Goal: Task Accomplishment & Management: Manage account settings

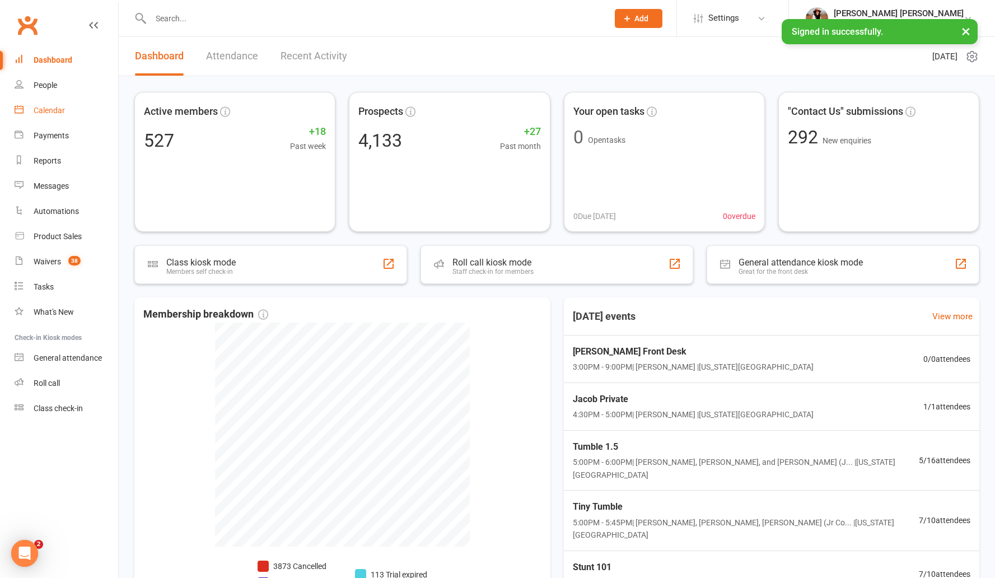
click at [66, 113] on link "Calendar" at bounding box center [67, 110] width 104 height 25
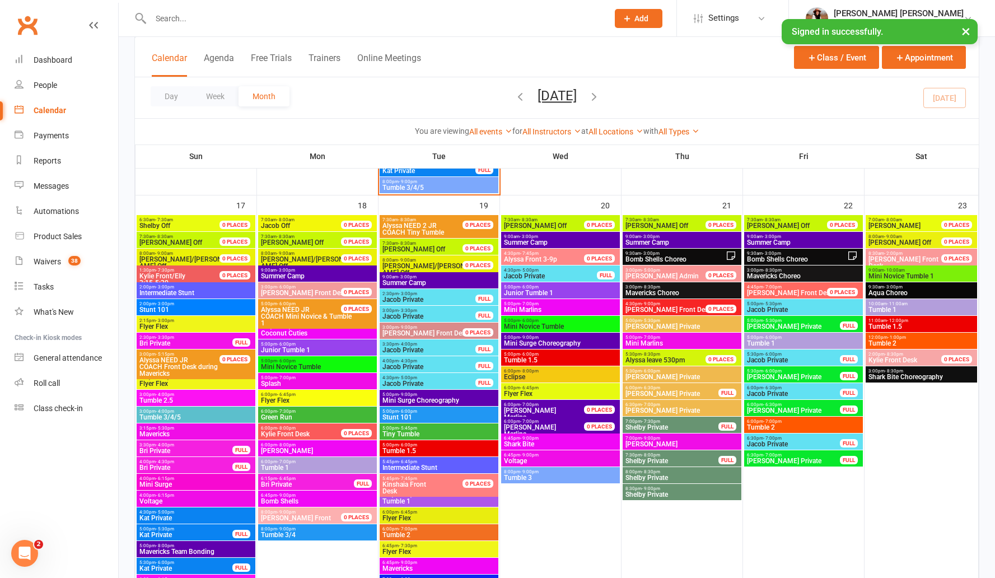
scroll to position [1500, 0]
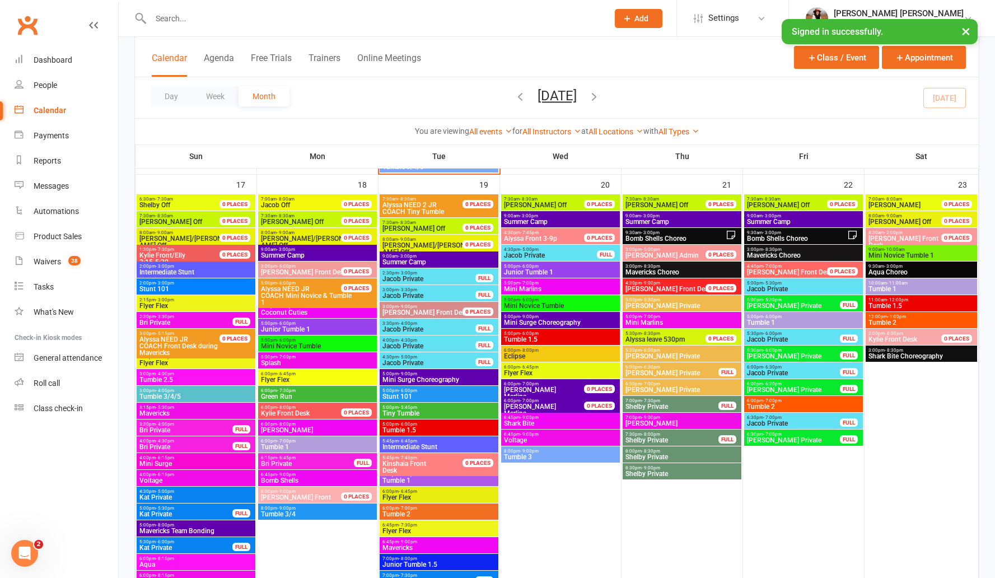
click at [316, 252] on span "Summer Camp" at bounding box center [317, 255] width 114 height 7
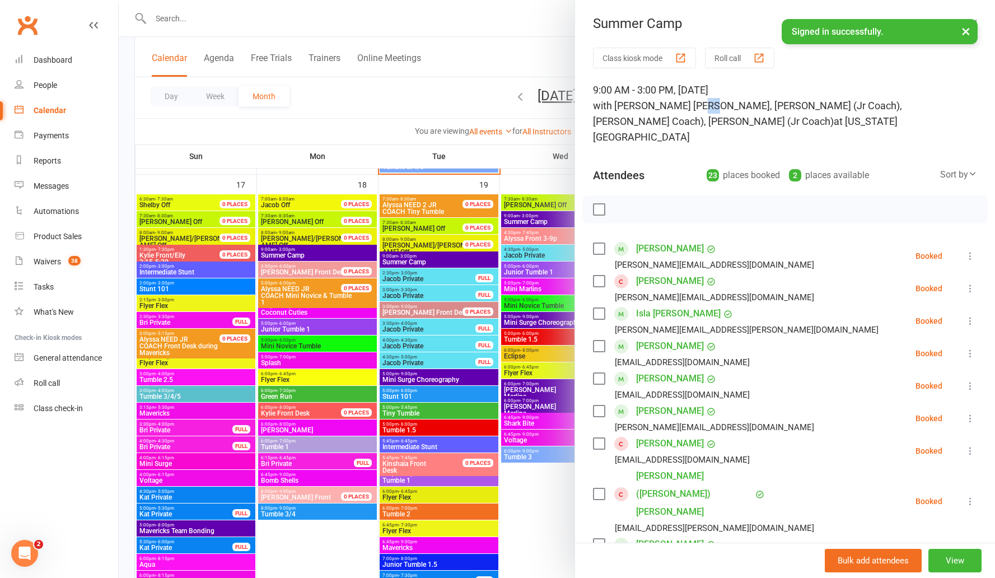
drag, startPoint x: 681, startPoint y: 110, endPoint x: 693, endPoint y: 110, distance: 11.8
click at [693, 110] on span "with Alyssa Felicia, Mae (Jr Coach), Rosa (Jr Coach), Delainey (Jr Coach)" at bounding box center [747, 113] width 309 height 27
click at [728, 111] on span "with Alyssa Felicia, Mae (Jr Coach), Rosa (Jr Coach), Delainey (Jr Coach)" at bounding box center [747, 113] width 309 height 27
drag, startPoint x: 764, startPoint y: 105, endPoint x: 784, endPoint y: 106, distance: 19.6
click at [784, 106] on span "with Alyssa Felicia, Mae (Jr Coach), Rosa (Jr Coach), Delainey (Jr Coach)" at bounding box center [747, 113] width 309 height 27
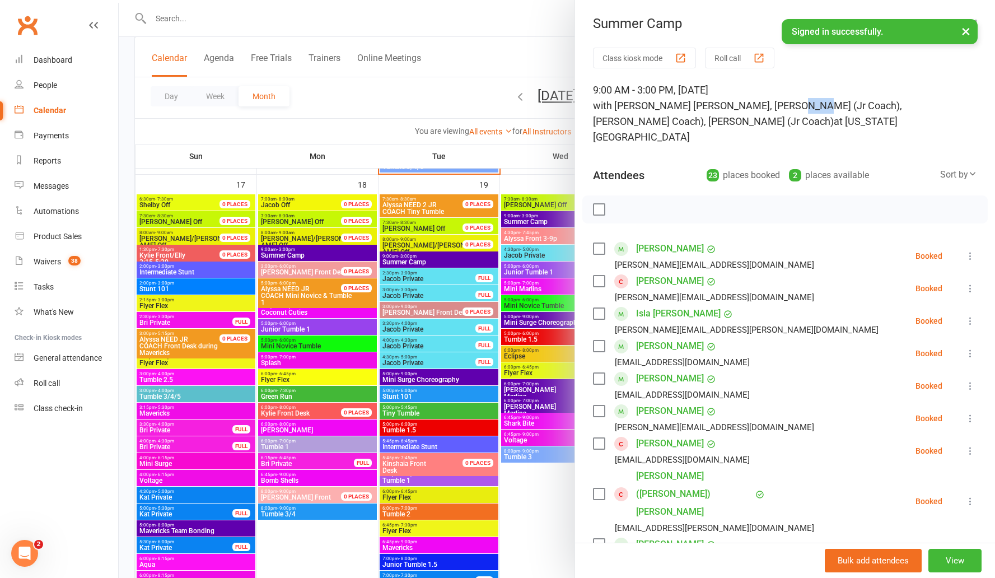
click at [764, 106] on span "with Alyssa Felicia, Mae (Jr Coach), Rosa (Jr Coach), Delainey (Jr Coach)" at bounding box center [747, 113] width 309 height 27
click at [404, 264] on div at bounding box center [557, 289] width 876 height 578
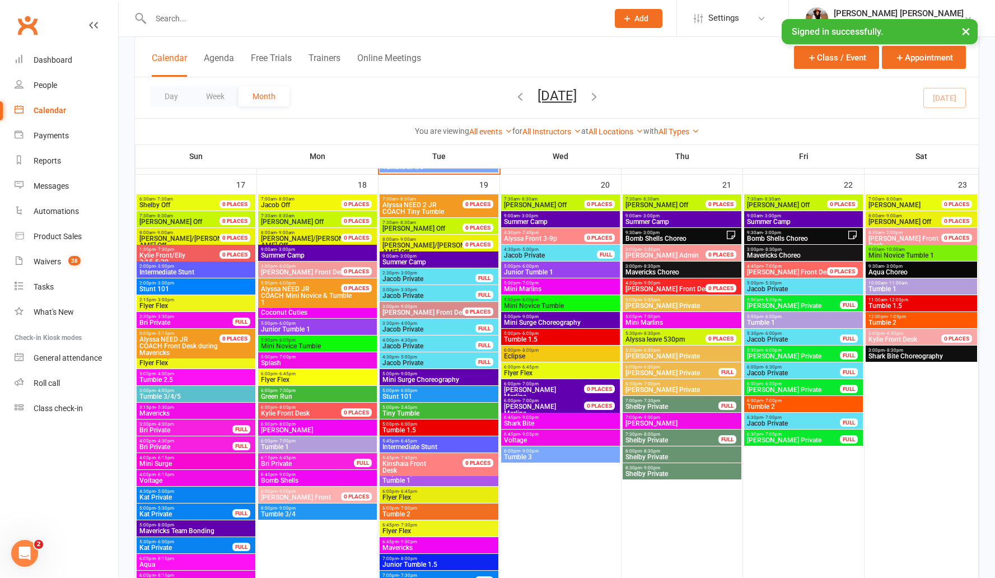
click at [404, 264] on span "Summer Camp" at bounding box center [439, 262] width 114 height 7
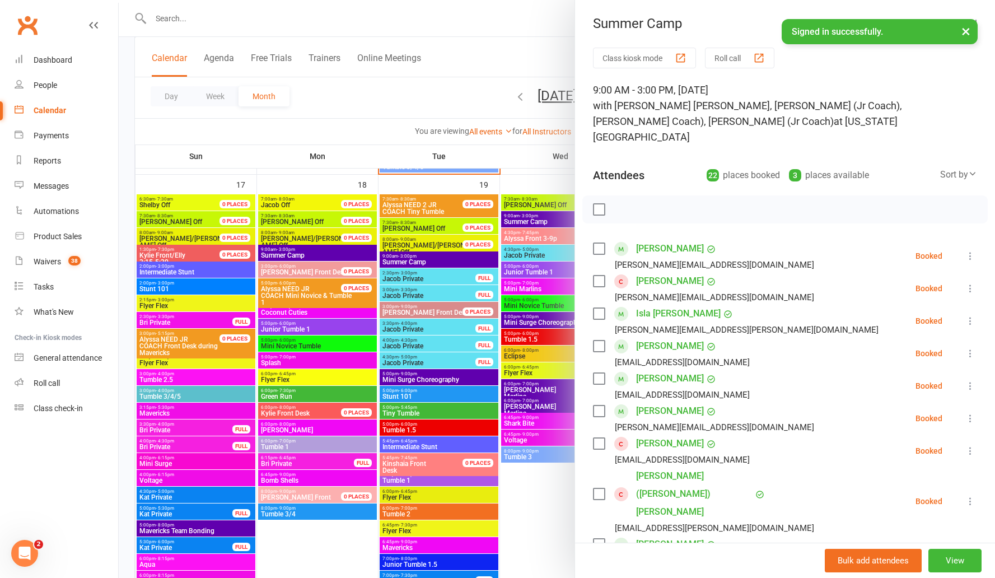
click at [379, 96] on div at bounding box center [557, 289] width 876 height 578
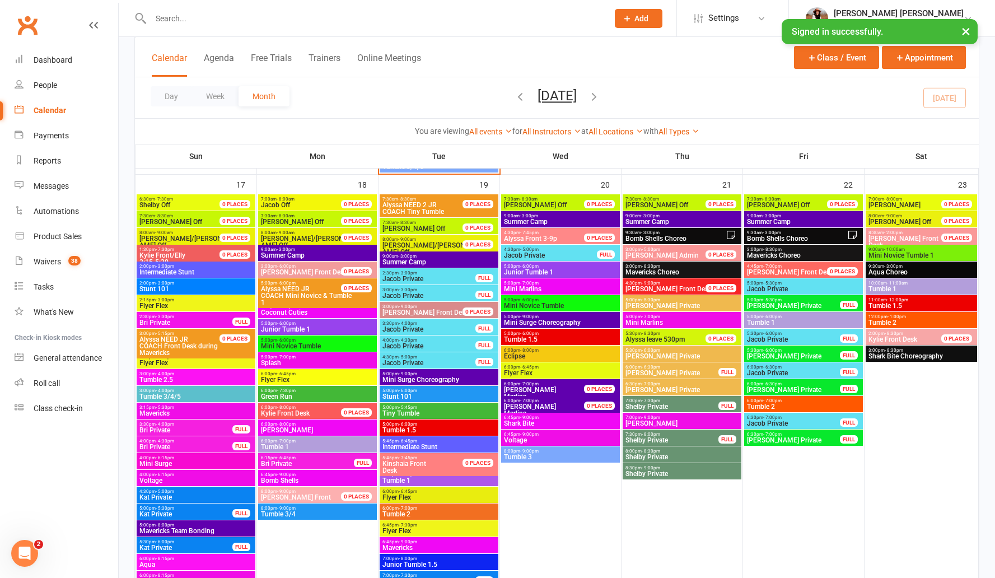
click at [686, 238] on span "Bomb Shells Choreo" at bounding box center [675, 238] width 101 height 7
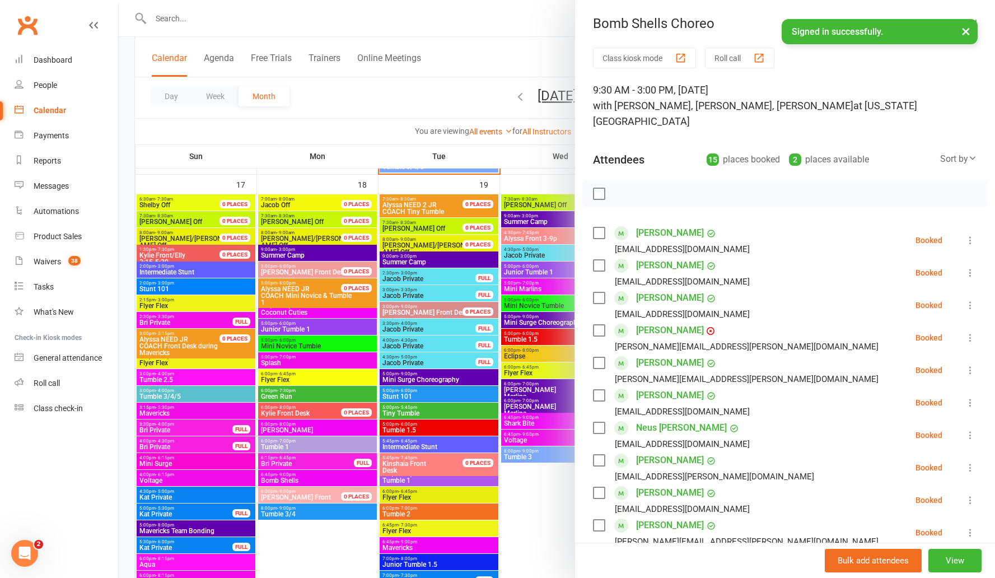
click at [452, 89] on div at bounding box center [557, 289] width 876 height 578
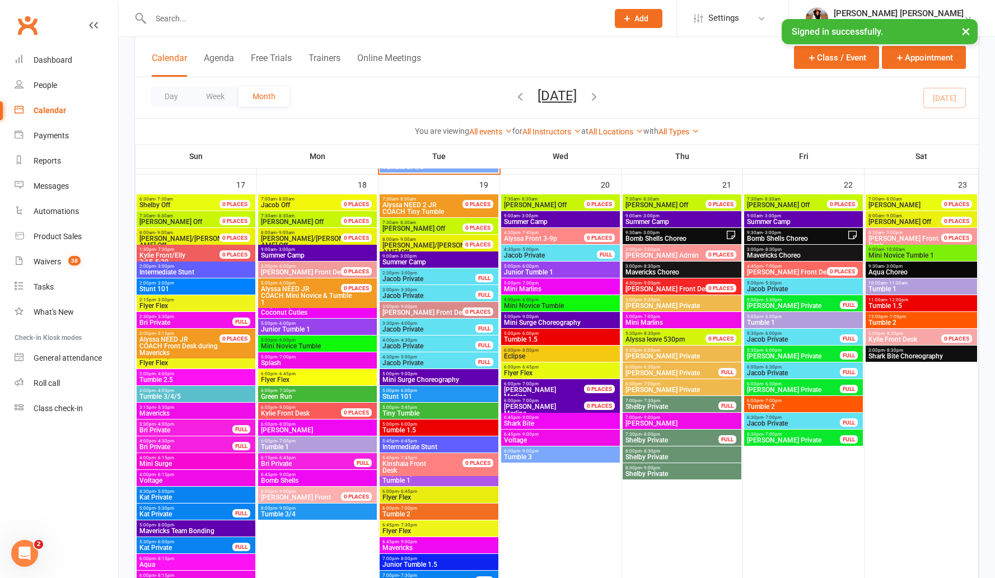
click at [518, 215] on span "9:00am - 3:00pm" at bounding box center [560, 215] width 114 height 5
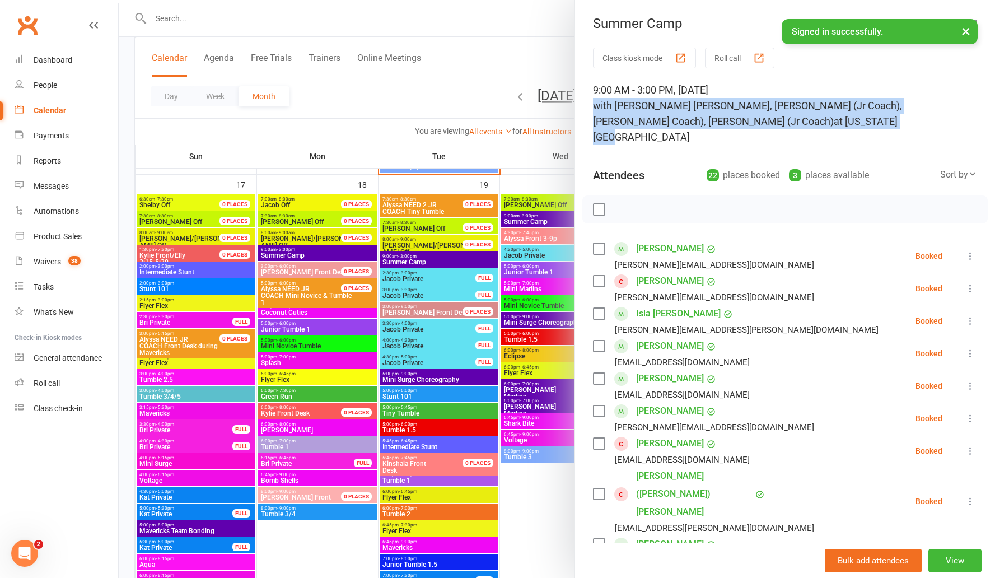
drag, startPoint x: 589, startPoint y: 104, endPoint x: 654, endPoint y: 120, distance: 67.6
click at [654, 120] on div "9:00 AM - 3:00 PM, Wednesday, August, 20, 2025 with Alyssa Felicia, Mae (Jr Coa…" at bounding box center [785, 113] width 384 height 63
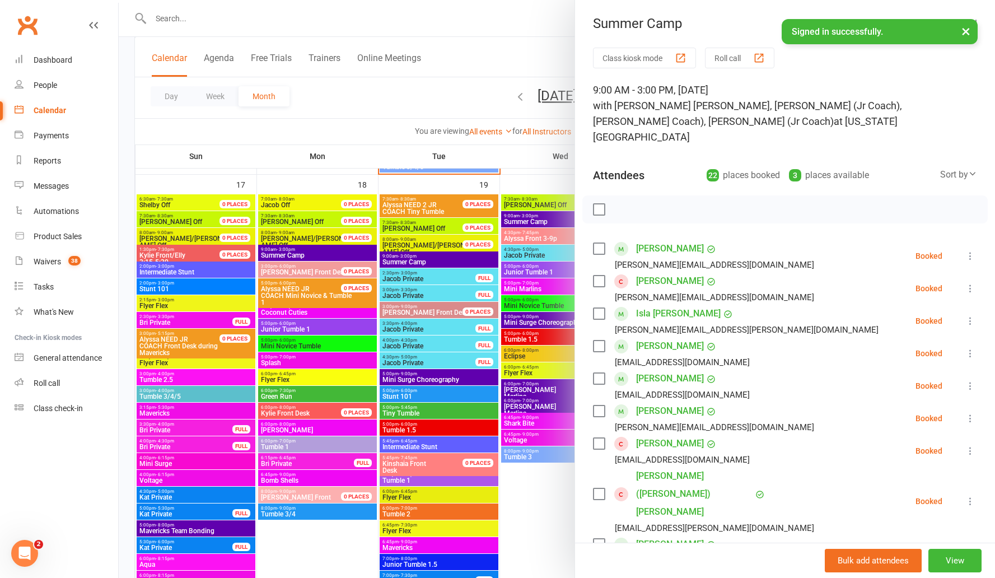
click at [465, 67] on div at bounding box center [557, 289] width 876 height 578
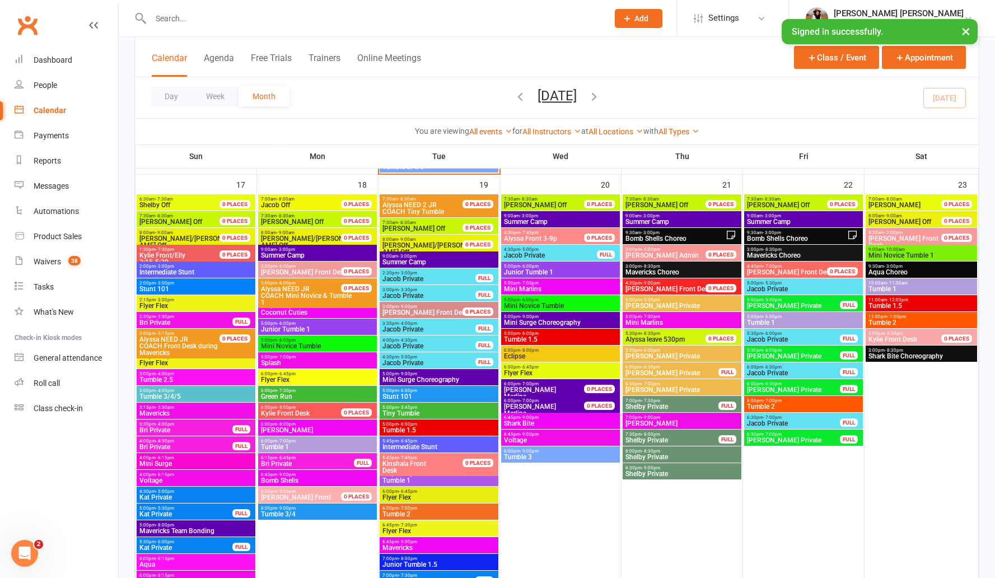
click at [646, 218] on span "Summer Camp" at bounding box center [682, 221] width 114 height 7
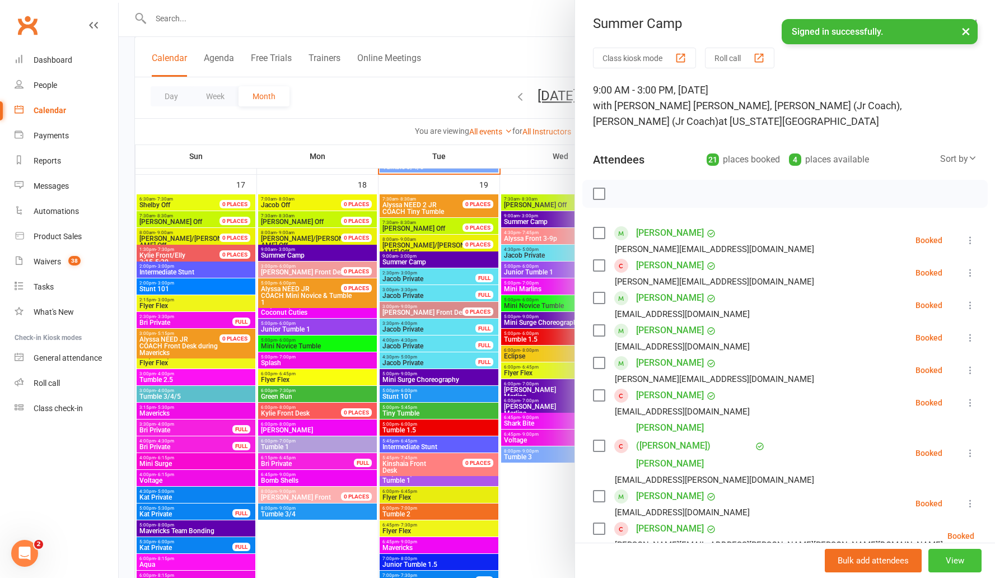
click at [939, 566] on button "View" at bounding box center [954, 561] width 53 height 24
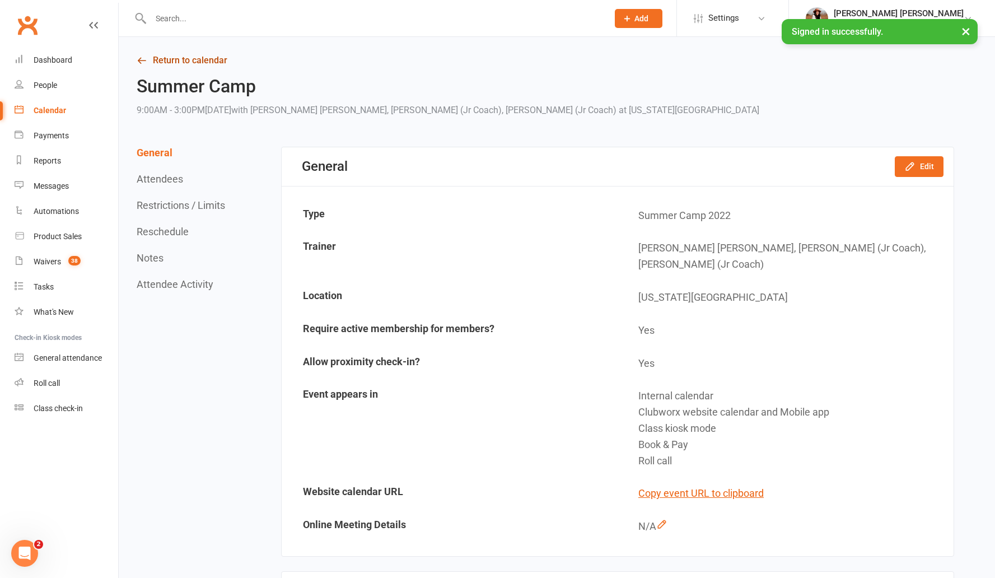
click at [162, 59] on link "Return to calendar" at bounding box center [545, 61] width 817 height 16
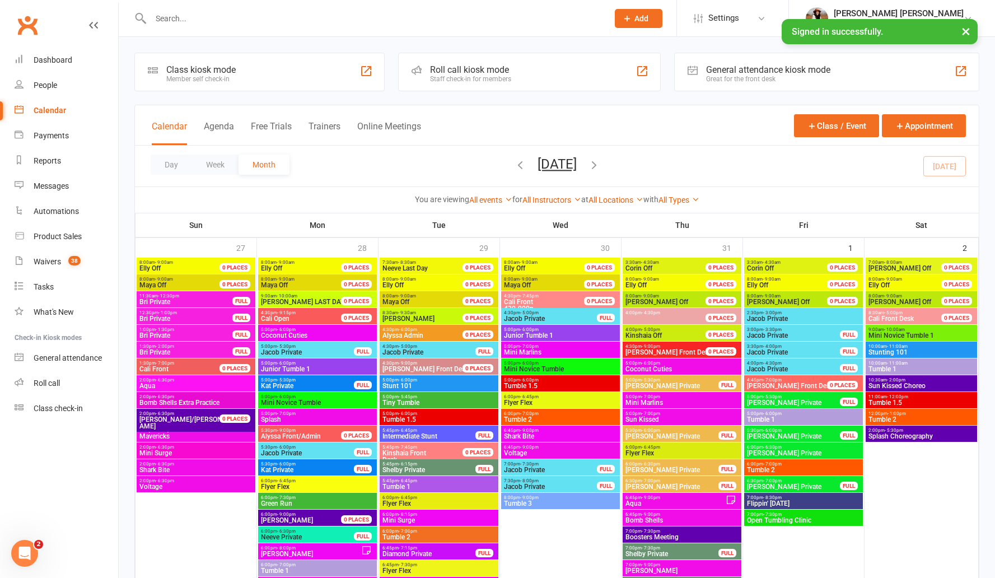
click at [533, 204] on div "All Instructors Delainey (Jr Coach) Annabelle (Jr Coach) Stella (Jr Coach) Emre…" at bounding box center [551, 200] width 59 height 12
click at [542, 197] on link "All Instructors" at bounding box center [551, 199] width 59 height 9
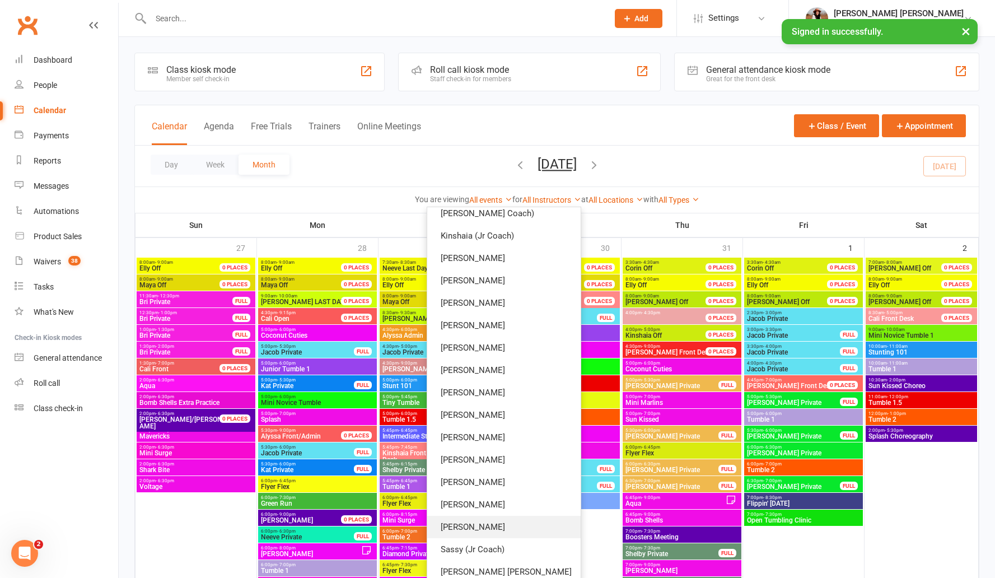
scroll to position [449, 0]
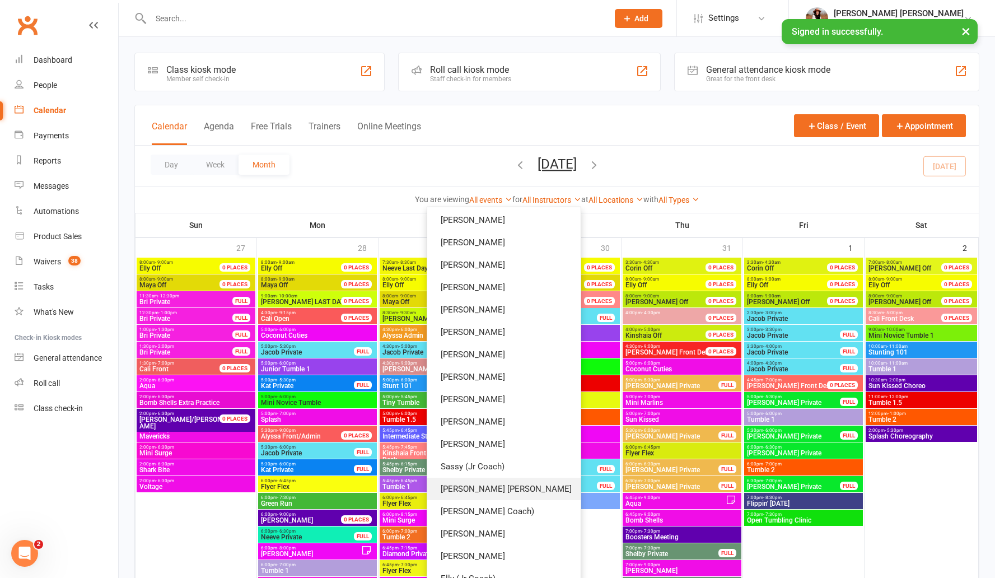
click at [527, 487] on link "[PERSON_NAME] [PERSON_NAME]" at bounding box center [503, 489] width 153 height 22
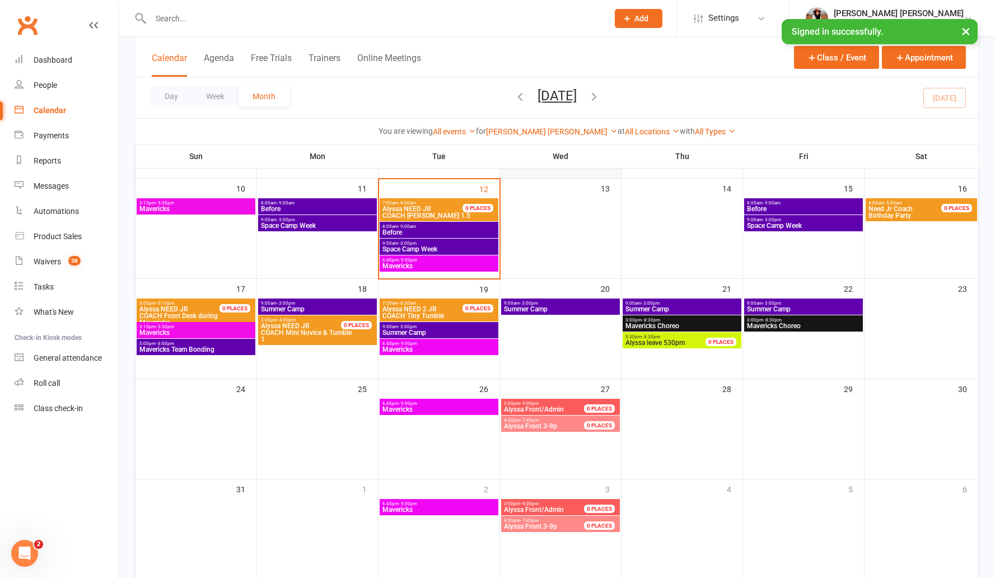
scroll to position [280, 0]
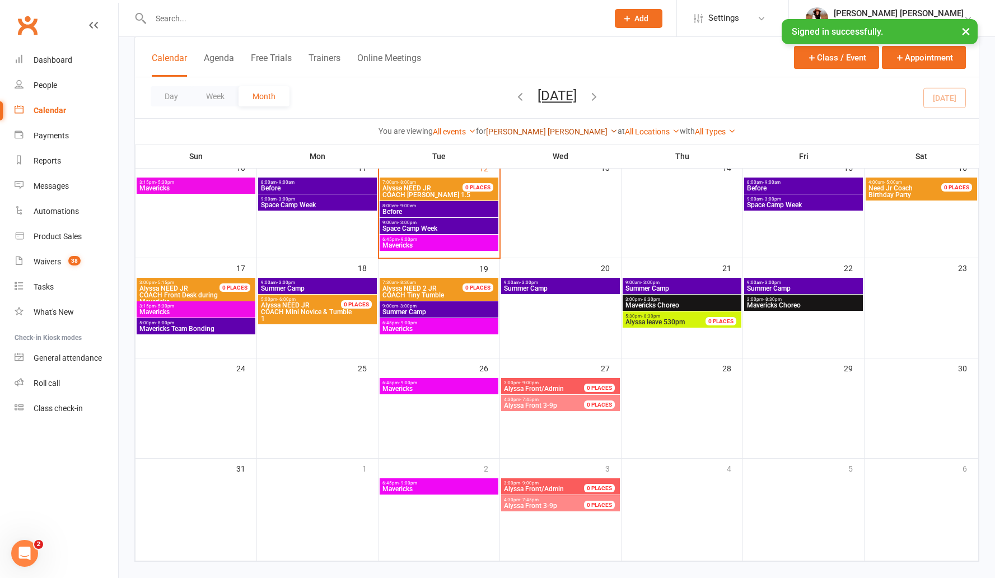
click at [554, 134] on link "[PERSON_NAME] [PERSON_NAME]" at bounding box center [552, 131] width 132 height 9
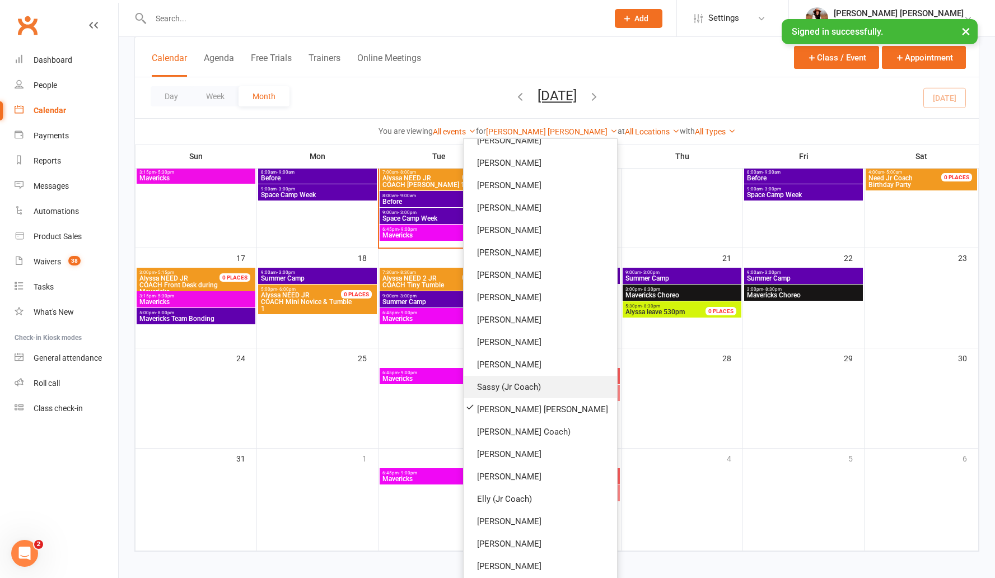
scroll to position [296, 0]
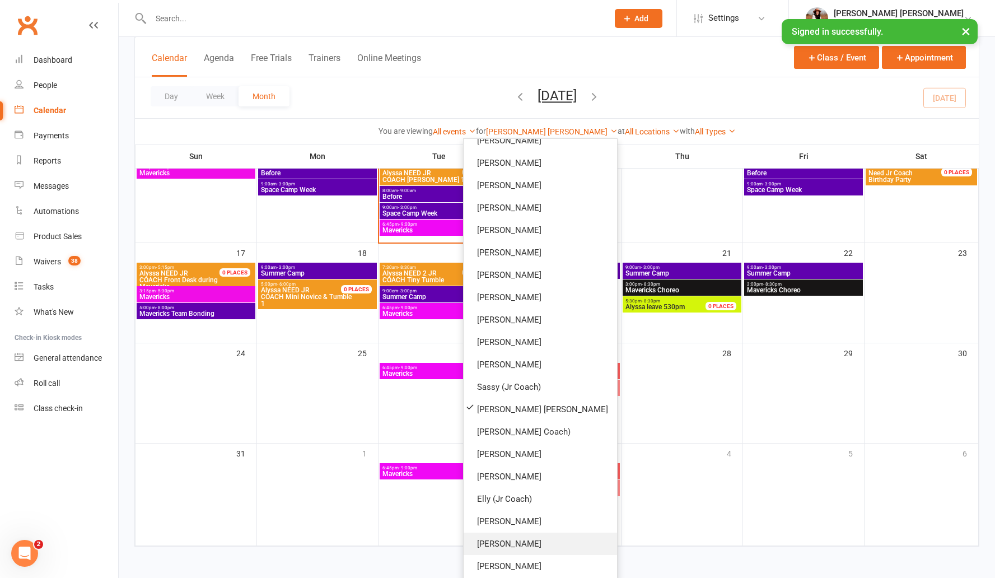
click at [537, 540] on link "[PERSON_NAME]" at bounding box center [540, 543] width 153 height 22
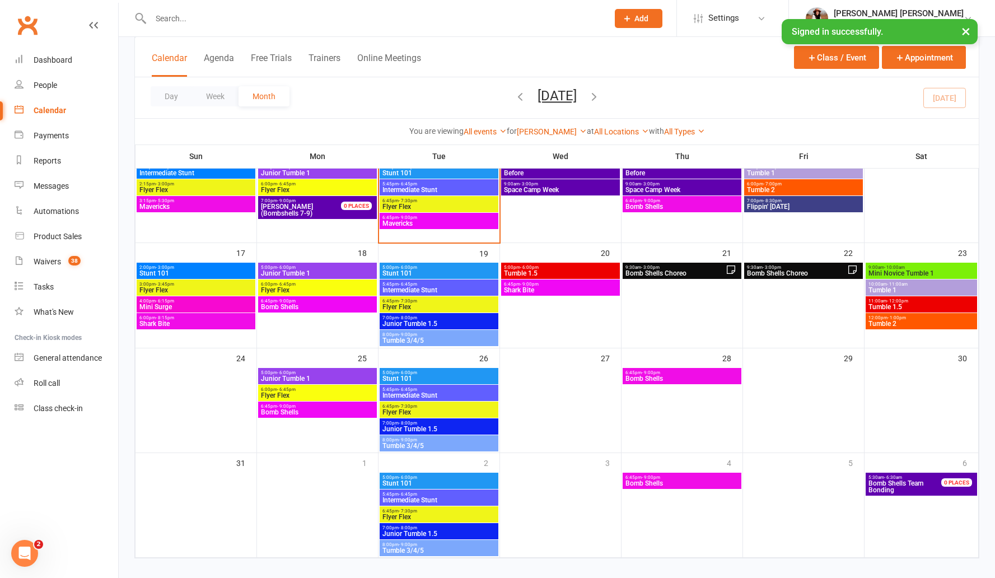
click at [551, 138] on div "You are viewing All events All events Empty events Full events Non-empty events…" at bounding box center [557, 131] width 844 height 26
click at [551, 135] on link "[PERSON_NAME]" at bounding box center [552, 131] width 70 height 9
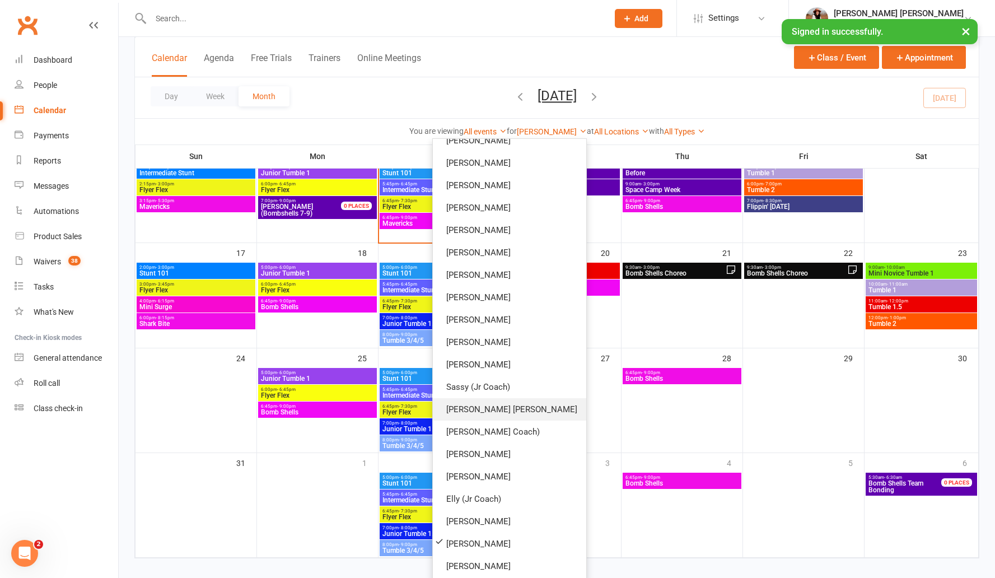
click at [518, 412] on link "[PERSON_NAME] [PERSON_NAME]" at bounding box center [509, 409] width 153 height 22
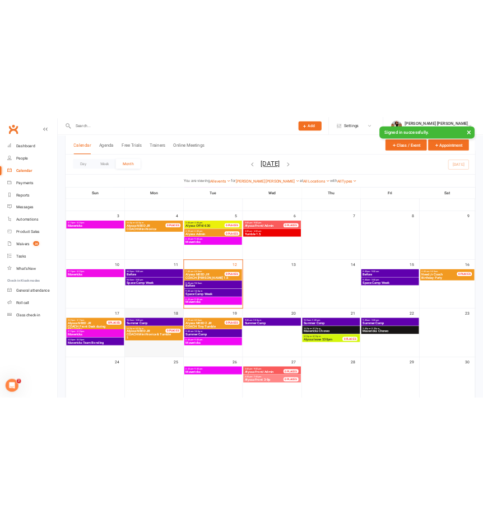
scroll to position [144, 0]
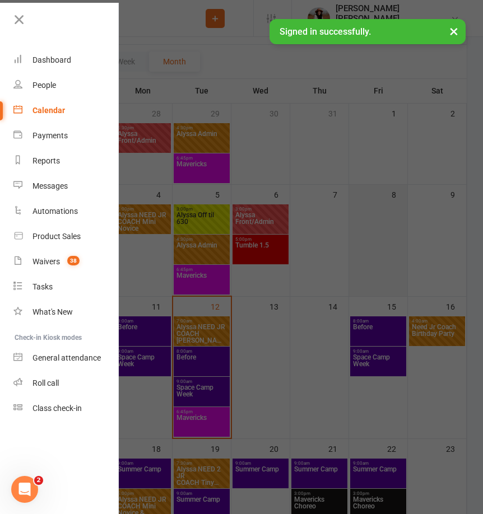
click at [406, 195] on div at bounding box center [241, 257] width 483 height 514
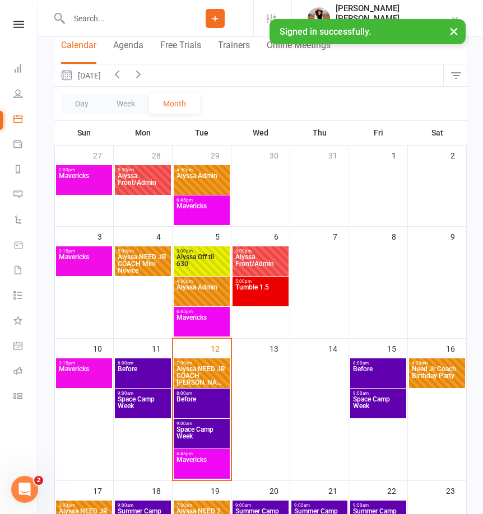
scroll to position [375, 0]
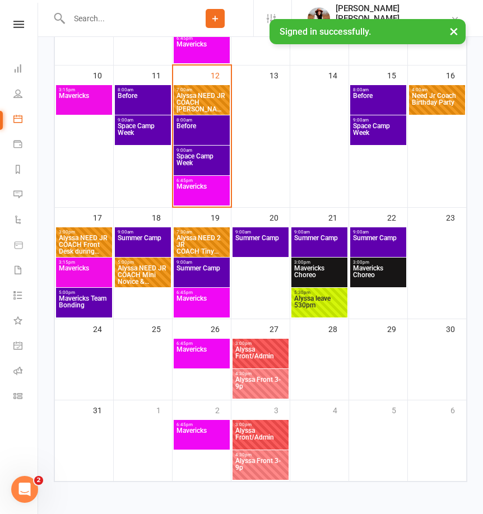
click at [211, 274] on span "Summer Camp" at bounding box center [202, 275] width 52 height 20
click at [211, 274] on body "Prospect Member Non-attending contact Class / event Appointment Membership plan…" at bounding box center [241, 63] width 483 height 870
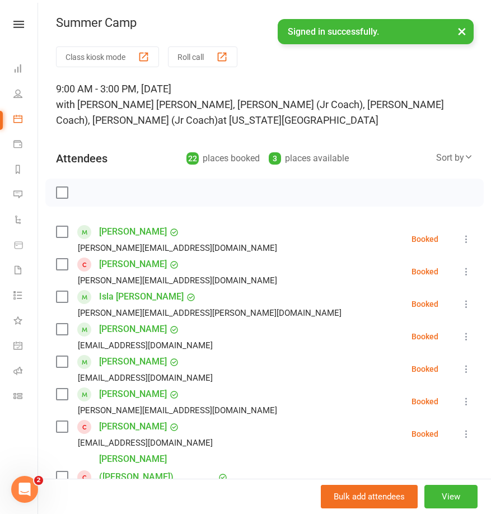
click at [461, 27] on button "×" at bounding box center [462, 31] width 20 height 24
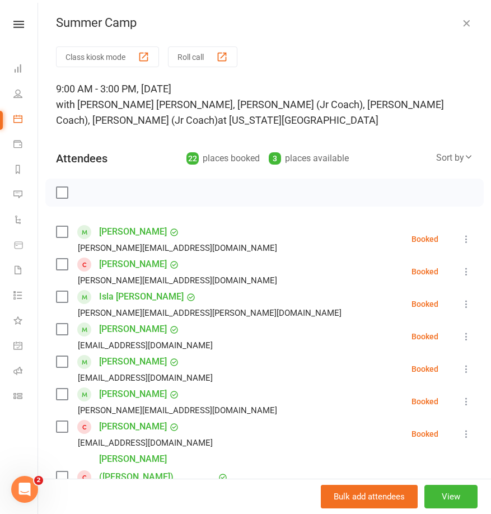
click at [461, 22] on icon "button" at bounding box center [466, 22] width 11 height 11
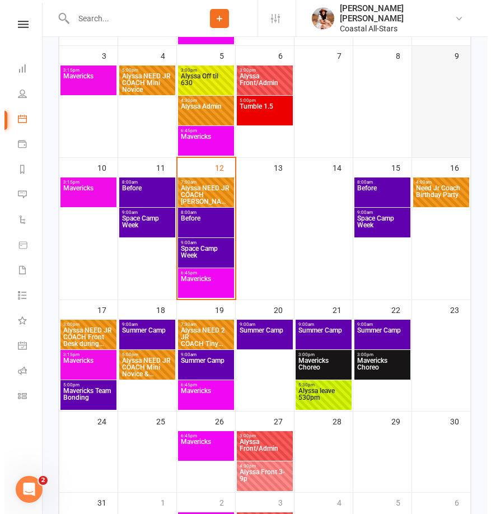
scroll to position [0, 0]
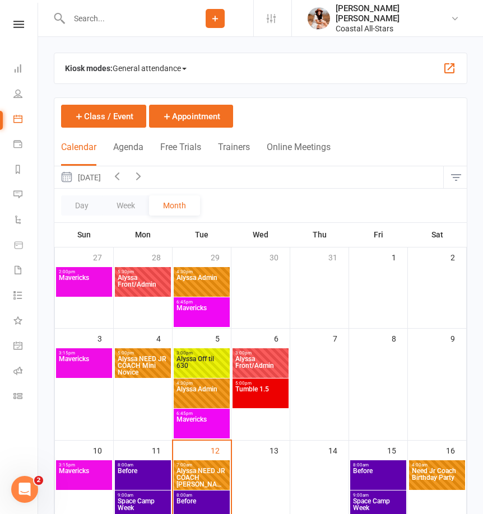
click at [458, 184] on button "button" at bounding box center [455, 177] width 24 height 22
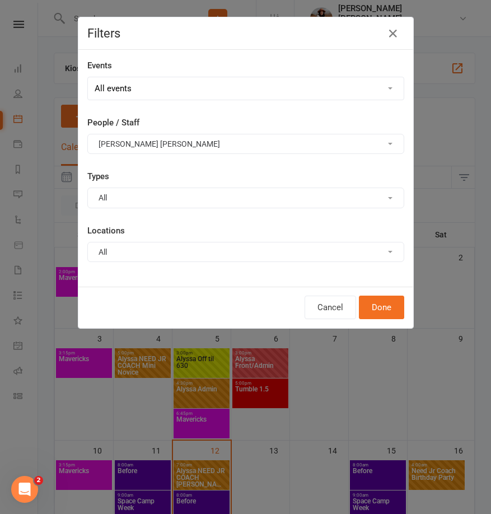
click at [292, 182] on div "Types All Show all 1DAYS OFF Admin All Team Group Stunt Bases Birthday Party Br…" at bounding box center [245, 189] width 317 height 38
click at [256, 138] on button "[PERSON_NAME] [PERSON_NAME]" at bounding box center [245, 144] width 317 height 20
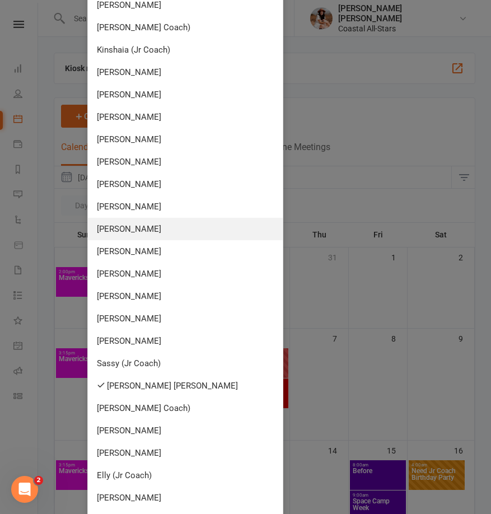
scroll to position [565, 0]
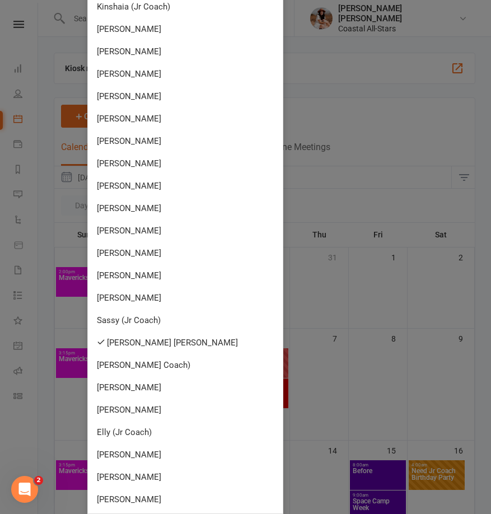
drag, startPoint x: 128, startPoint y: 473, endPoint x: 135, endPoint y: 468, distance: 8.4
click at [128, 473] on link "[PERSON_NAME]" at bounding box center [185, 477] width 195 height 22
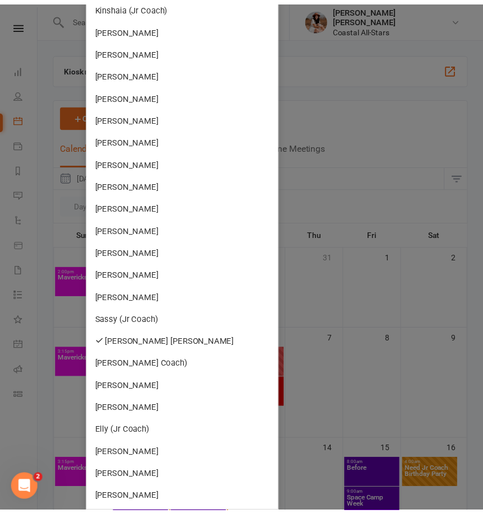
scroll to position [0, 0]
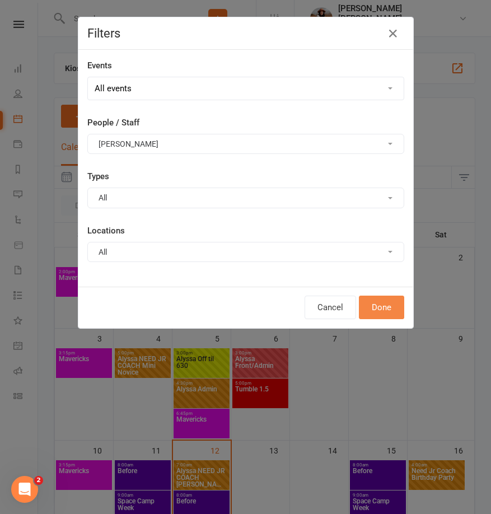
click at [388, 313] on button "Done" at bounding box center [381, 308] width 45 height 24
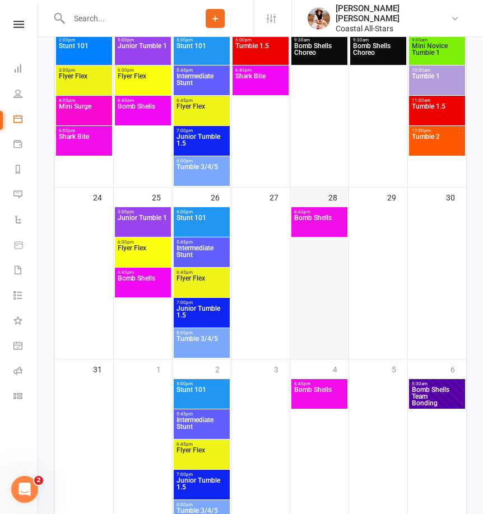
scroll to position [404, 0]
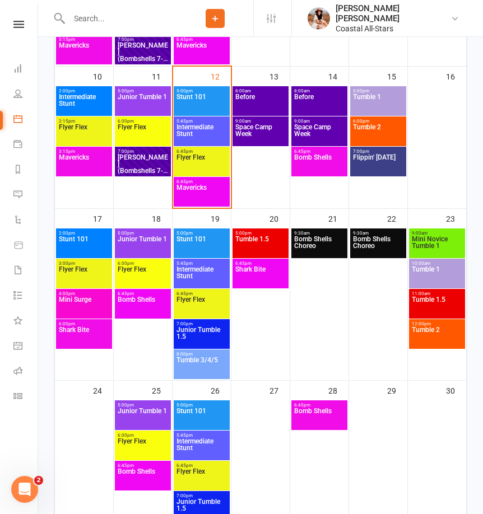
drag, startPoint x: 210, startPoint y: 218, endPoint x: 219, endPoint y: 285, distance: 67.2
click at [221, 287] on div "2:00pm - 6:30pm Emily/Lili Float 0 PLACES 5:00pm - 6:00pm Junior Tumble 1 6:00p…" at bounding box center [260, 272] width 412 height 906
click at [248, 268] on span "Shark Bite" at bounding box center [261, 276] width 52 height 20
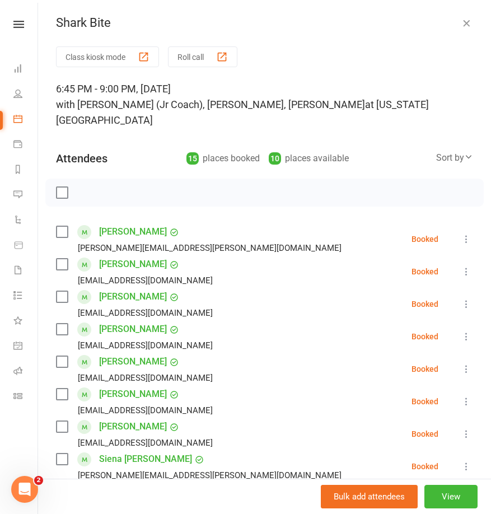
click at [445, 15] on div "Shark Bite Class kiosk mode Roll call 6:45 PM - 9:00 PM, Wednesday, August, 20,…" at bounding box center [264, 257] width 453 height 514
click at [461, 26] on icon "button" at bounding box center [466, 22] width 11 height 11
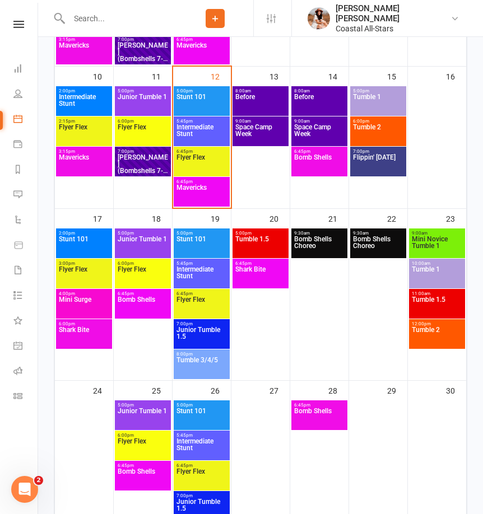
click at [262, 272] on span "Shark Bite" at bounding box center [261, 276] width 52 height 20
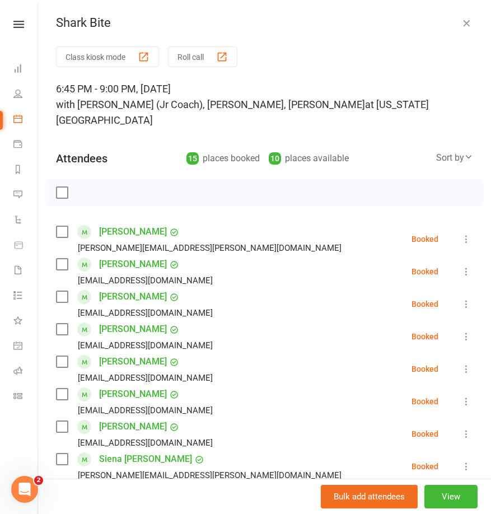
click at [461, 27] on icon "button" at bounding box center [466, 22] width 11 height 11
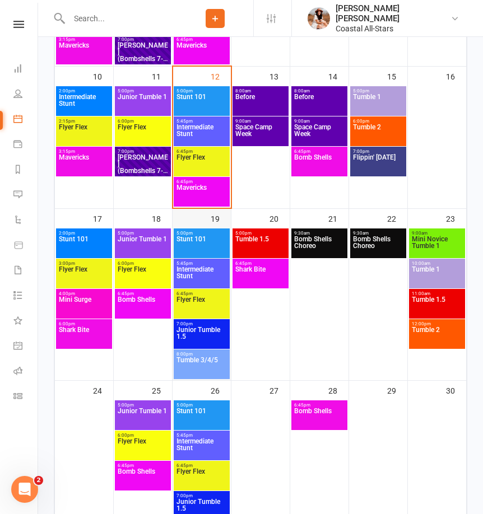
drag, startPoint x: 133, startPoint y: 209, endPoint x: 194, endPoint y: 214, distance: 60.7
click at [194, 214] on tr "17 18 19 20 21 22 23" at bounding box center [260, 294] width 411 height 172
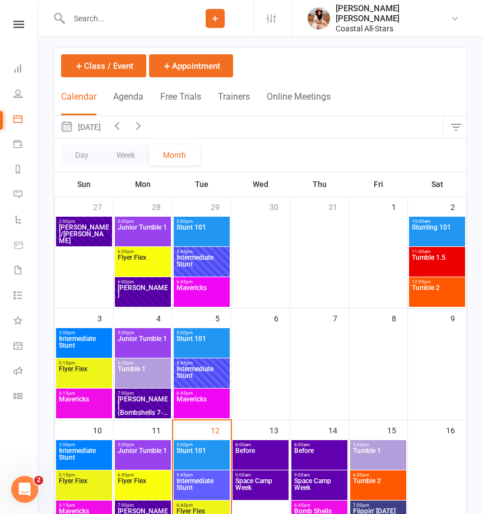
scroll to position [0, 0]
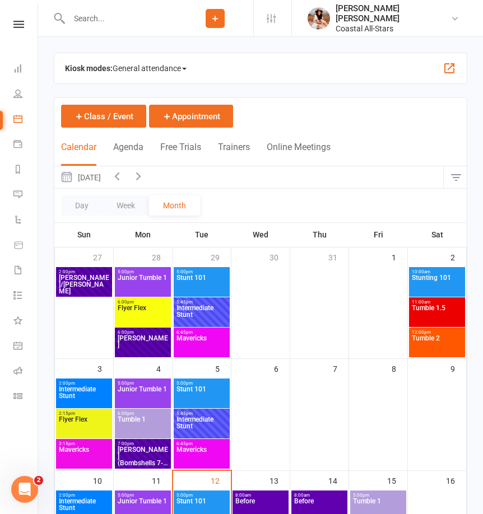
click at [458, 182] on button "button" at bounding box center [455, 177] width 24 height 22
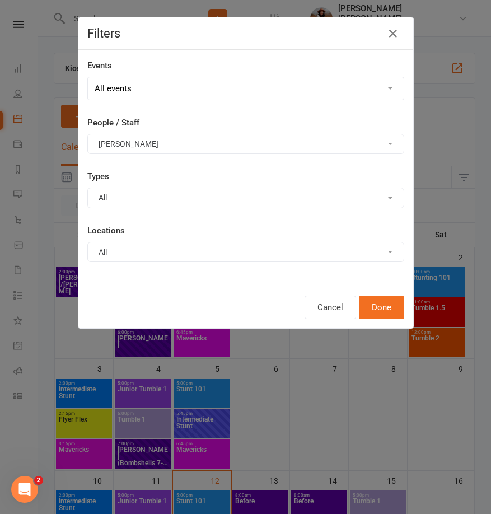
click at [137, 149] on button "[PERSON_NAME]" at bounding box center [245, 144] width 317 height 20
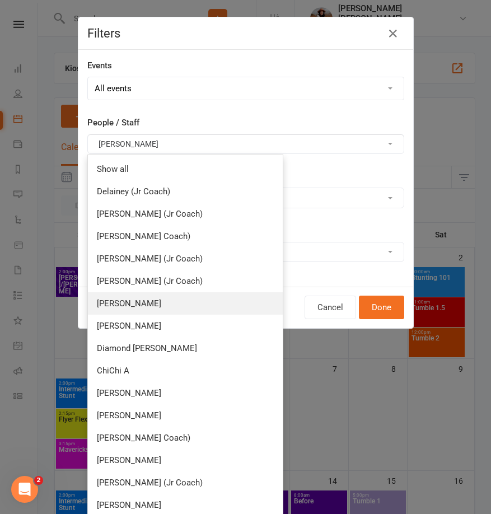
click at [129, 298] on link "[PERSON_NAME]" at bounding box center [185, 303] width 195 height 22
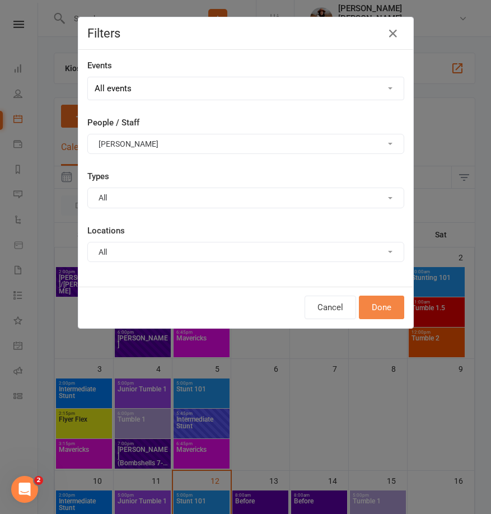
click at [393, 308] on button "Done" at bounding box center [381, 308] width 45 height 24
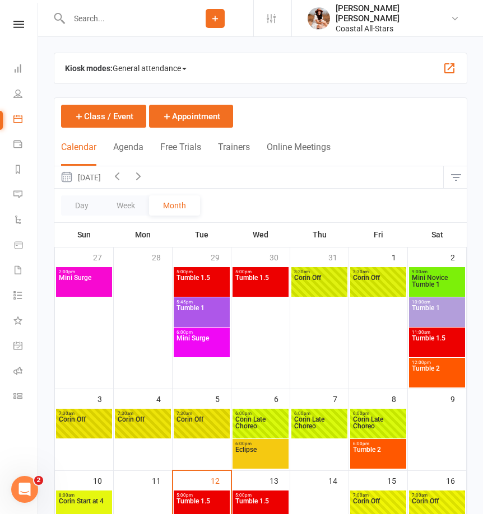
click at [450, 178] on button "button" at bounding box center [455, 177] width 24 height 22
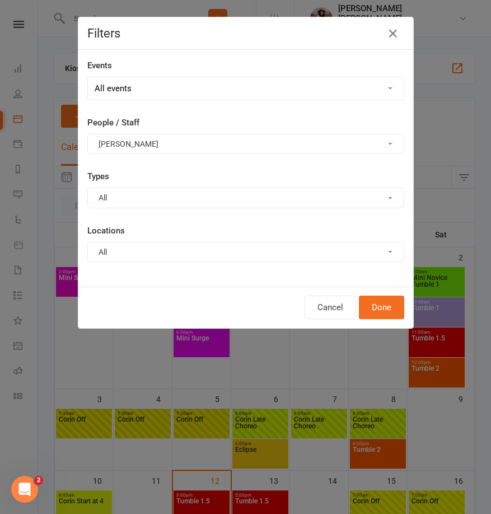
click at [164, 148] on button "[PERSON_NAME]" at bounding box center [245, 144] width 317 height 20
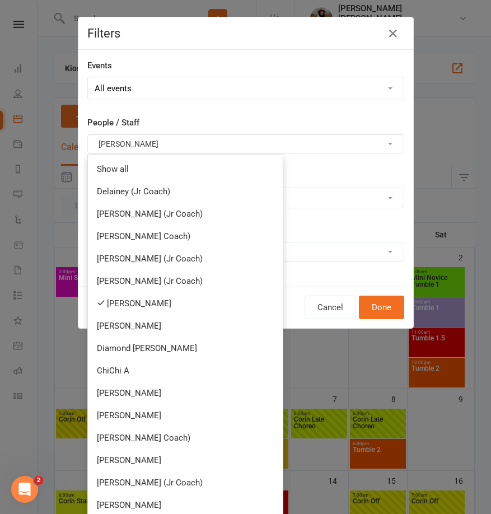
click at [123, 163] on link "Show all" at bounding box center [185, 169] width 195 height 22
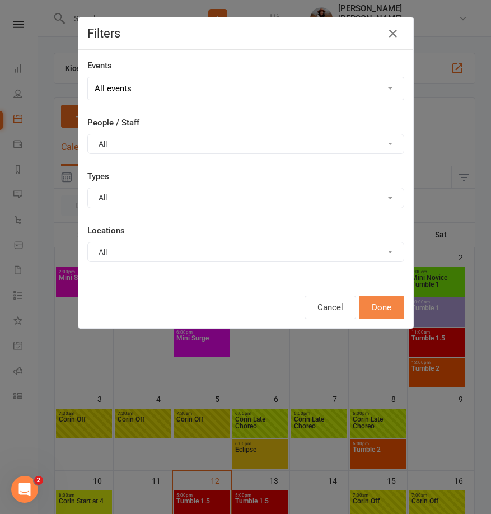
click at [373, 308] on button "Done" at bounding box center [381, 308] width 45 height 24
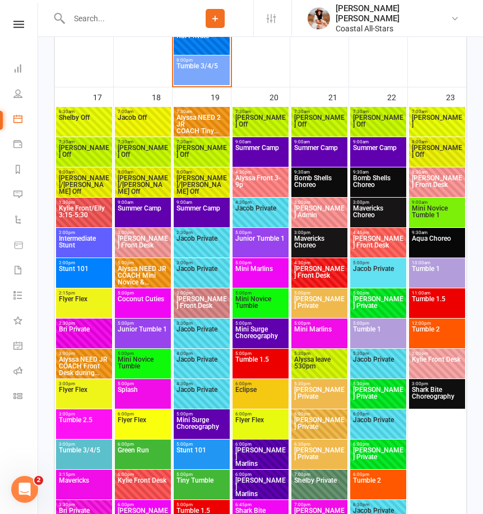
scroll to position [2634, 0]
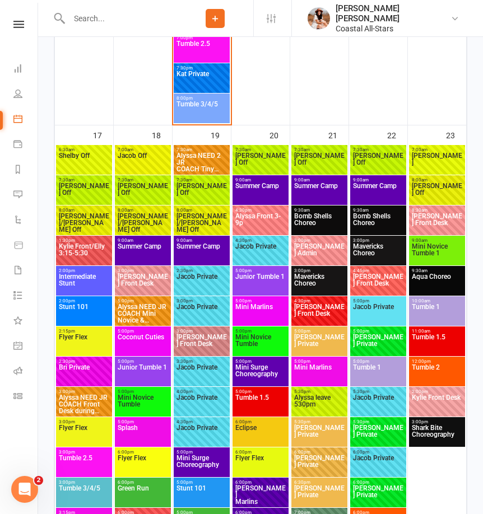
click at [297, 226] on span "Bomb Shells Choreo" at bounding box center [319, 223] width 52 height 20
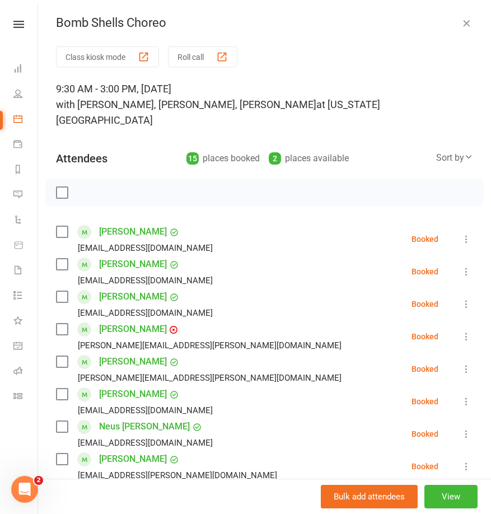
click at [461, 21] on icon "button" at bounding box center [466, 22] width 11 height 11
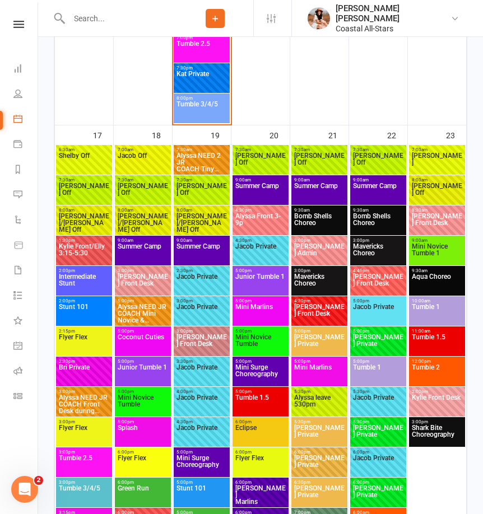
click at [320, 285] on span "Mavericks Choreo" at bounding box center [319, 283] width 52 height 20
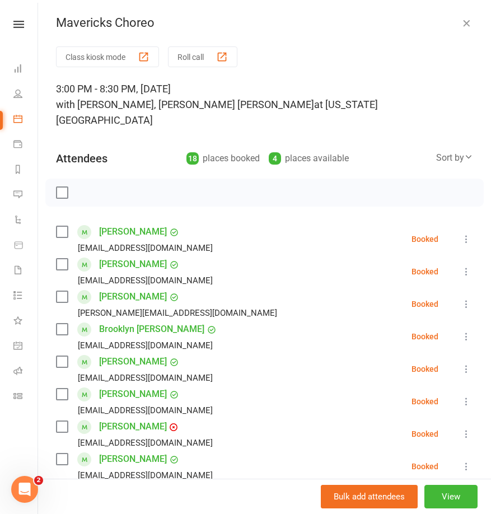
click at [461, 27] on icon "button" at bounding box center [466, 22] width 11 height 11
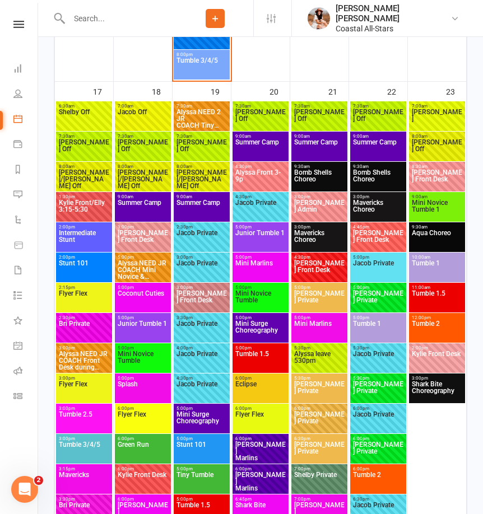
scroll to position [2765, 0]
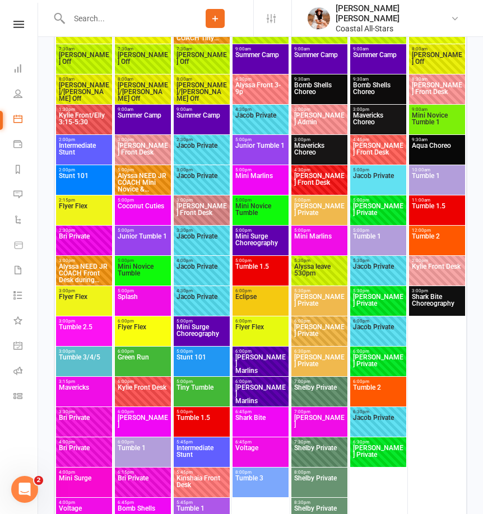
click at [92, 383] on span "3:15pm - 5:30pm" at bounding box center [84, 381] width 52 height 5
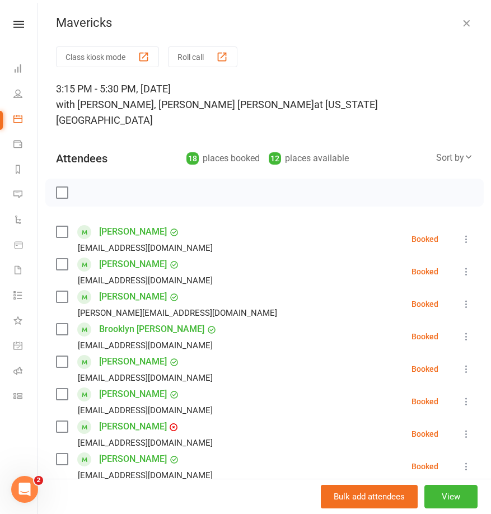
click at [461, 25] on icon "button" at bounding box center [466, 22] width 11 height 11
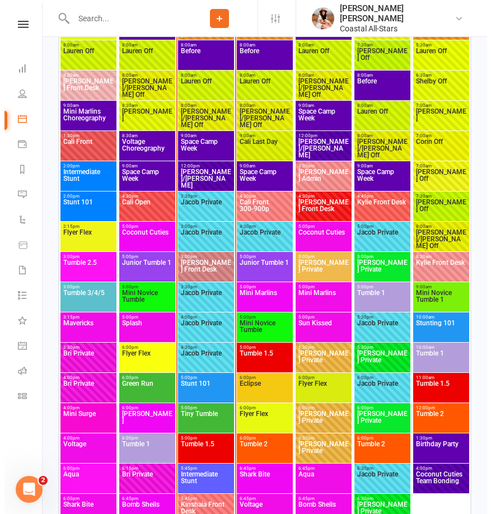
scroll to position [1849, 0]
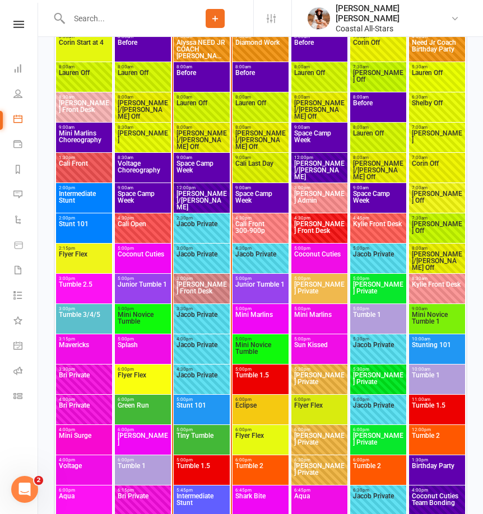
click at [135, 199] on span "Space Camp Week" at bounding box center [143, 200] width 52 height 20
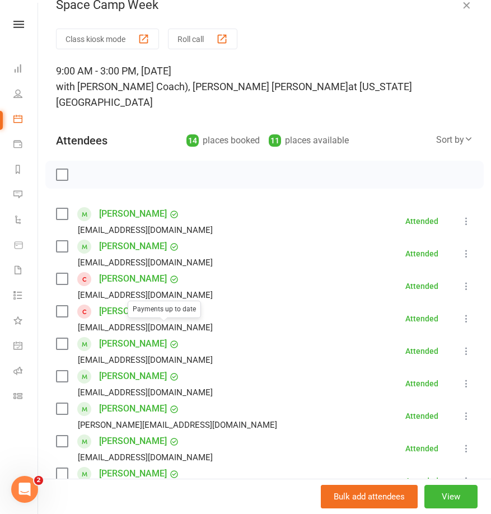
scroll to position [384, 0]
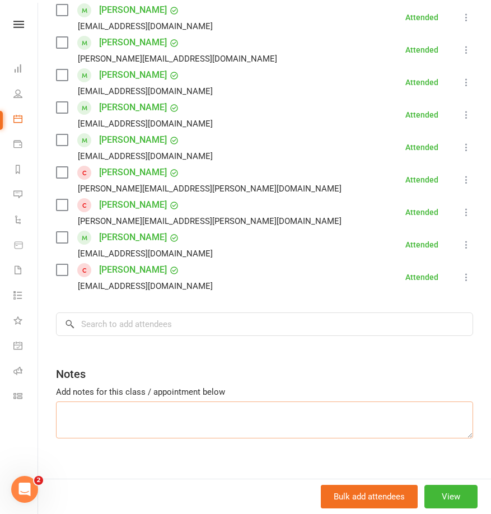
click at [177, 401] on textarea at bounding box center [264, 419] width 417 height 37
type textarea "a"
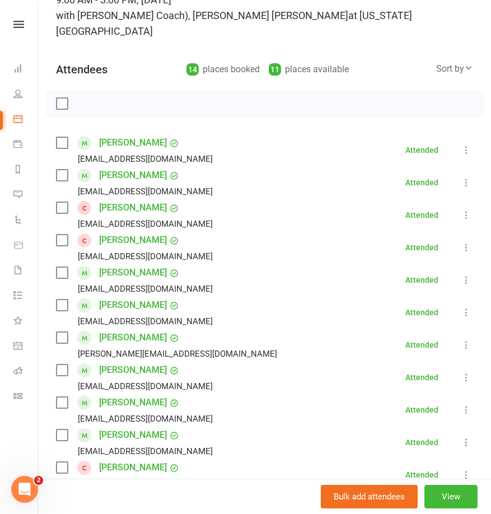
scroll to position [0, 0]
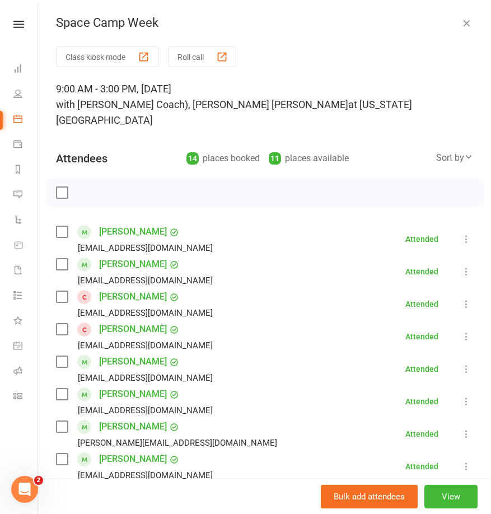
type textarea "Addie"
click at [461, 26] on icon "button" at bounding box center [466, 22] width 11 height 11
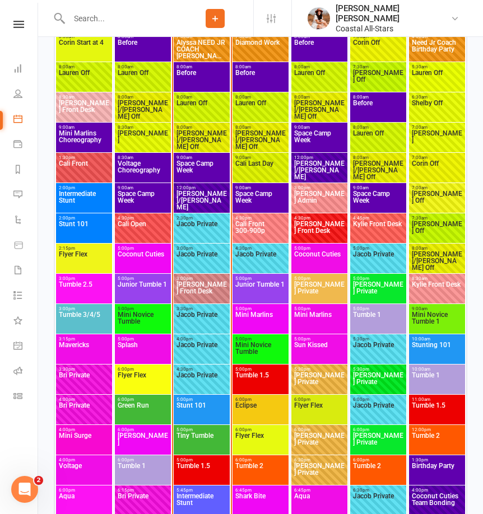
click at [211, 162] on span "Space Camp Week" at bounding box center [202, 170] width 52 height 20
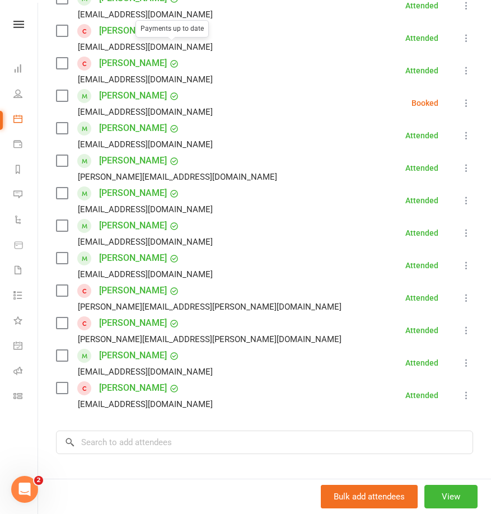
scroll to position [384, 0]
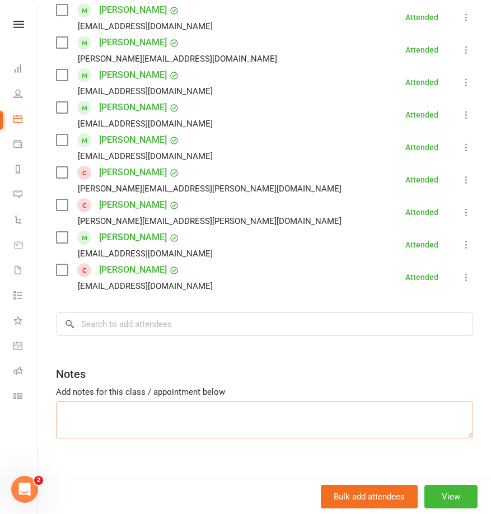
click at [177, 419] on textarea at bounding box center [264, 419] width 417 height 37
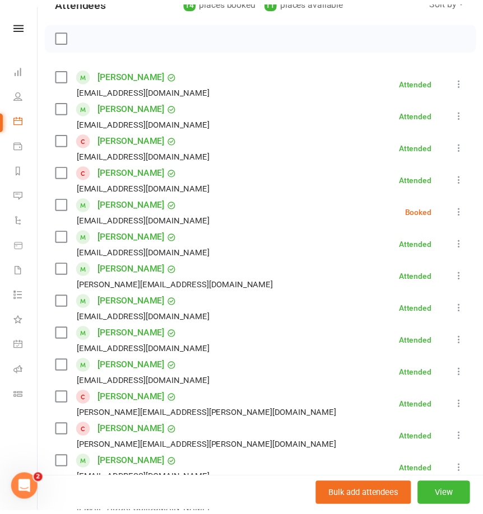
scroll to position [0, 0]
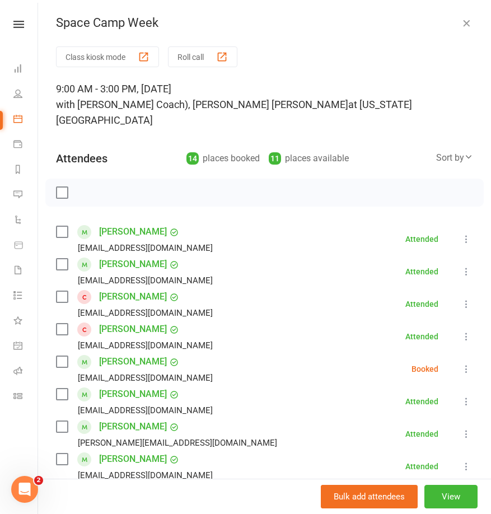
type textarea "Aniyah"
click at [461, 21] on icon "button" at bounding box center [466, 22] width 11 height 11
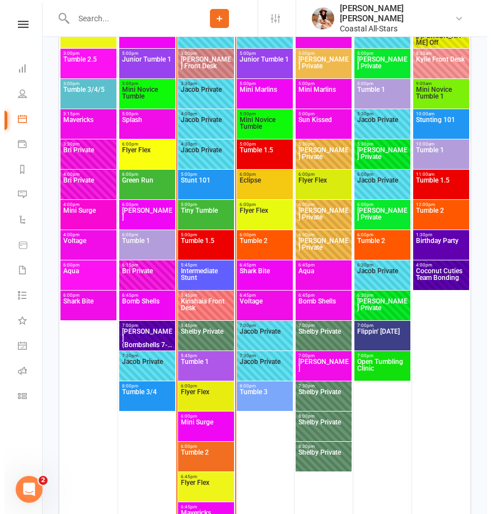
scroll to position [1720, 0]
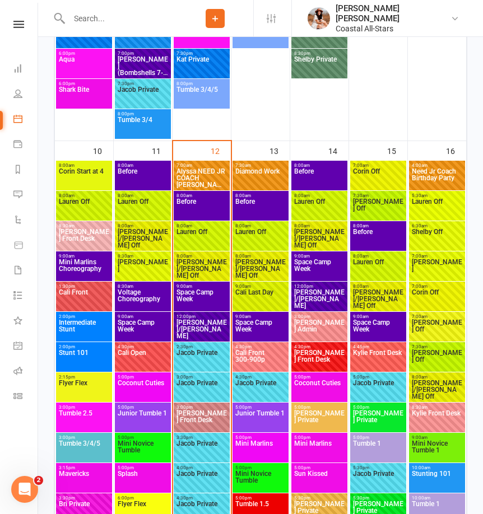
click at [263, 326] on span "Space Camp Week" at bounding box center [261, 329] width 52 height 20
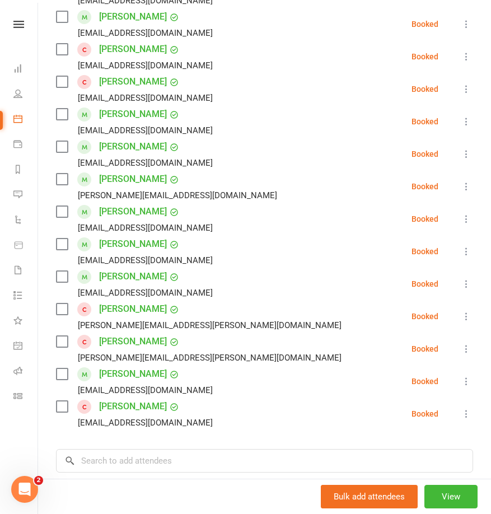
scroll to position [384, 0]
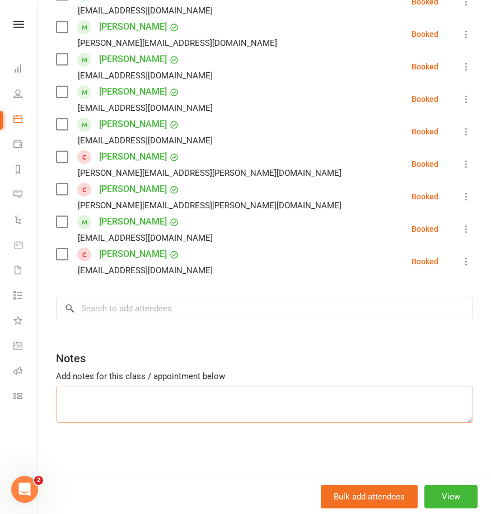
click at [166, 406] on textarea at bounding box center [264, 404] width 417 height 37
click at [144, 405] on textarea "Addie" at bounding box center [264, 404] width 417 height 37
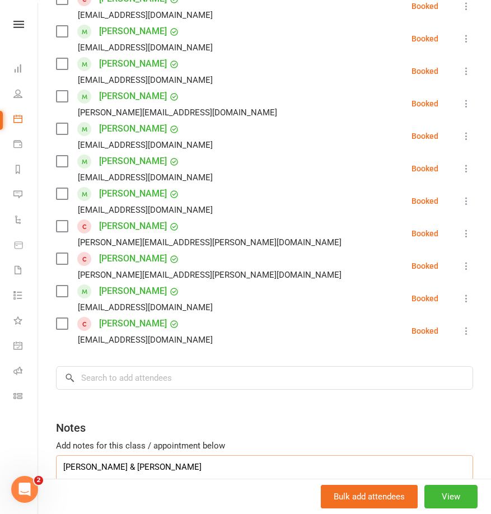
scroll to position [402, 0]
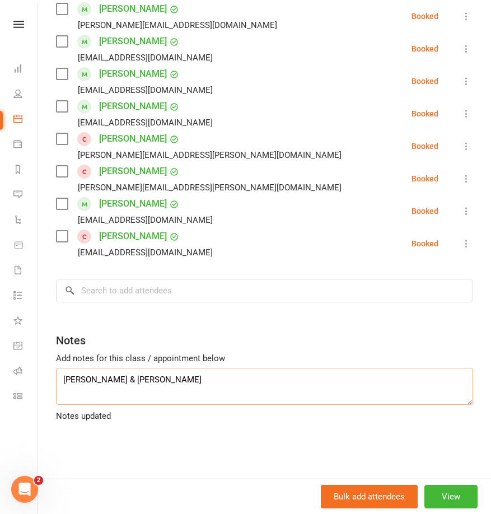
drag, startPoint x: 146, startPoint y: 391, endPoint x: 87, endPoint y: 385, distance: 59.7
click at [87, 385] on textarea "Addie & Annabelle" at bounding box center [264, 386] width 417 height 37
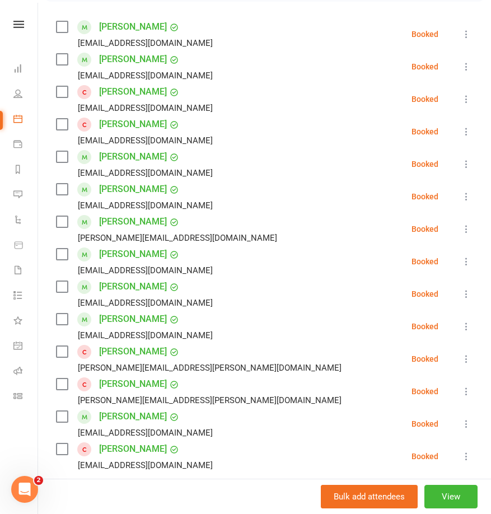
scroll to position [0, 0]
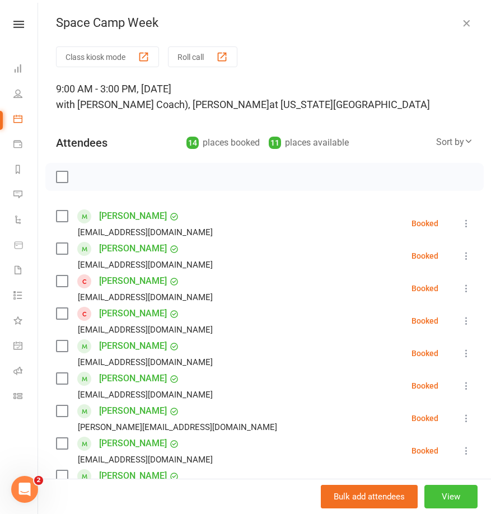
type textarea "Addie"
click at [445, 502] on button "View" at bounding box center [450, 497] width 53 height 24
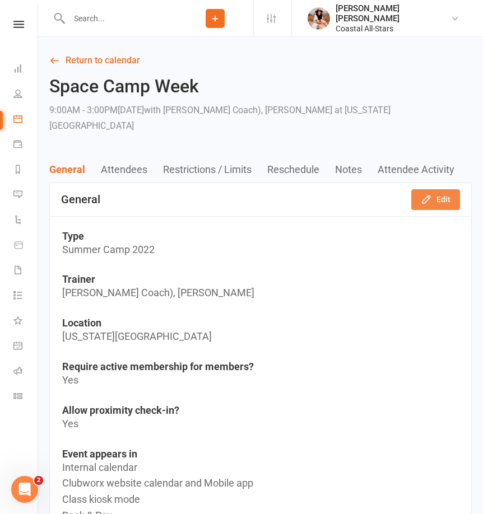
click at [412, 191] on button "Edit" at bounding box center [435, 199] width 49 height 20
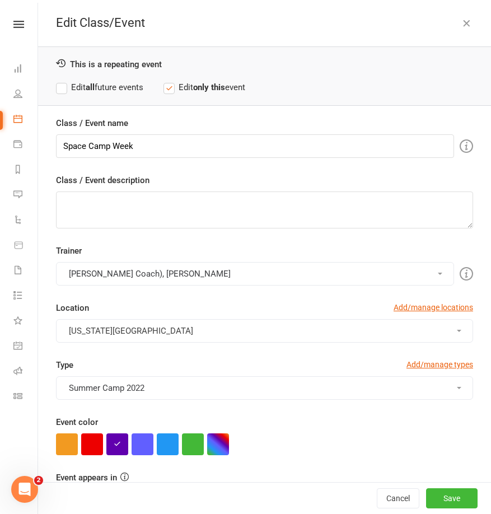
click at [422, 190] on div "Class / Event description" at bounding box center [264, 201] width 417 height 55
click at [236, 277] on button "Rosa (Jr Coach), Lili Cade" at bounding box center [255, 274] width 398 height 24
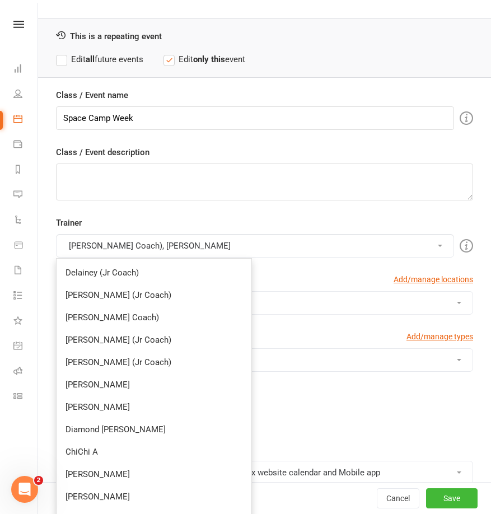
scroll to position [174, 0]
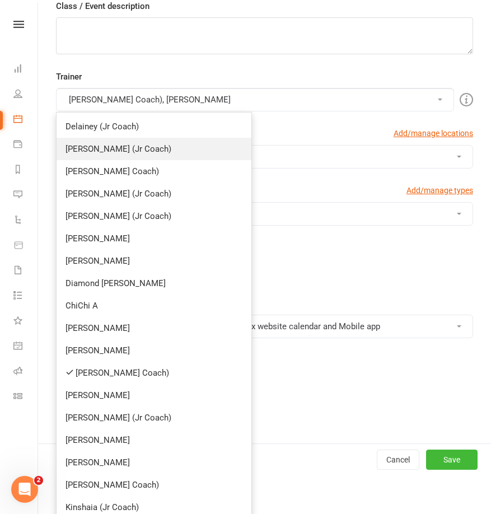
click at [119, 155] on link "[PERSON_NAME] (Jr Coach)" at bounding box center [154, 149] width 195 height 22
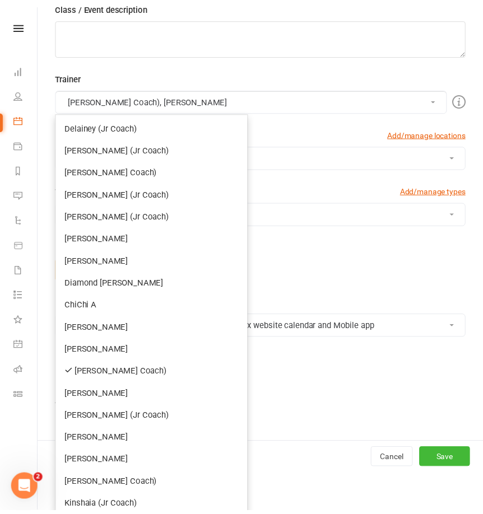
scroll to position [135, 0]
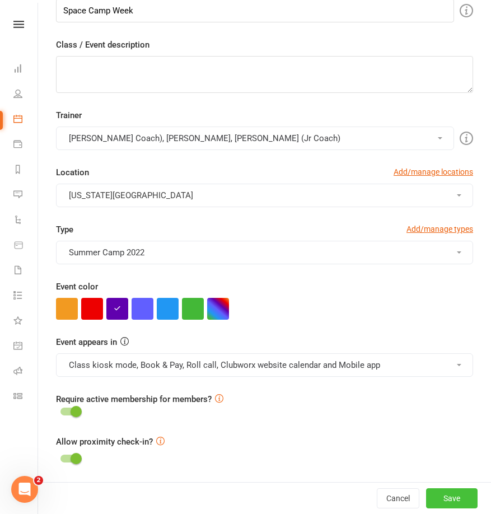
click at [436, 495] on button "Save" at bounding box center [452, 498] width 52 height 20
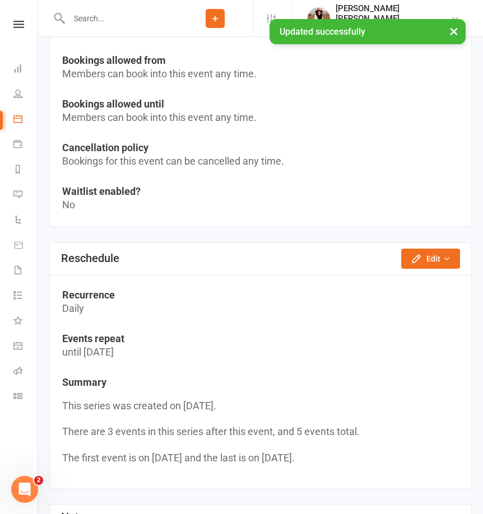
scroll to position [1821, 0]
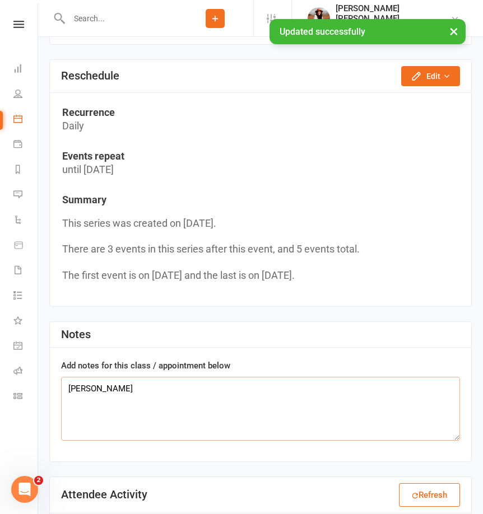
click at [144, 400] on textarea "Addie" at bounding box center [260, 409] width 399 height 64
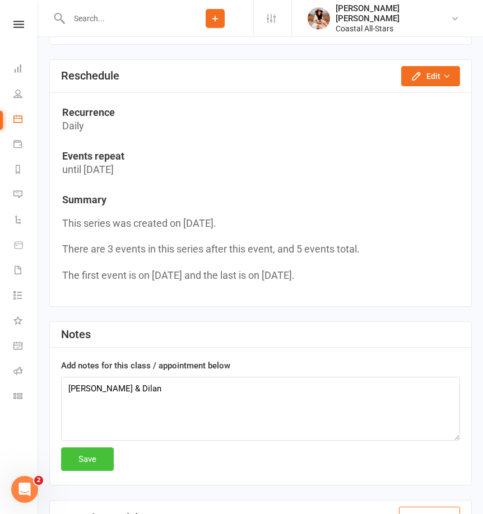
click at [96, 454] on button "Save" at bounding box center [87, 459] width 53 height 24
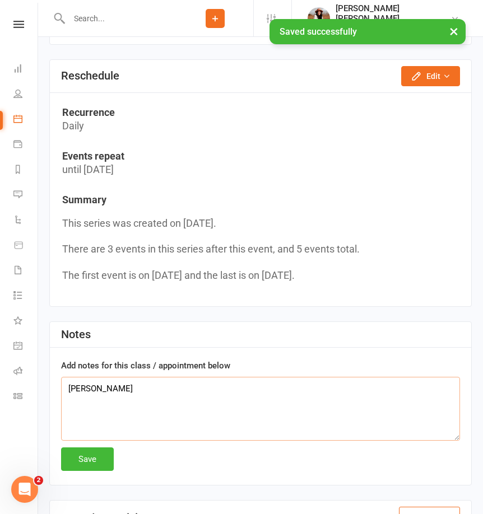
click at [175, 395] on textarea "Addie" at bounding box center [260, 409] width 399 height 64
click at [178, 410] on textarea "Addie" at bounding box center [260, 409] width 399 height 64
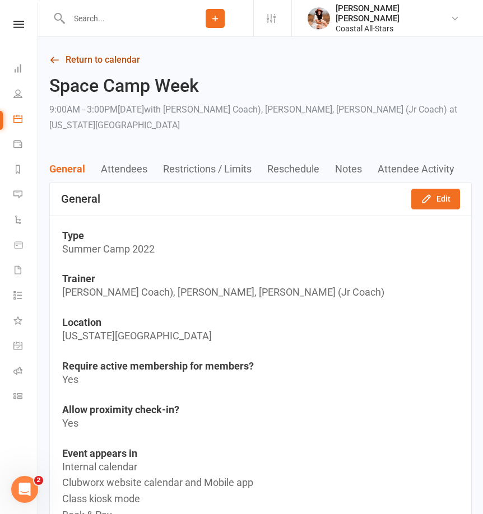
scroll to position [0, 0]
type textarea "Addie & Dilan"
click at [88, 59] on link "Return to calendar" at bounding box center [260, 61] width 422 height 16
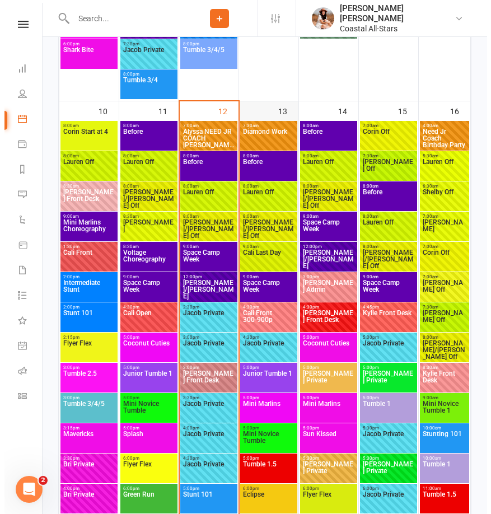
scroll to position [1799, 0]
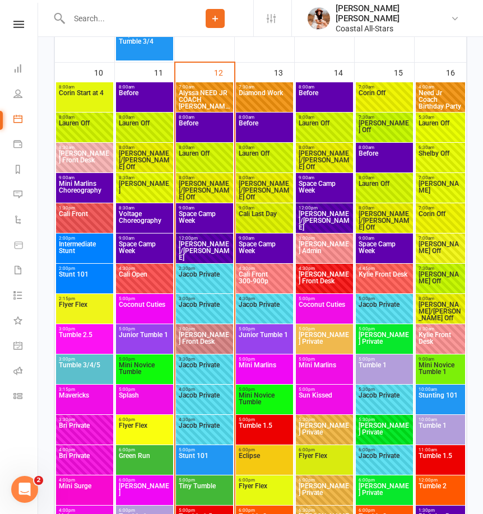
click at [202, 216] on span "Space Camp Week" at bounding box center [204, 221] width 53 height 20
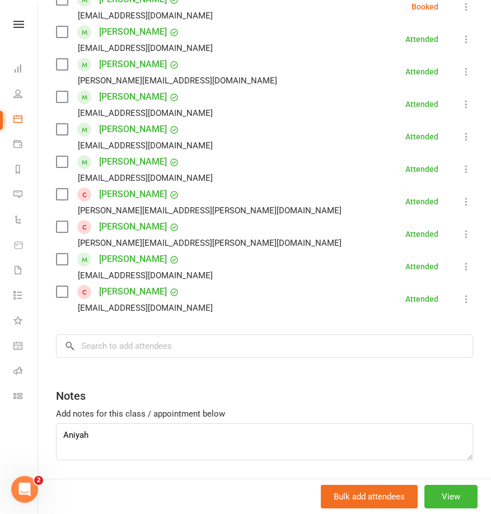
scroll to position [384, 0]
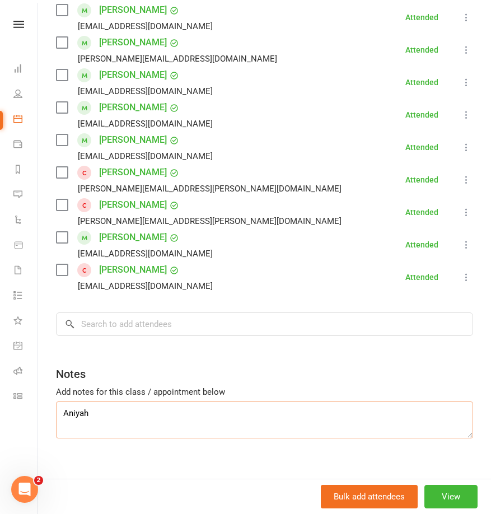
click at [155, 401] on textarea "Aniyah" at bounding box center [264, 419] width 417 height 37
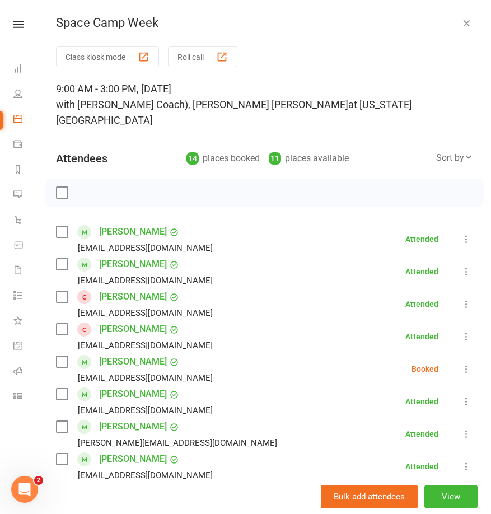
scroll to position [0, 0]
type textarea "Aniyah & Dilan"
click at [461, 25] on icon "button" at bounding box center [466, 22] width 11 height 11
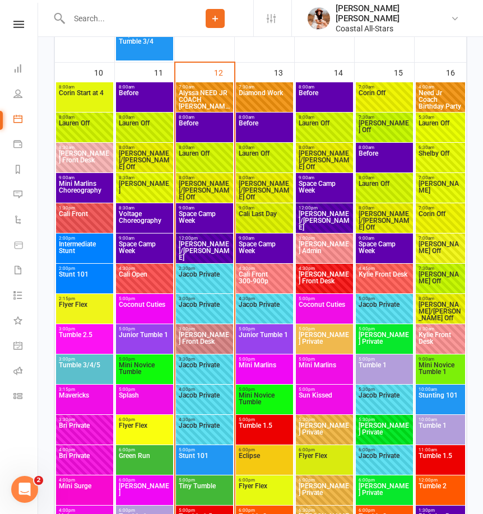
click at [322, 183] on span "Space Camp Week" at bounding box center [324, 190] width 53 height 20
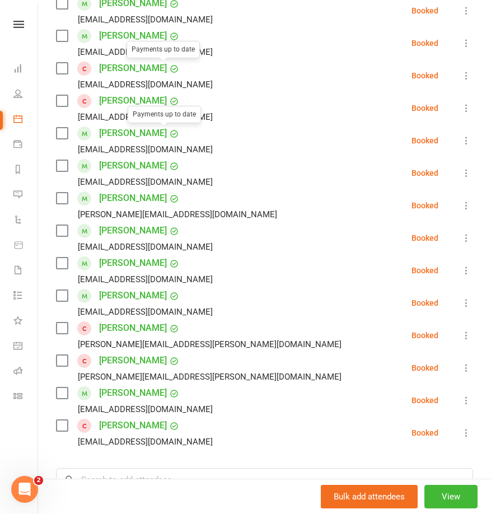
scroll to position [384, 0]
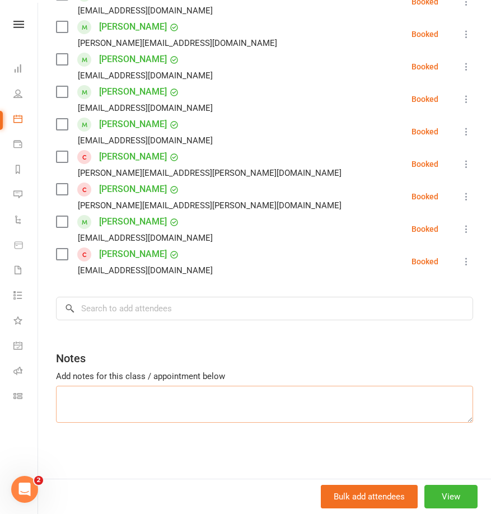
click at [186, 410] on textarea at bounding box center [264, 404] width 417 height 37
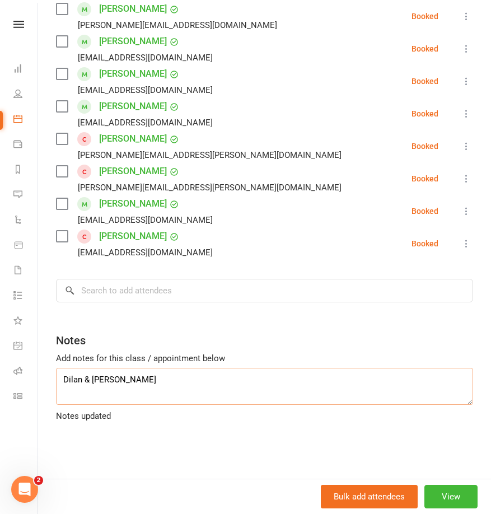
scroll to position [0, 0]
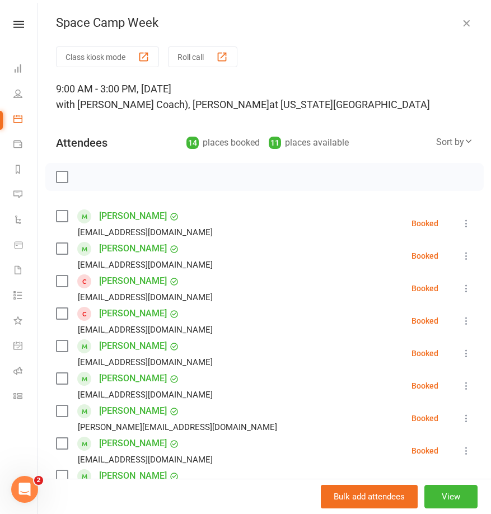
type textarea "Dilan & Addie"
click at [461, 25] on icon "button" at bounding box center [466, 22] width 11 height 11
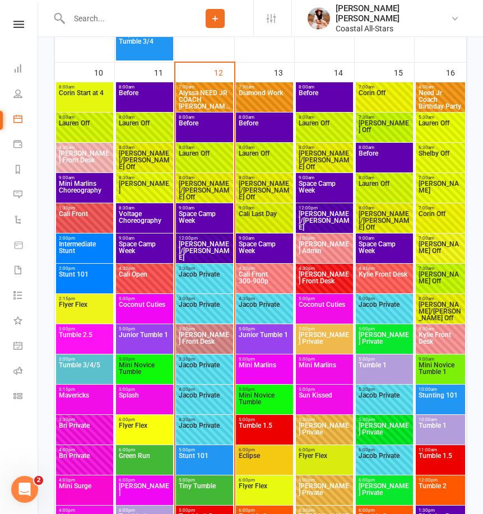
click at [383, 238] on span "9:00am - 3:00pm" at bounding box center [384, 238] width 53 height 5
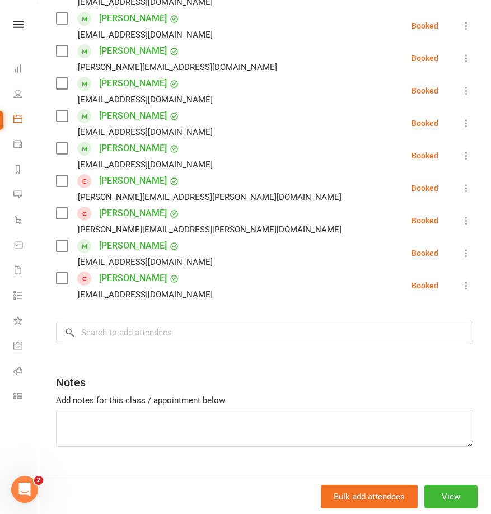
scroll to position [384, 0]
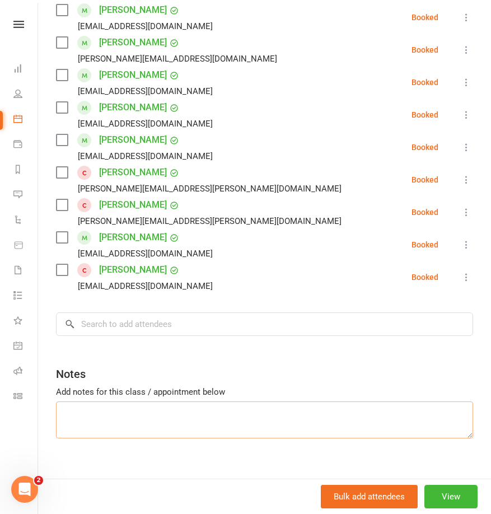
click at [170, 407] on textarea at bounding box center [264, 419] width 417 height 37
paste textarea "Addison Aniyah Annabelle"
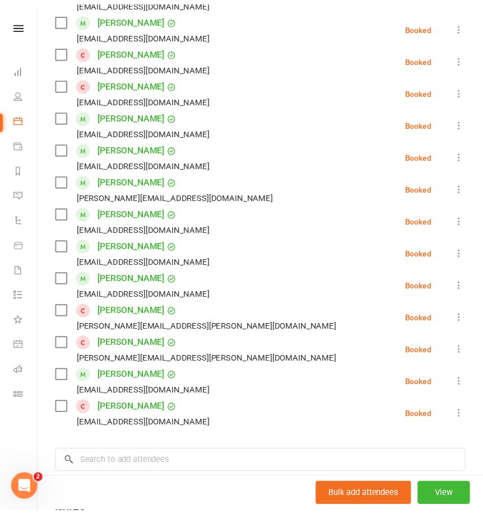
scroll to position [0, 0]
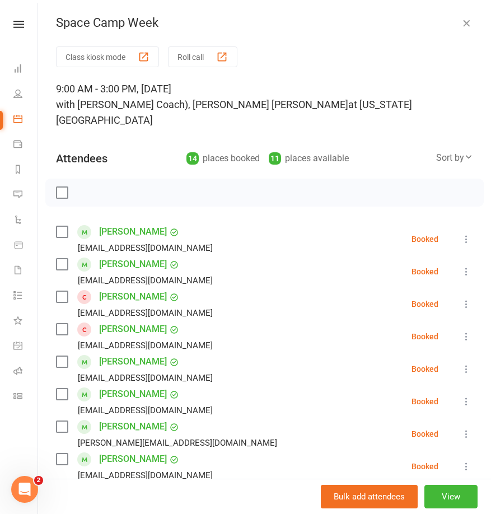
type textarea "Addison Aniyah Annabelle Dilan"
click at [461, 25] on icon "button" at bounding box center [466, 22] width 11 height 11
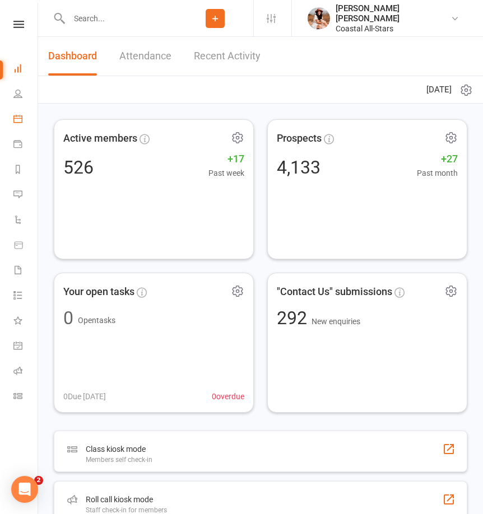
click at [27, 122] on link "Calendar" at bounding box center [25, 119] width 25 height 25
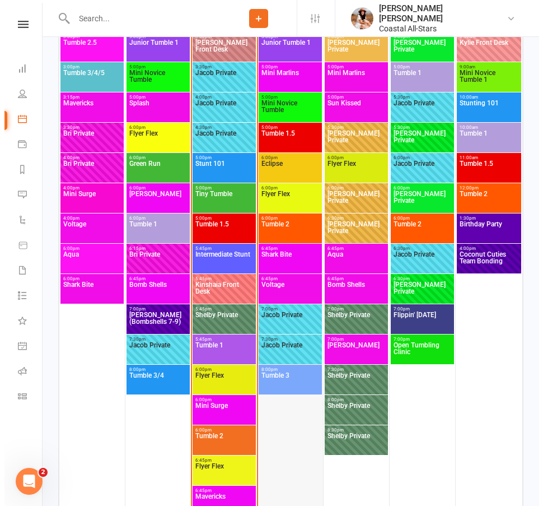
scroll to position [2429, 0]
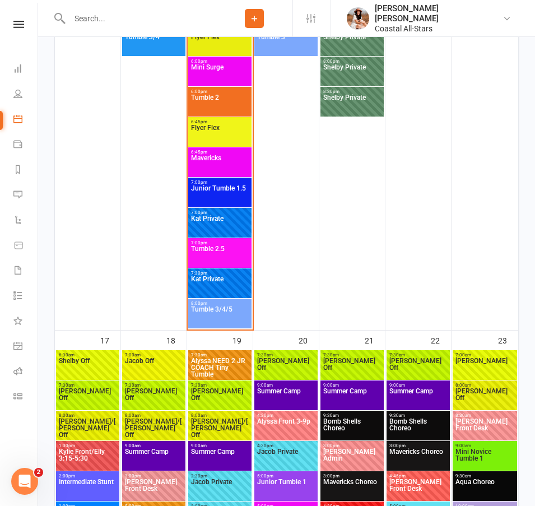
click at [209, 459] on span "Summer Camp" at bounding box center [219, 458] width 59 height 20
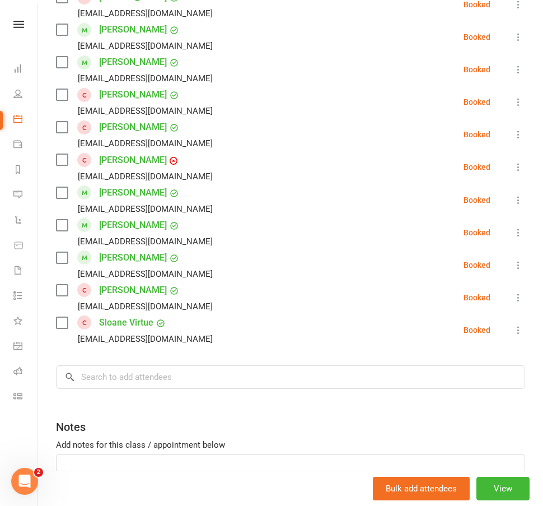
scroll to position [653, 0]
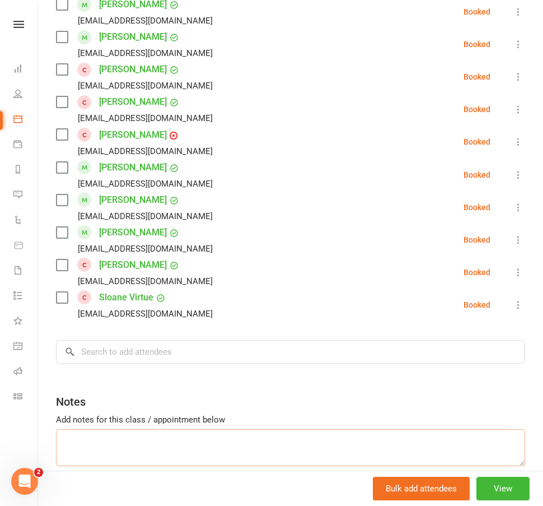
click at [126, 429] on textarea at bounding box center [290, 447] width 469 height 37
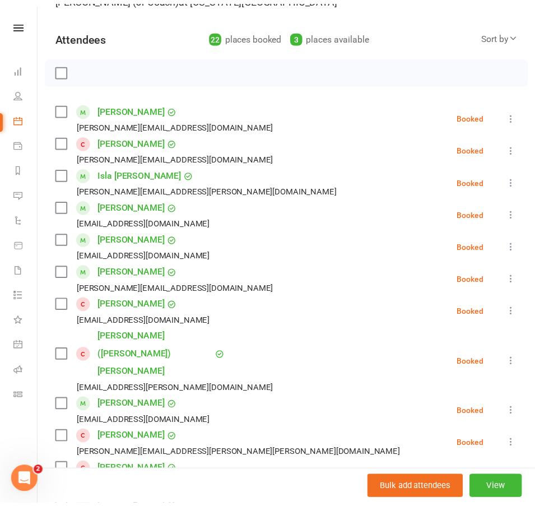
scroll to position [0, 0]
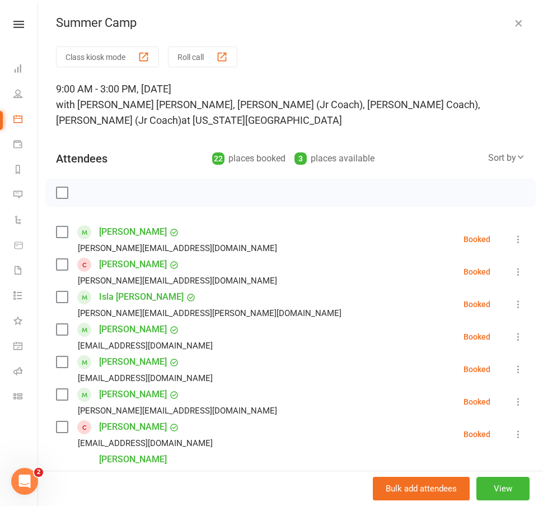
type textarea "Aniyah"
click at [513, 24] on icon "button" at bounding box center [518, 22] width 11 height 11
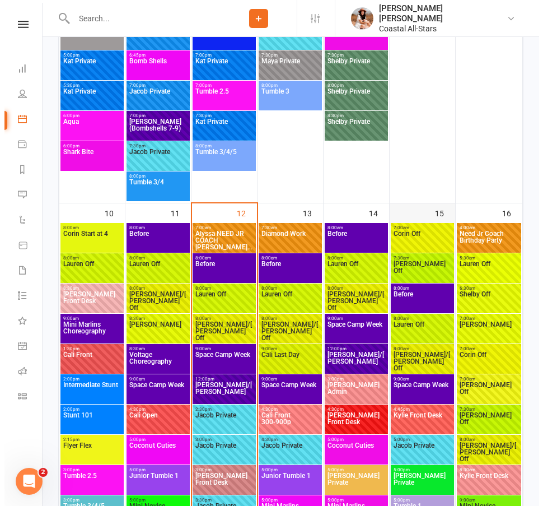
scroll to position [1628, 0]
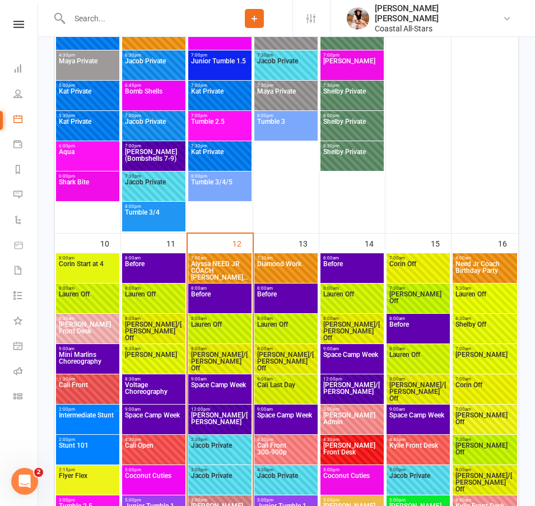
click at [422, 414] on span "Space Camp Week" at bounding box center [418, 421] width 59 height 20
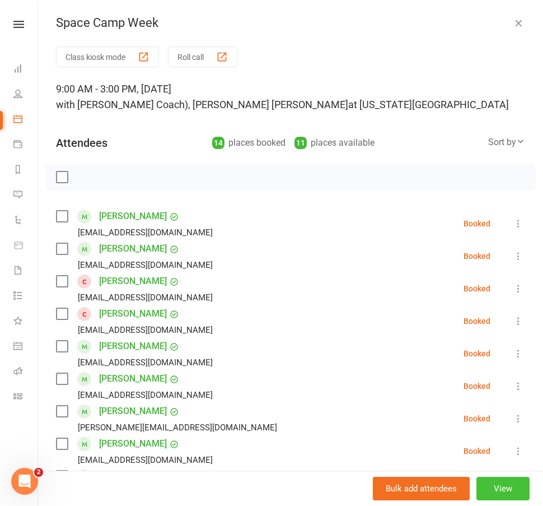
click at [487, 484] on button "View" at bounding box center [502, 488] width 53 height 24
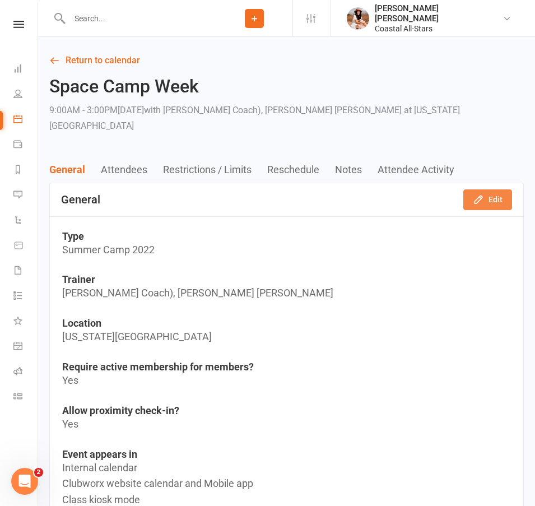
click at [491, 191] on button "Edit" at bounding box center [487, 199] width 49 height 20
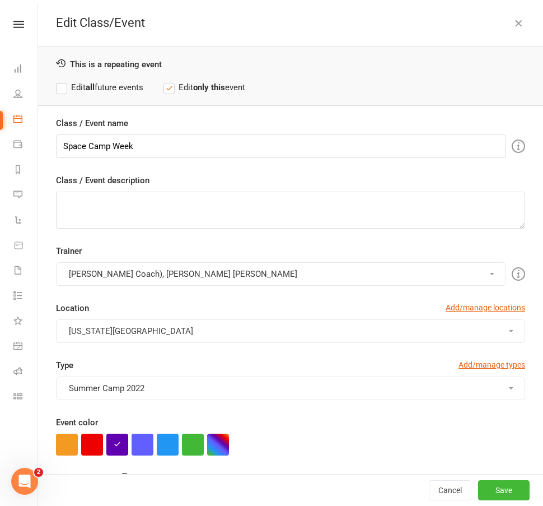
click at [183, 273] on button "Rosa (Jr Coach), Alyssa Felicia" at bounding box center [281, 274] width 450 height 24
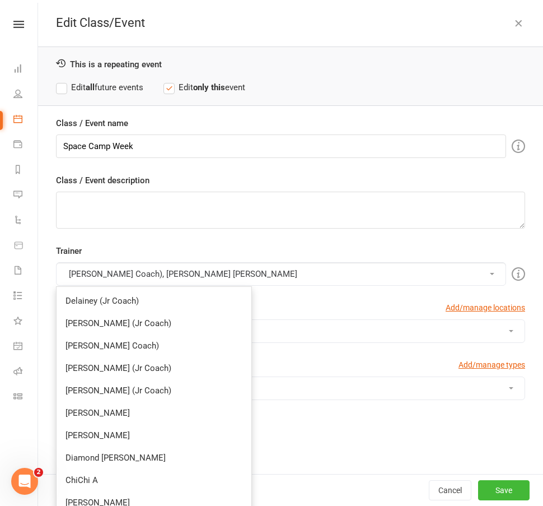
drag, startPoint x: 159, startPoint y: 329, endPoint x: 220, endPoint y: 352, distance: 65.4
click at [160, 328] on link "[PERSON_NAME] (Jr Coach)" at bounding box center [154, 323] width 195 height 22
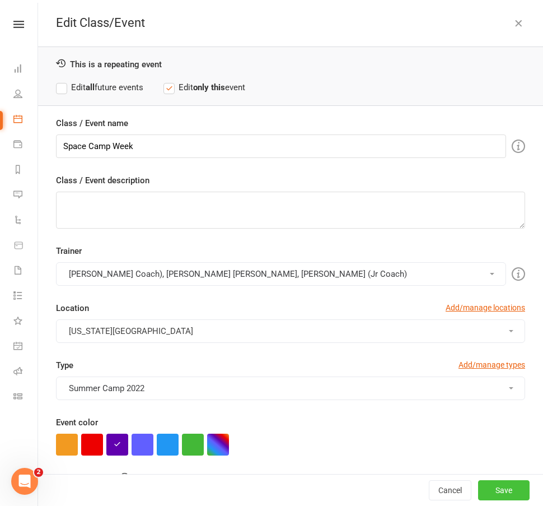
click at [490, 485] on button "Save" at bounding box center [504, 490] width 52 height 20
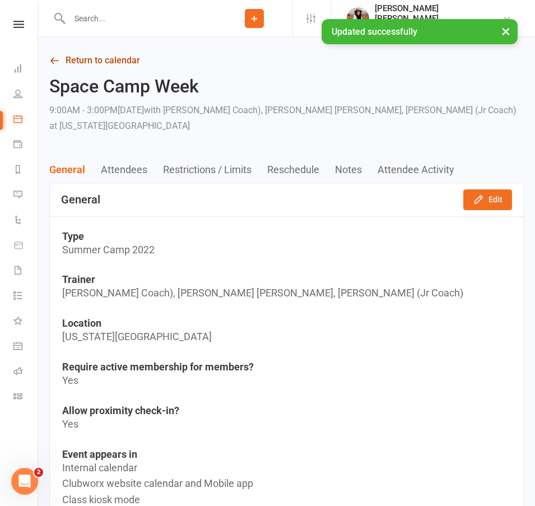
click at [102, 64] on link "Return to calendar" at bounding box center [286, 61] width 474 height 16
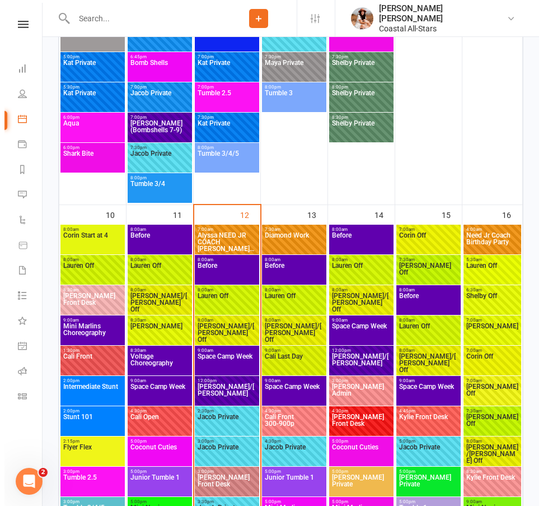
scroll to position [1759, 0]
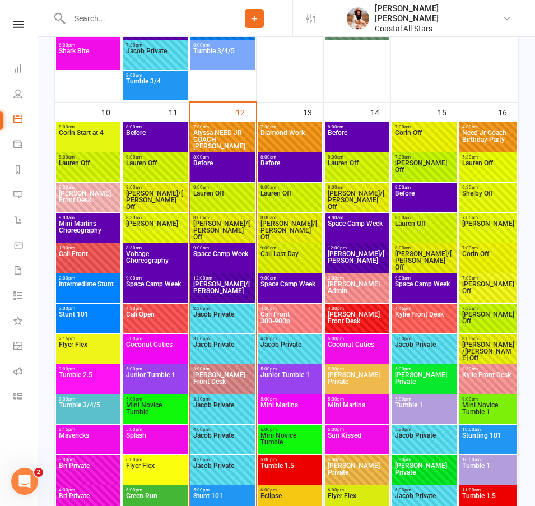
click at [430, 284] on span "Space Camp Week" at bounding box center [424, 290] width 60 height 20
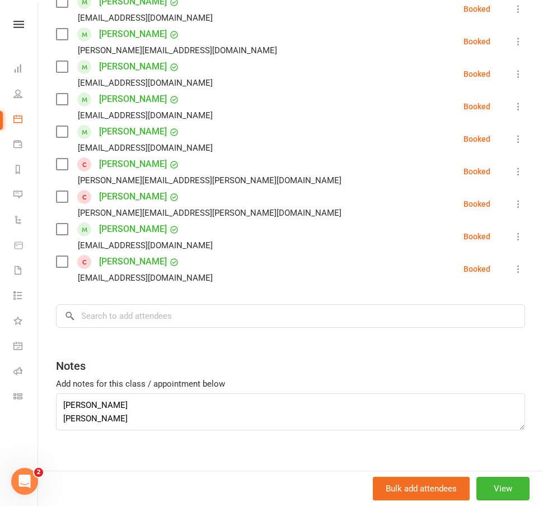
scroll to position [27, 0]
drag, startPoint x: 105, startPoint y: 387, endPoint x: 48, endPoint y: 385, distance: 57.1
click at [48, 385] on div "Class kiosk mode Roll call 9:00 AM - 3:00 PM, Friday, August, 15, 2025 with Ros…" at bounding box center [290, 70] width 505 height 832
click at [63, 401] on textarea "Addison Aniyah Dilan" at bounding box center [290, 411] width 469 height 37
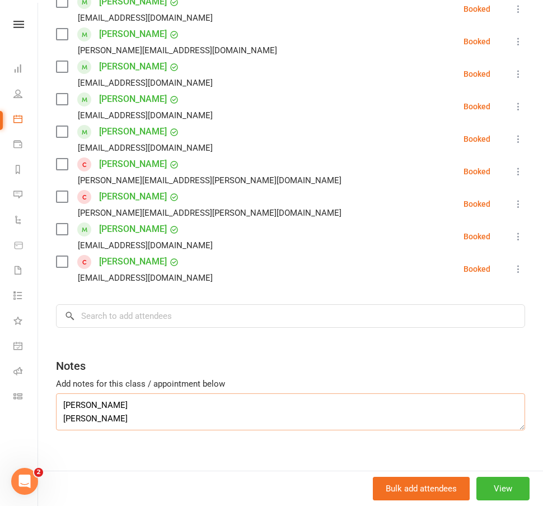
scroll to position [0, 0]
click at [63, 403] on textarea "Addison Aniyah,Dilan" at bounding box center [290, 411] width 469 height 37
click at [127, 393] on textarea "Addison, Aniyah,Dilan" at bounding box center [290, 411] width 469 height 37
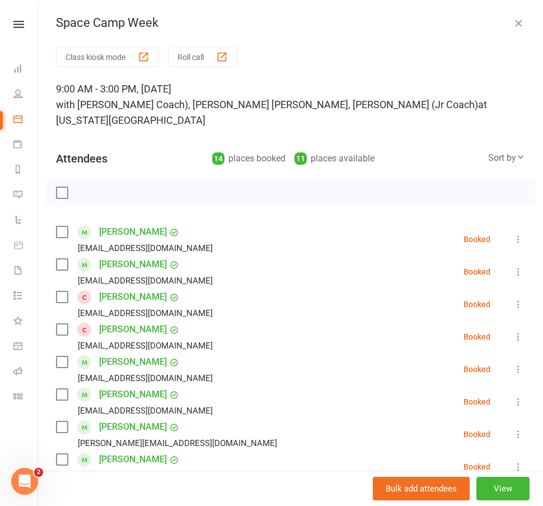
type textarea "Addison, Aniyah, Dilan"
click at [513, 20] on icon "button" at bounding box center [518, 22] width 11 height 11
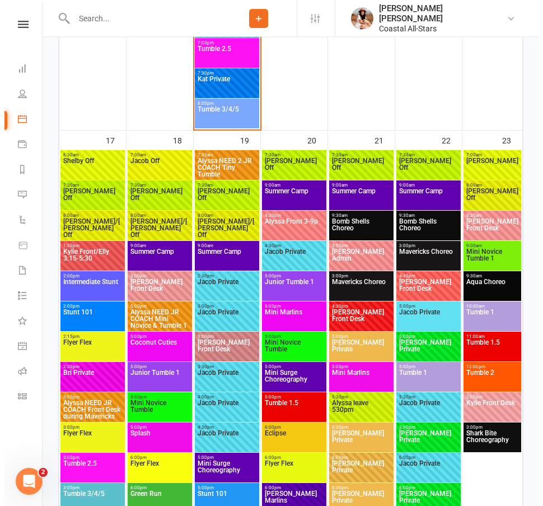
scroll to position [2632, 0]
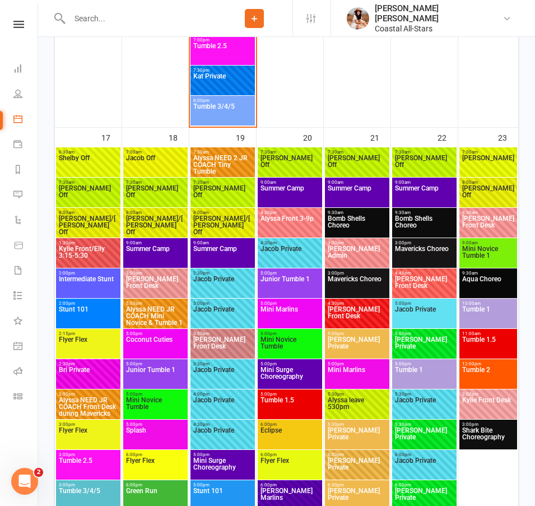
click at [155, 256] on span "Summer Camp" at bounding box center [155, 255] width 60 height 20
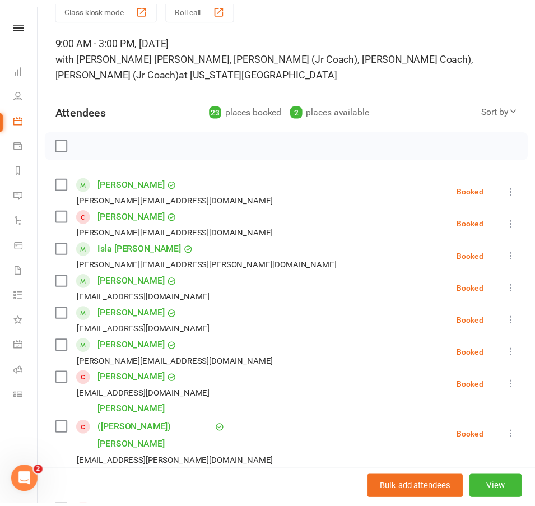
scroll to position [0, 0]
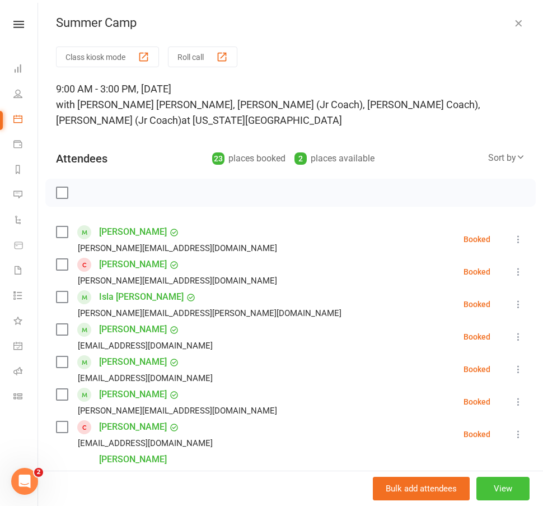
click at [487, 486] on button "View" at bounding box center [502, 488] width 53 height 24
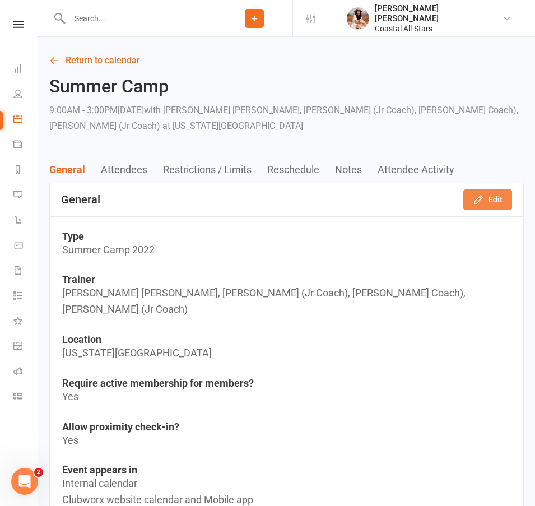
click at [478, 198] on icon "button" at bounding box center [478, 199] width 11 height 11
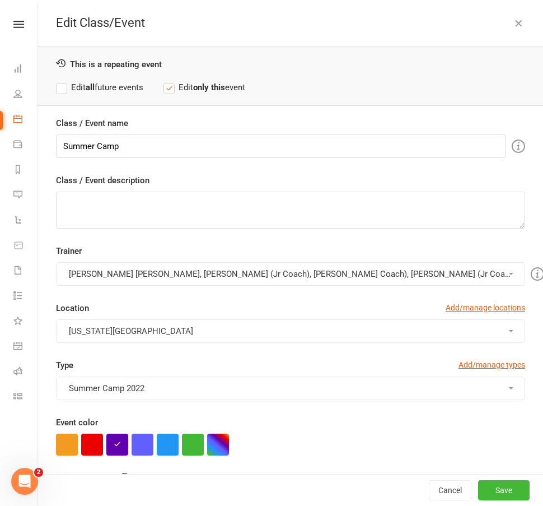
click at [264, 273] on button "Alyssa Felicia, Mae (Jr Coach), Rosa (Jr Coach), Delainey (Jr Coach)" at bounding box center [290, 274] width 469 height 24
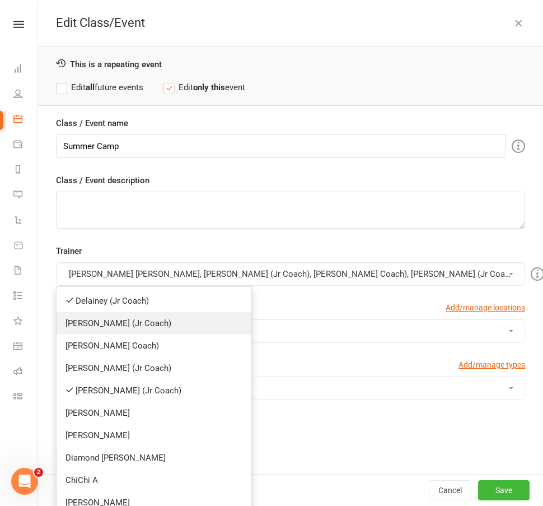
click at [134, 327] on link "[PERSON_NAME] (Jr Coach)" at bounding box center [154, 323] width 195 height 22
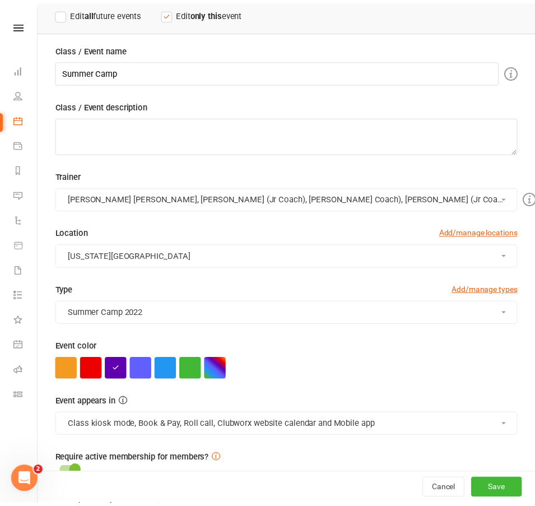
scroll to position [144, 0]
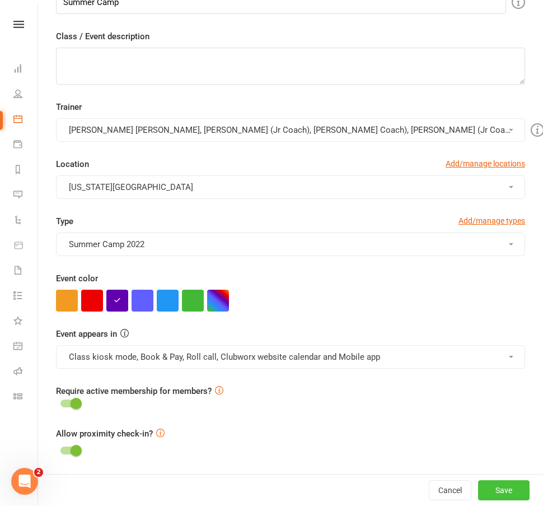
click at [480, 486] on button "Save" at bounding box center [504, 490] width 52 height 20
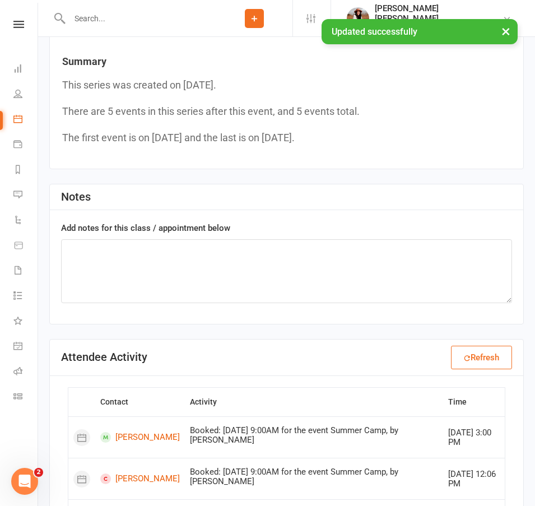
scroll to position [2330, 0]
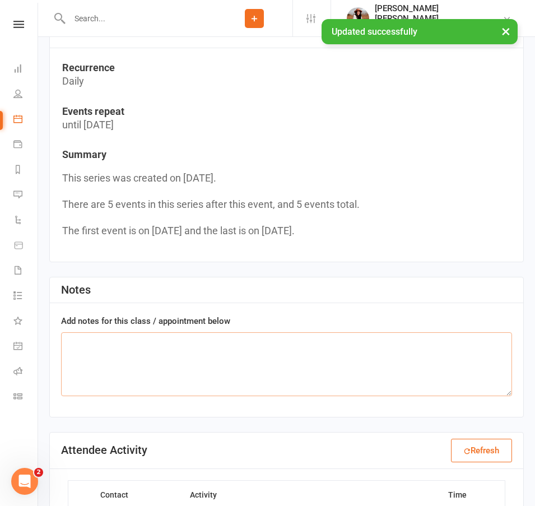
click at [154, 360] on textarea at bounding box center [286, 364] width 451 height 64
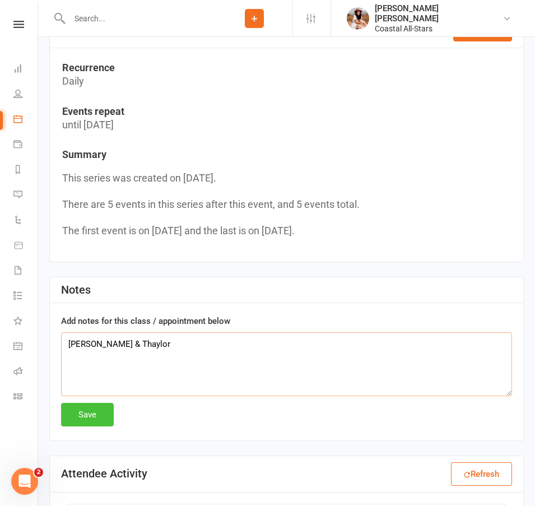
type textarea "Addie & Thaylor"
click at [79, 403] on button "Save" at bounding box center [87, 415] width 53 height 24
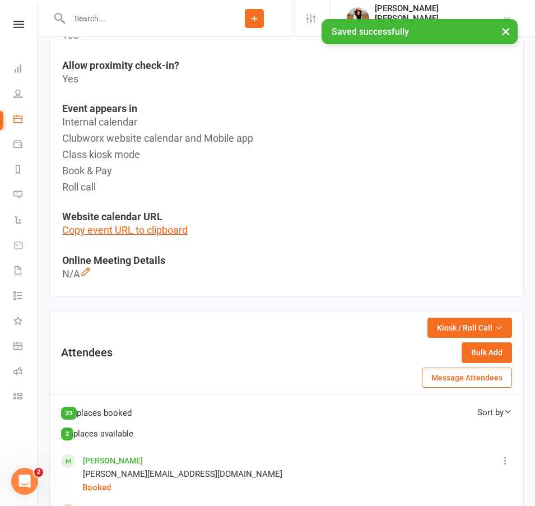
scroll to position [0, 0]
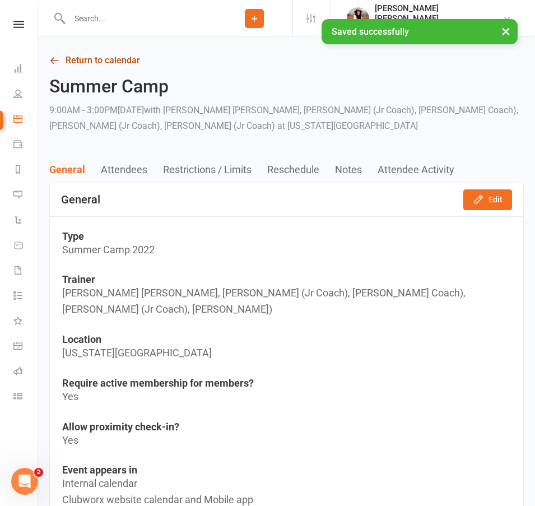
click at [117, 61] on link "Return to calendar" at bounding box center [286, 61] width 474 height 16
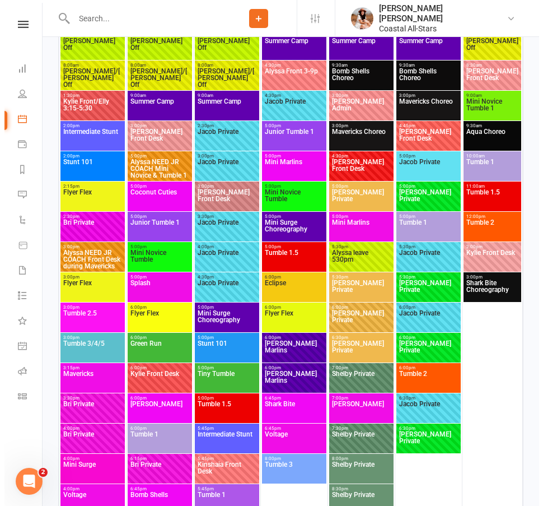
scroll to position [2515, 0]
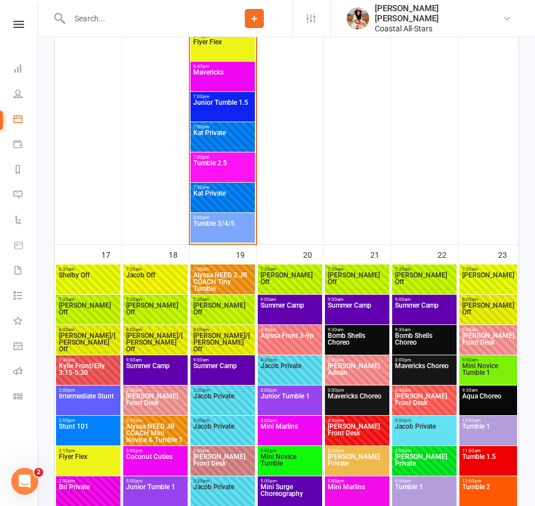
click at [220, 364] on span "Summer Camp" at bounding box center [223, 372] width 60 height 20
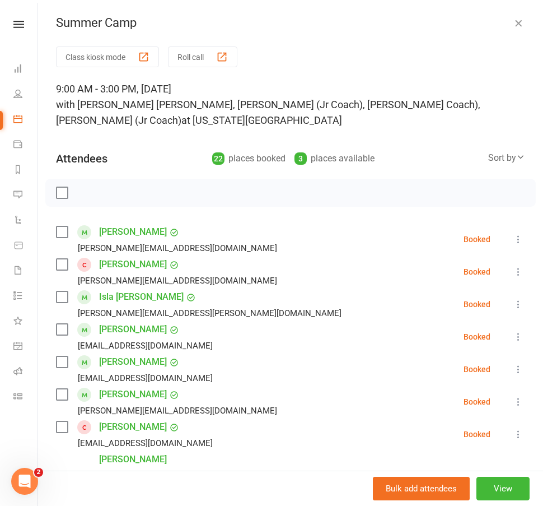
click at [513, 23] on icon "button" at bounding box center [518, 22] width 11 height 11
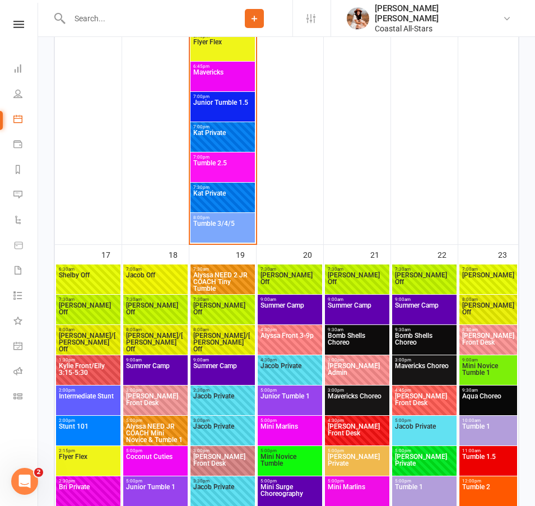
click at [297, 312] on span "Summer Camp" at bounding box center [290, 312] width 60 height 20
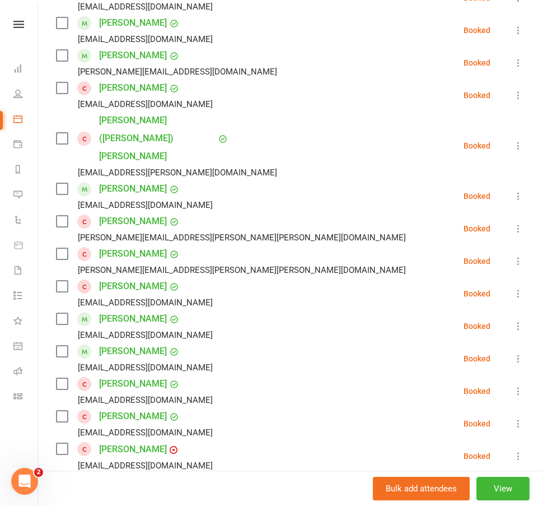
scroll to position [653, 0]
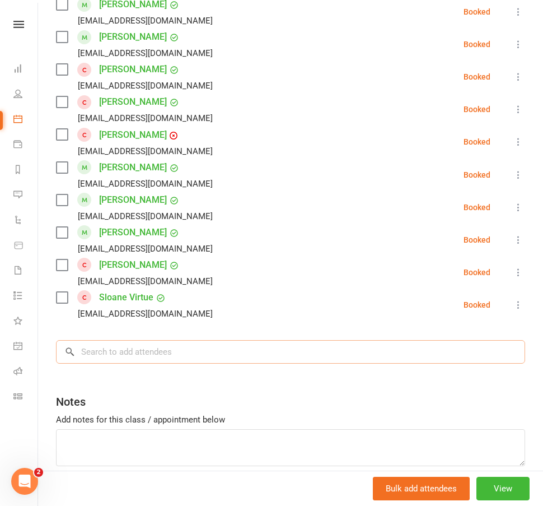
click at [130, 340] on input "search" at bounding box center [290, 352] width 469 height 24
click at [128, 429] on textarea at bounding box center [290, 447] width 469 height 37
type textarea "Addie & Thaylor"
click at [502, 485] on button "View" at bounding box center [502, 488] width 53 height 24
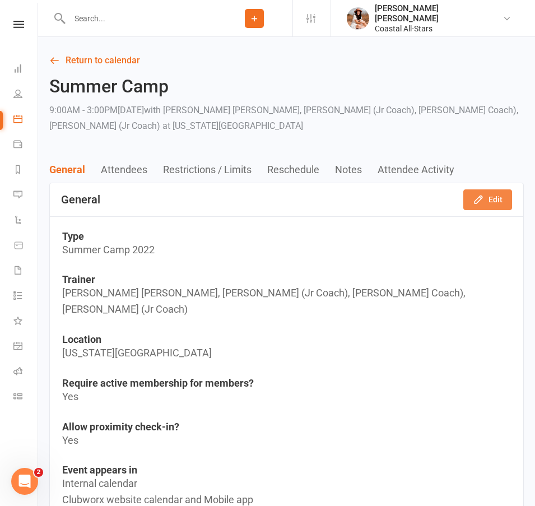
click at [473, 203] on icon "button" at bounding box center [478, 199] width 11 height 11
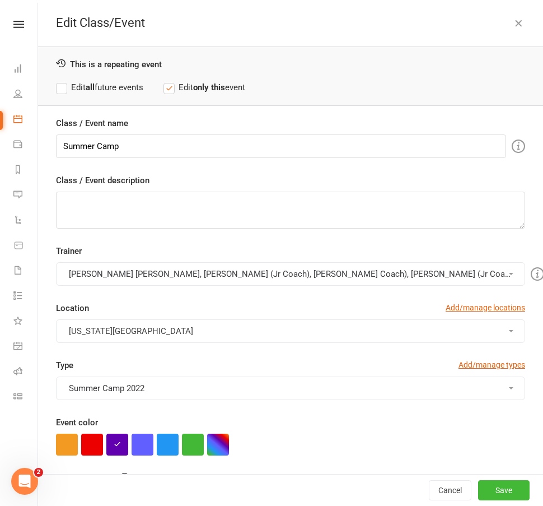
click at [211, 268] on button "Alyssa Felicia, Mae (Jr Coach), Rosa (Jr Coach), Delainey (Jr Coach)" at bounding box center [290, 274] width 469 height 24
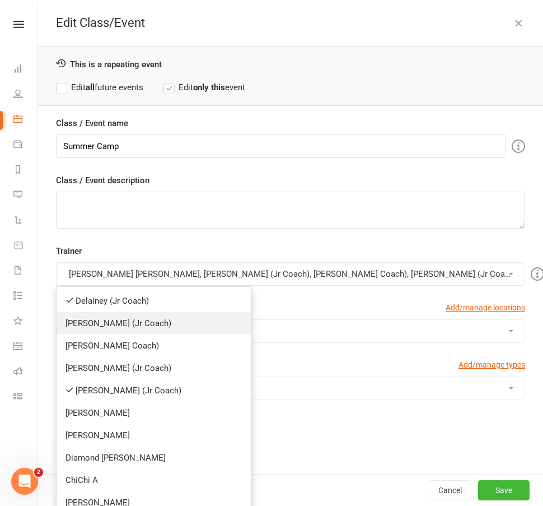
click at [133, 330] on link "[PERSON_NAME] (Jr Coach)" at bounding box center [154, 323] width 195 height 22
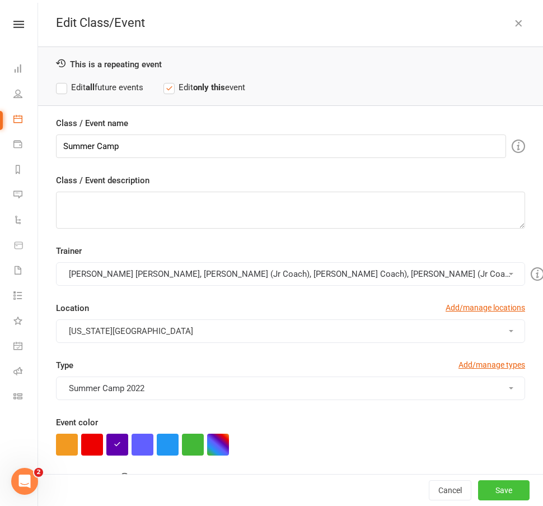
click at [492, 486] on button "Save" at bounding box center [504, 490] width 52 height 20
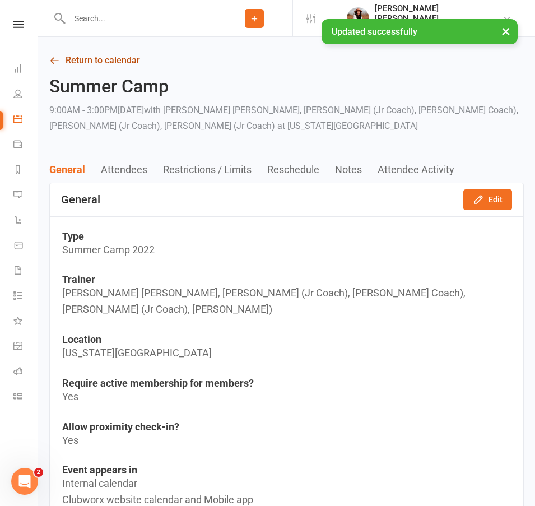
click at [97, 61] on link "Return to calendar" at bounding box center [286, 61] width 474 height 16
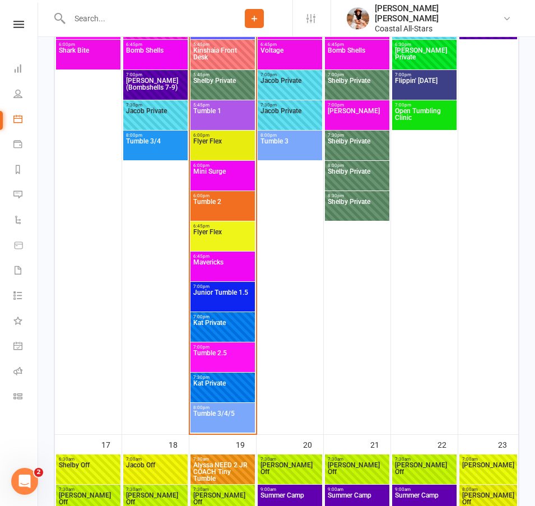
scroll to position [2432, 0]
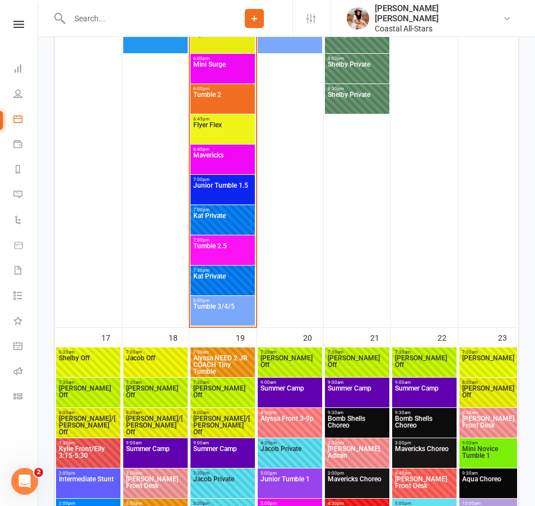
click at [373, 389] on span "Summer Camp" at bounding box center [357, 395] width 60 height 20
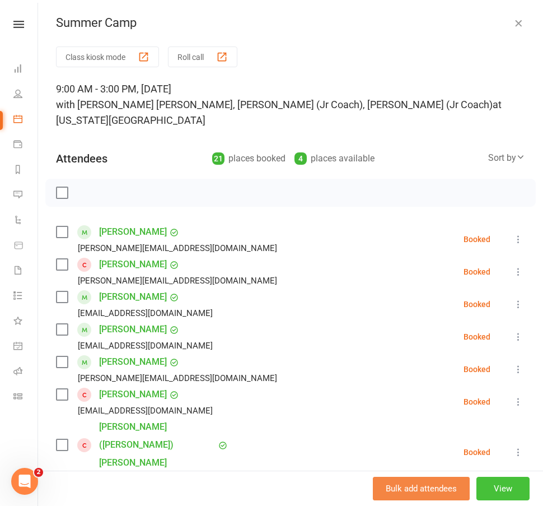
click at [502, 484] on button "View" at bounding box center [502, 488] width 53 height 24
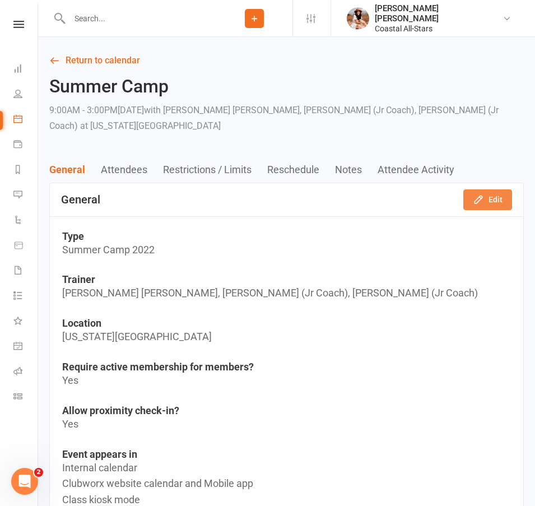
click at [501, 189] on button "Edit" at bounding box center [487, 199] width 49 height 20
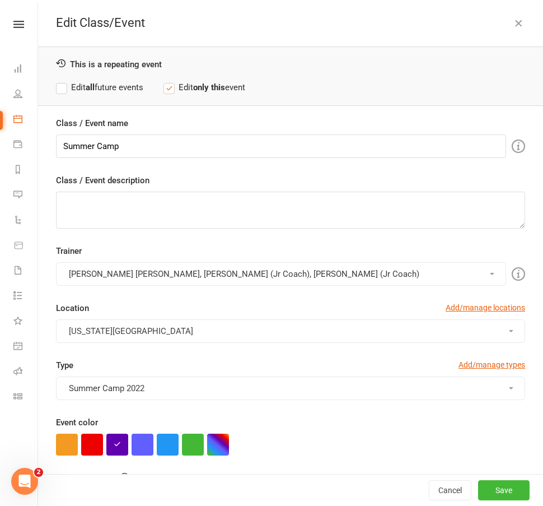
click at [270, 275] on button "Alyssa Felicia, Rosa (Jr Coach), Delainey (Jr Coach)" at bounding box center [281, 274] width 450 height 24
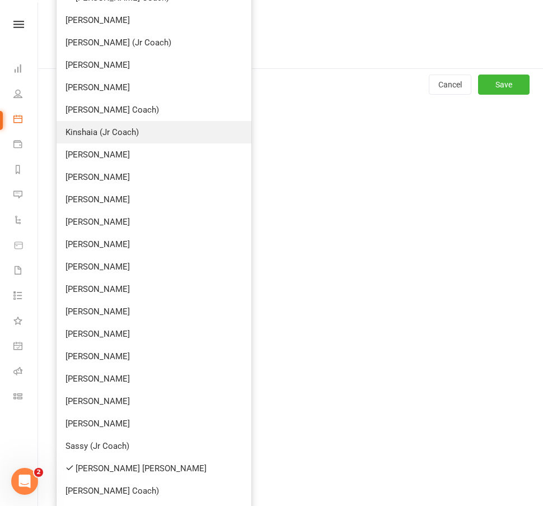
click at [125, 134] on link "Kinshaia (Jr Coach)" at bounding box center [154, 132] width 195 height 22
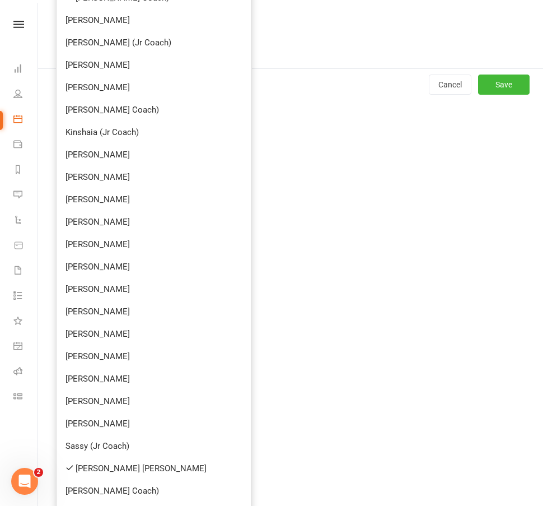
scroll to position [144, 0]
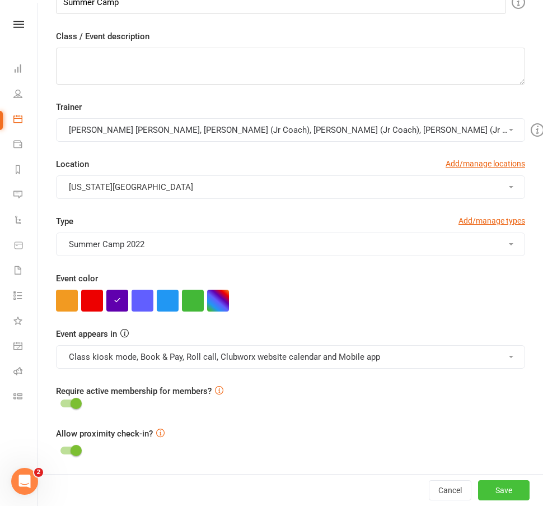
click at [492, 486] on button "Save" at bounding box center [504, 490] width 52 height 20
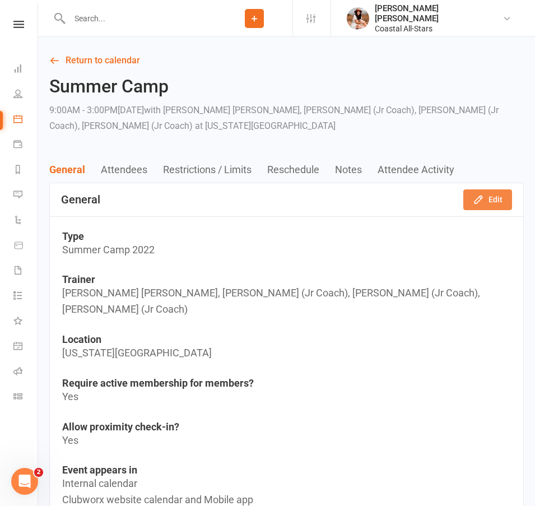
click at [474, 203] on icon "button" at bounding box center [477, 199] width 7 height 7
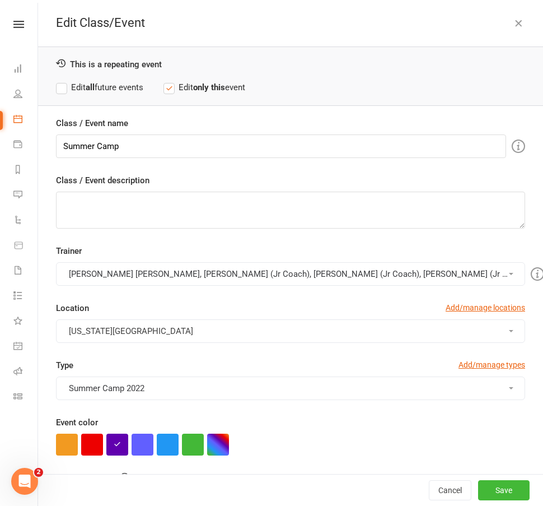
click at [199, 273] on button "Alyssa Felicia, Rosa (Jr Coach), Delainey (Jr Coach), Kinshaia (Jr Coach)" at bounding box center [290, 274] width 469 height 24
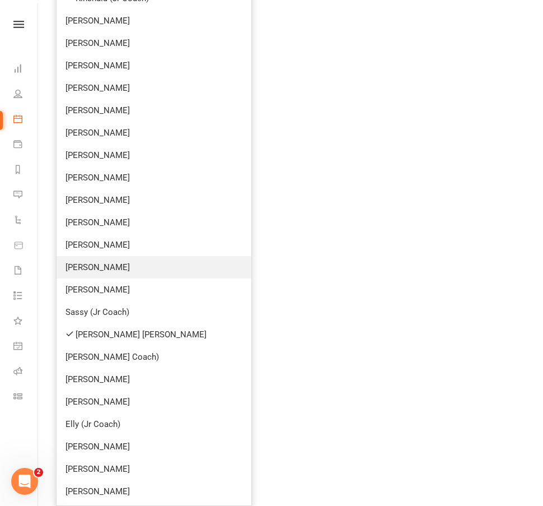
scroll to position [462, 0]
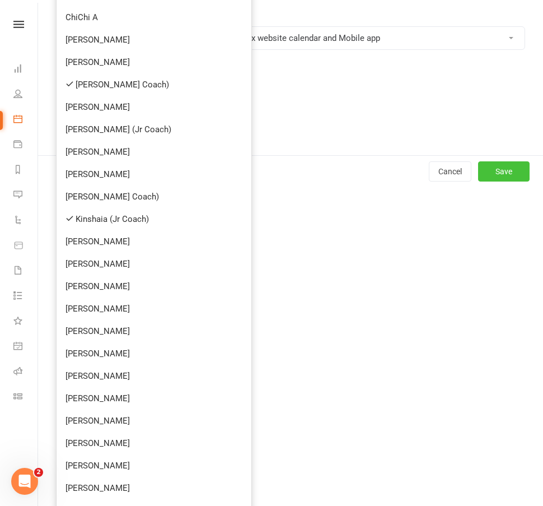
click at [499, 172] on button "Save" at bounding box center [504, 171] width 52 height 20
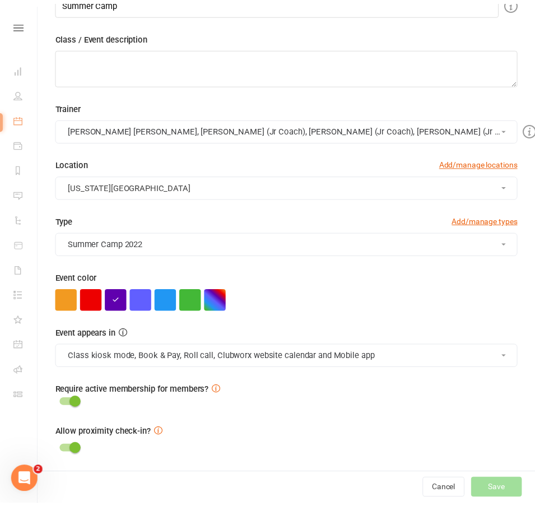
scroll to position [152, 0]
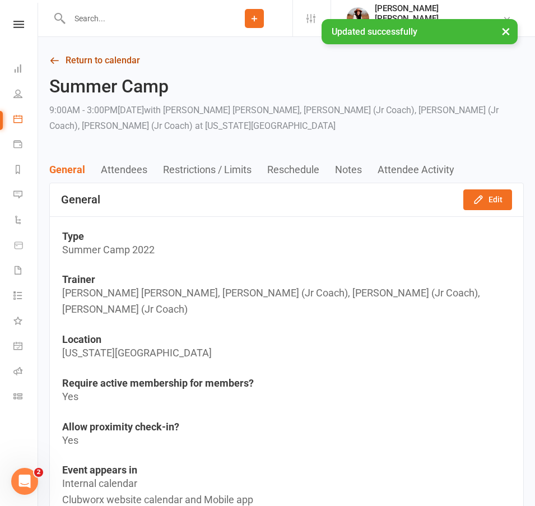
click at [95, 62] on link "Return to calendar" at bounding box center [286, 61] width 474 height 16
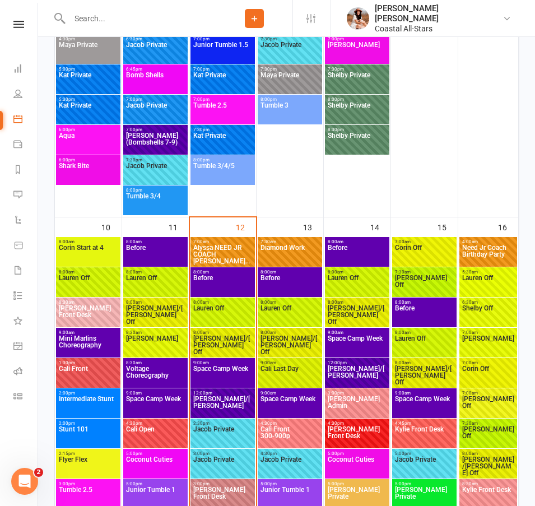
scroll to position [2345, 0]
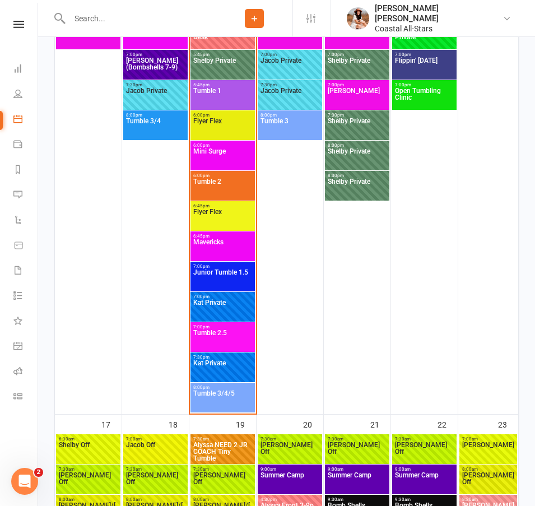
click at [424, 479] on span "Summer Camp" at bounding box center [424, 481] width 60 height 20
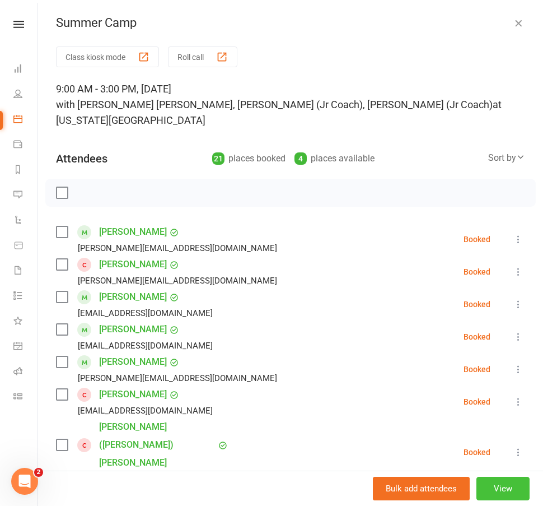
click at [499, 485] on button "View" at bounding box center [502, 488] width 53 height 24
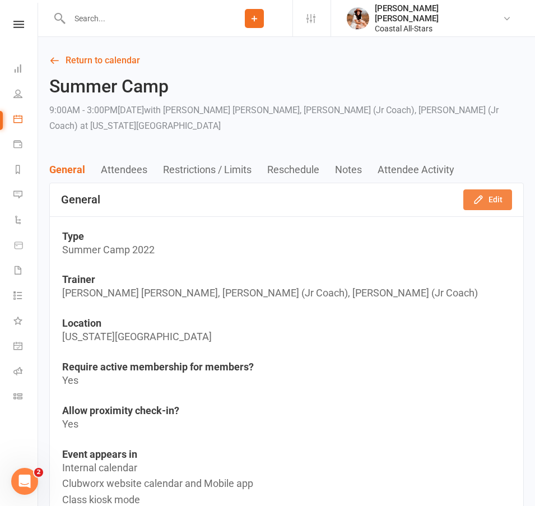
click at [489, 189] on button "Edit" at bounding box center [487, 199] width 49 height 20
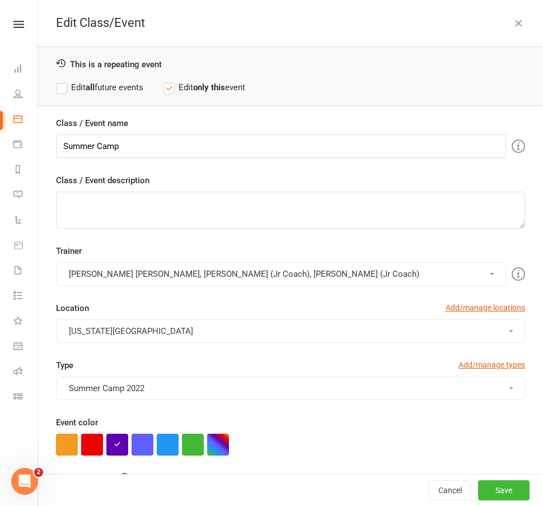
click at [245, 265] on button "Alyssa Felicia, Rosa (Jr Coach), Delainey (Jr Coach)" at bounding box center [281, 274] width 450 height 24
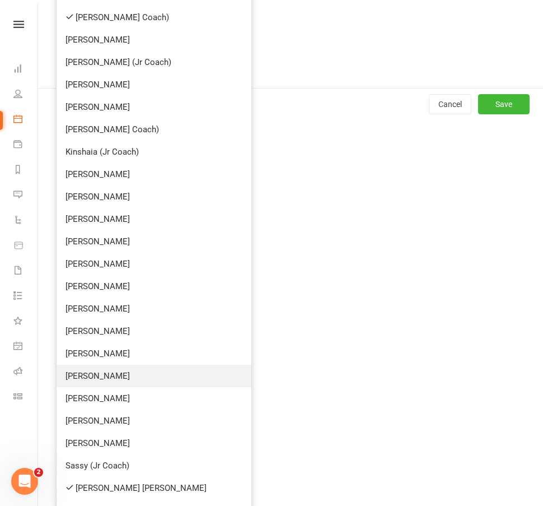
scroll to position [531, 0]
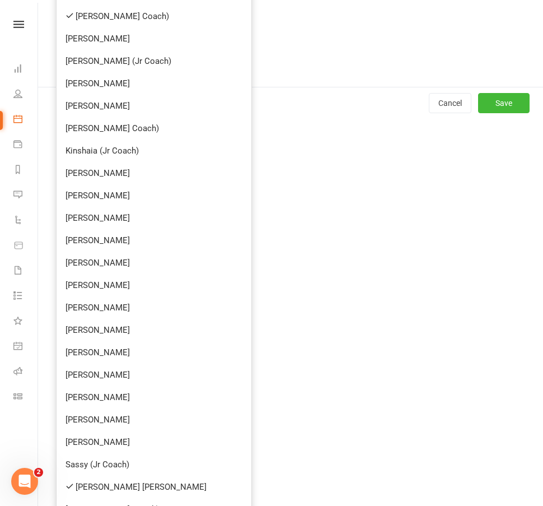
click at [134, 154] on link "Kinshaia (Jr Coach)" at bounding box center [154, 150] width 195 height 22
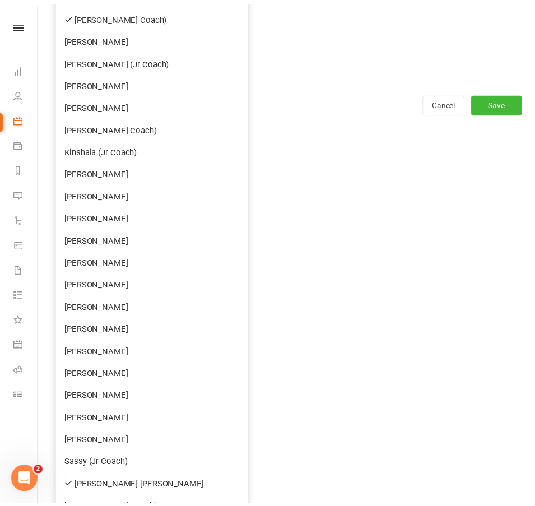
scroll to position [144, 0]
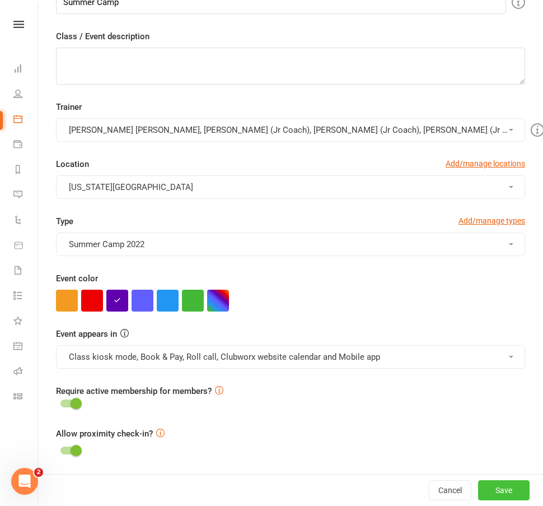
click at [499, 486] on button "Save" at bounding box center [504, 490] width 52 height 20
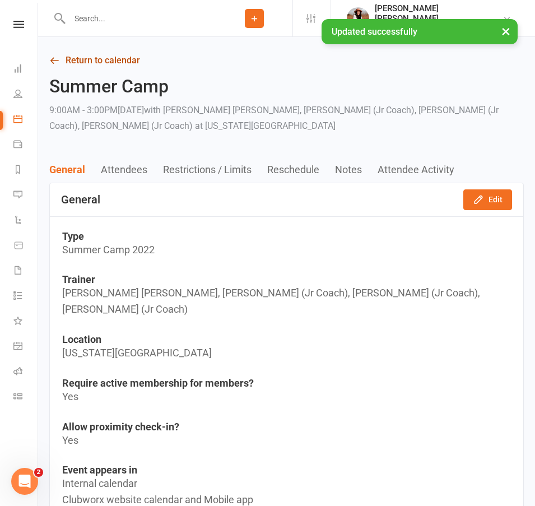
click at [93, 63] on link "Return to calendar" at bounding box center [286, 61] width 474 height 16
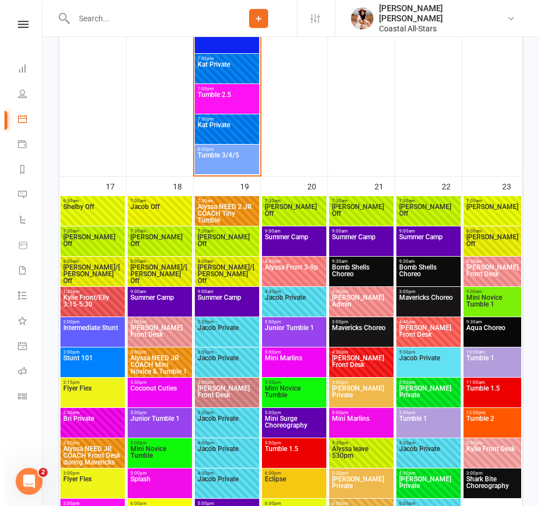
scroll to position [2588, 0]
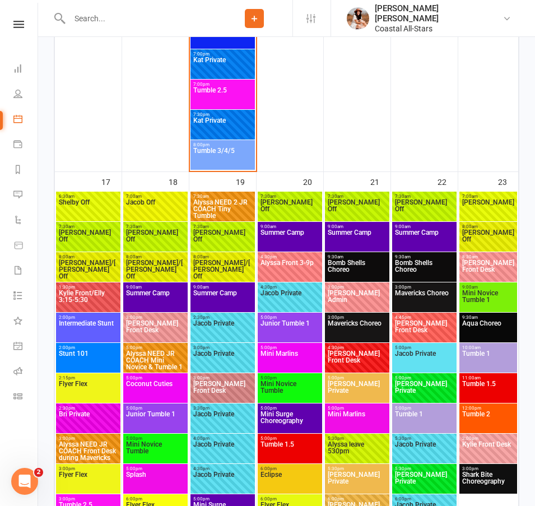
click at [152, 300] on span "Summer Camp" at bounding box center [155, 299] width 60 height 20
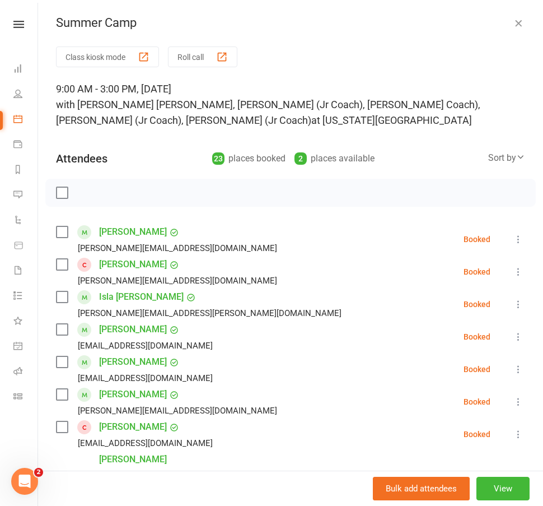
click at [513, 27] on icon "button" at bounding box center [518, 22] width 11 height 11
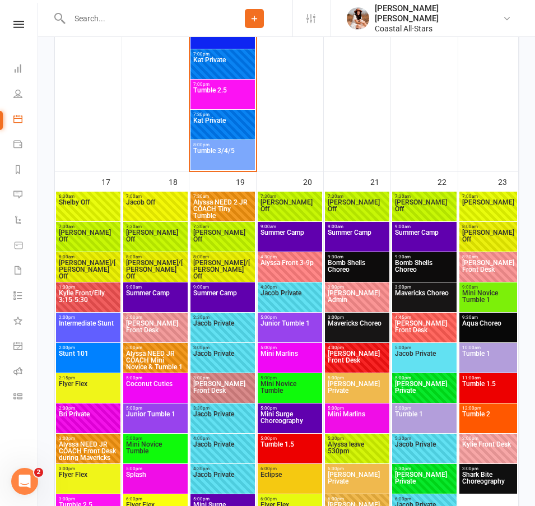
click at [231, 301] on span "Summer Camp" at bounding box center [223, 299] width 60 height 20
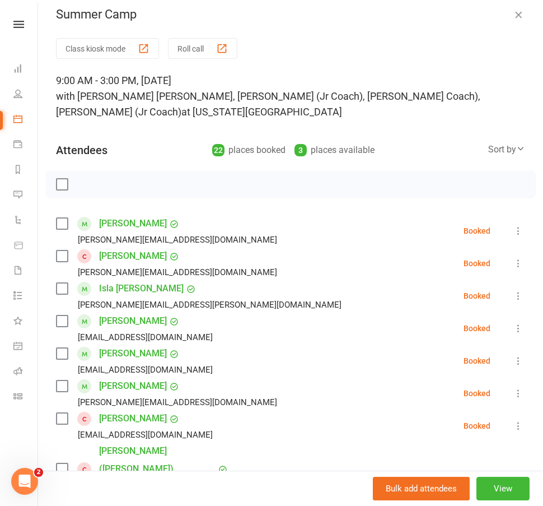
scroll to position [0, 0]
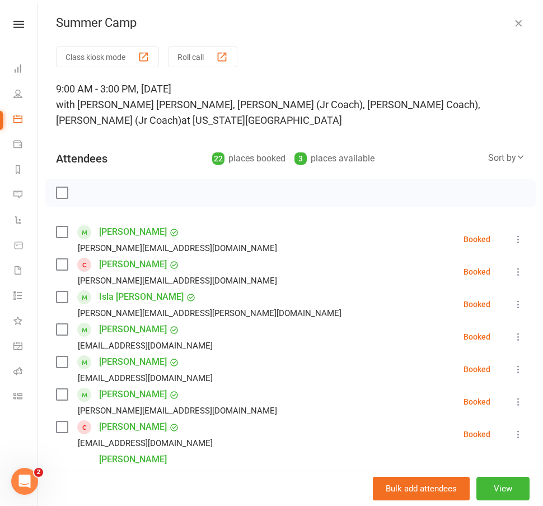
click at [513, 25] on icon "button" at bounding box center [518, 22] width 11 height 11
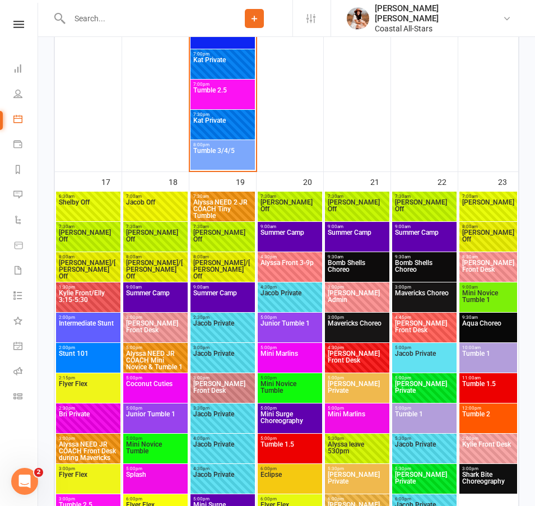
click at [293, 235] on span "Summer Camp" at bounding box center [290, 239] width 60 height 20
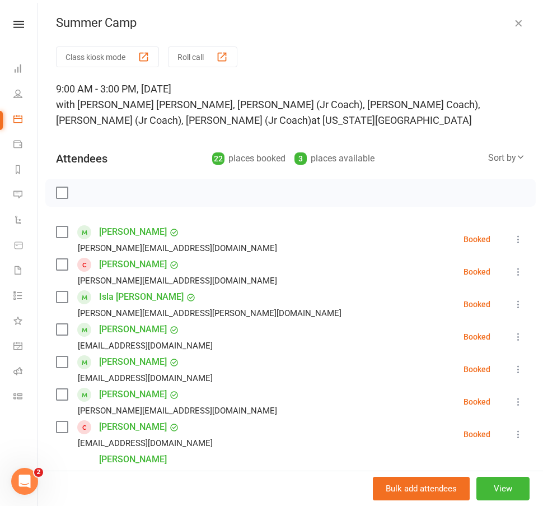
click at [513, 21] on icon "button" at bounding box center [518, 22] width 11 height 11
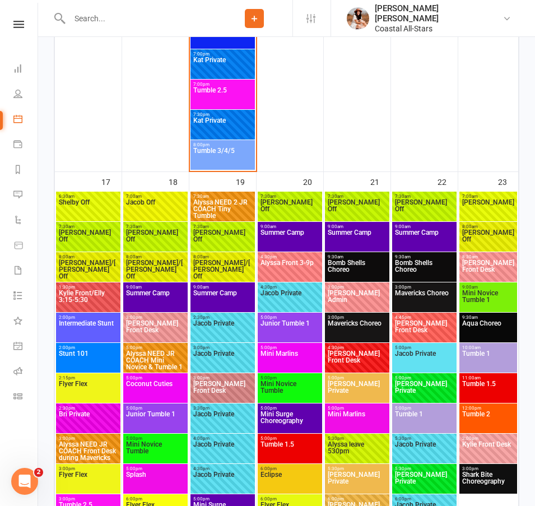
click at [354, 242] on span "Summer Camp" at bounding box center [357, 239] width 60 height 20
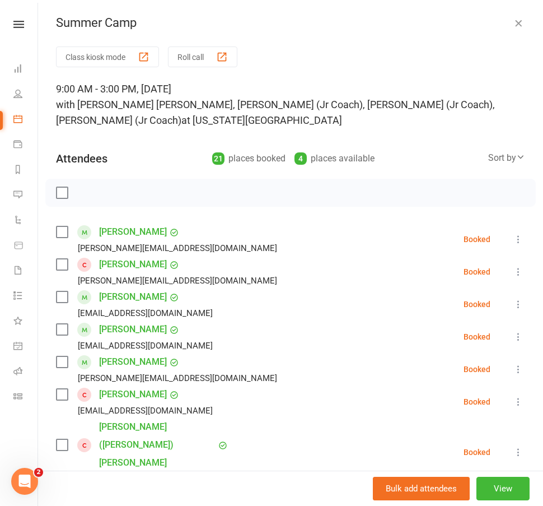
click at [513, 24] on icon "button" at bounding box center [518, 22] width 11 height 11
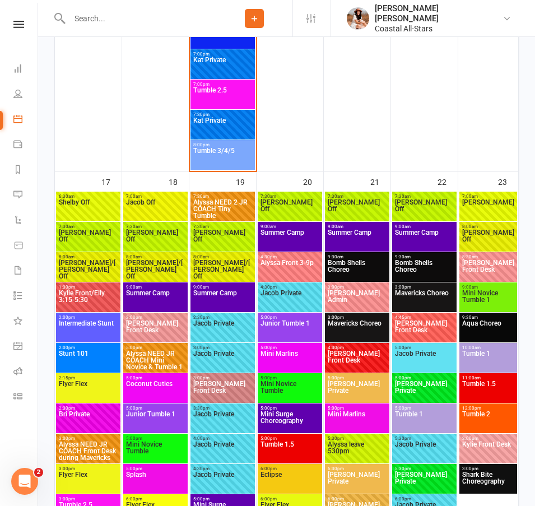
click at [416, 232] on span "Summer Camp" at bounding box center [424, 239] width 60 height 20
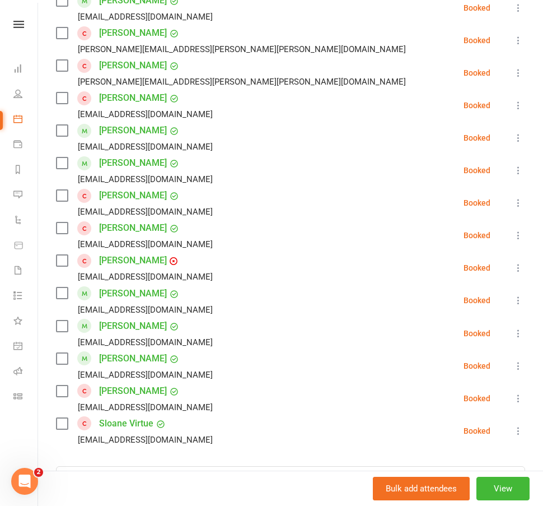
scroll to position [620, 0]
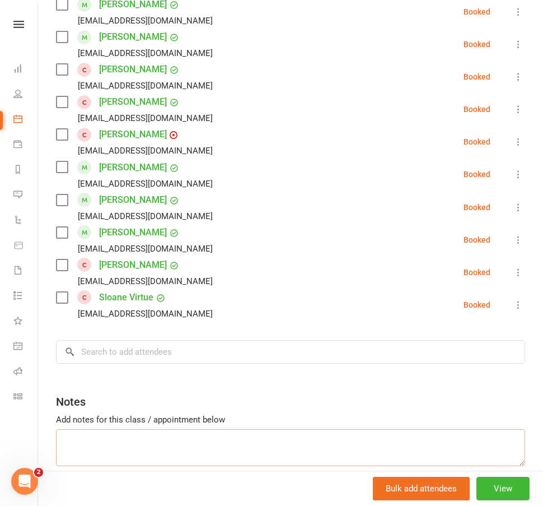
click at [137, 429] on textarea at bounding box center [290, 447] width 469 height 37
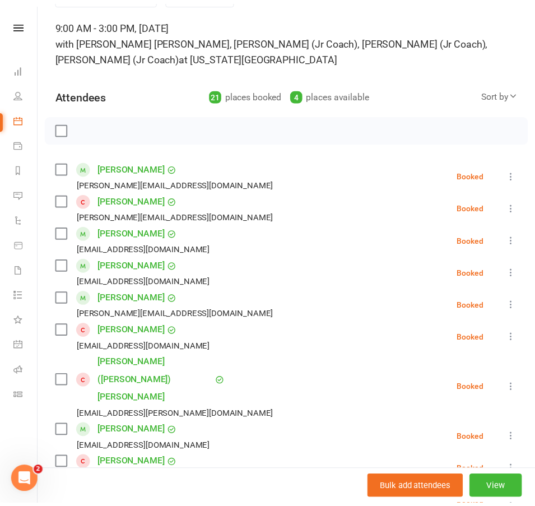
scroll to position [0, 0]
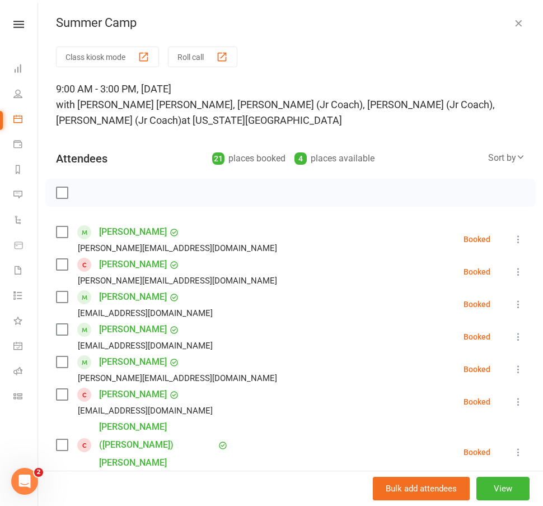
type textarea "Aniyah"
click at [513, 22] on icon "button" at bounding box center [518, 22] width 11 height 11
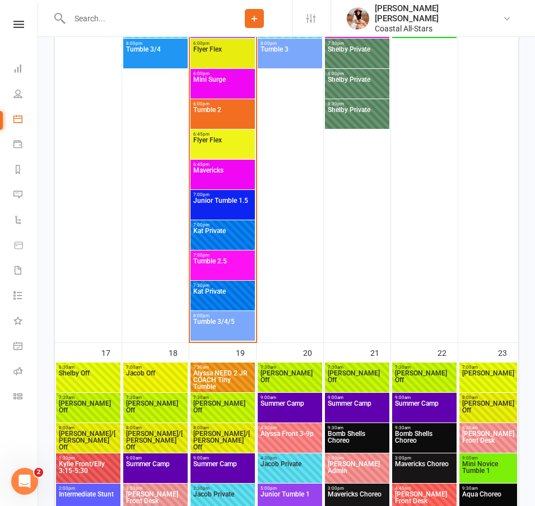
scroll to position [2428, 0]
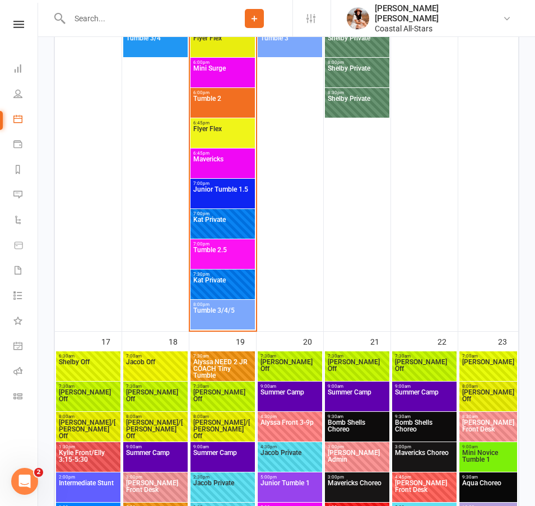
click at [161, 453] on span "Summer Camp" at bounding box center [155, 459] width 60 height 20
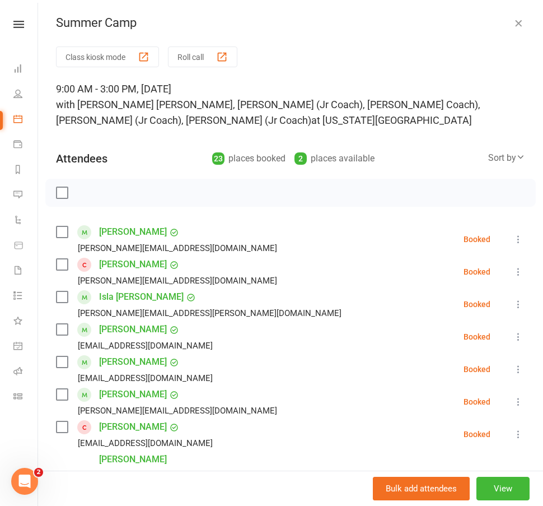
drag, startPoint x: 499, startPoint y: 20, endPoint x: 497, endPoint y: 57, distance: 37.0
click at [513, 19] on icon "button" at bounding box center [518, 22] width 11 height 11
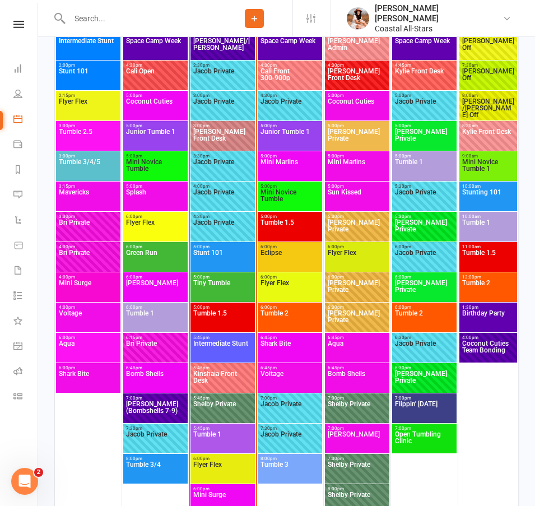
scroll to position [1930, 0]
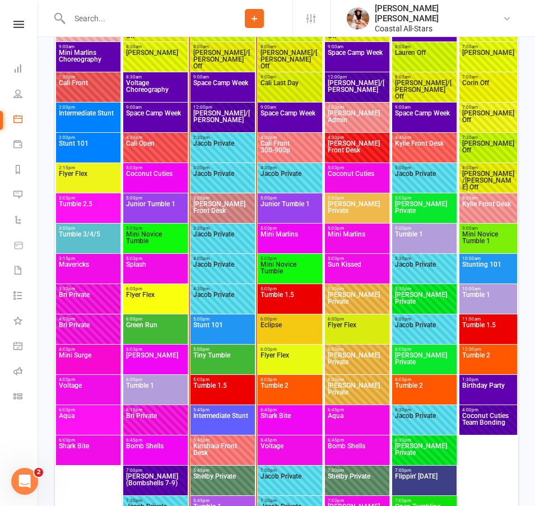
click at [284, 123] on span "Space Camp Week" at bounding box center [290, 120] width 60 height 20
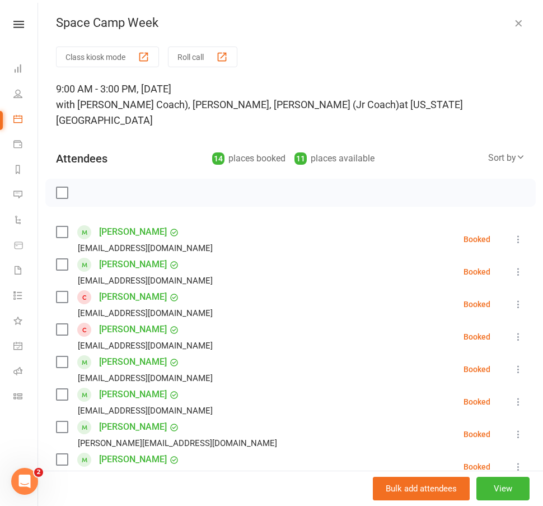
click at [513, 18] on icon "button" at bounding box center [518, 22] width 11 height 11
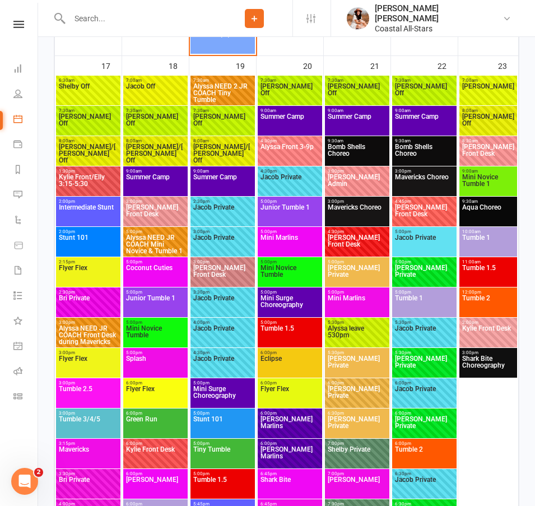
scroll to position [2647, 0]
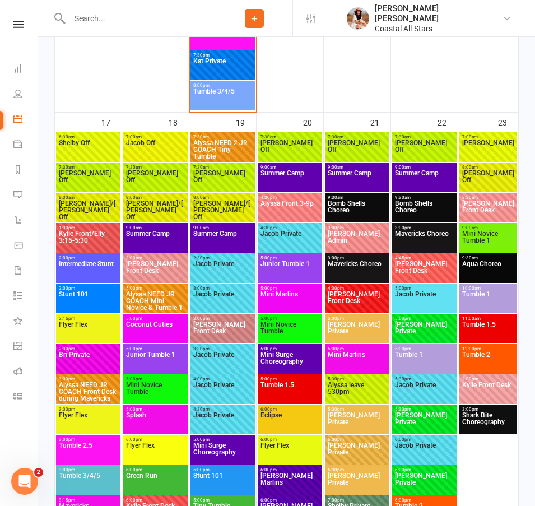
click at [287, 178] on span "Summer Camp" at bounding box center [290, 180] width 60 height 20
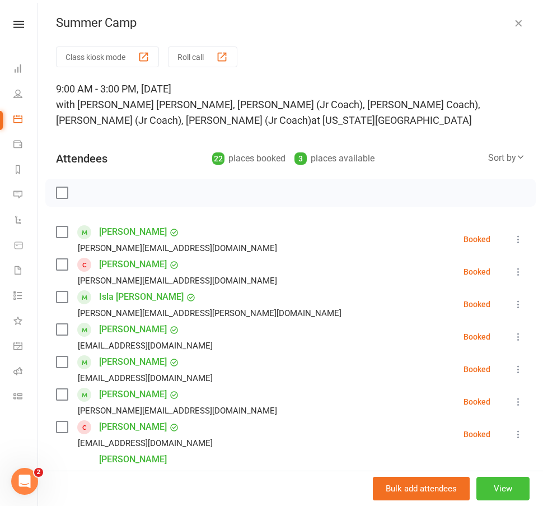
click at [484, 479] on button "View" at bounding box center [502, 488] width 53 height 24
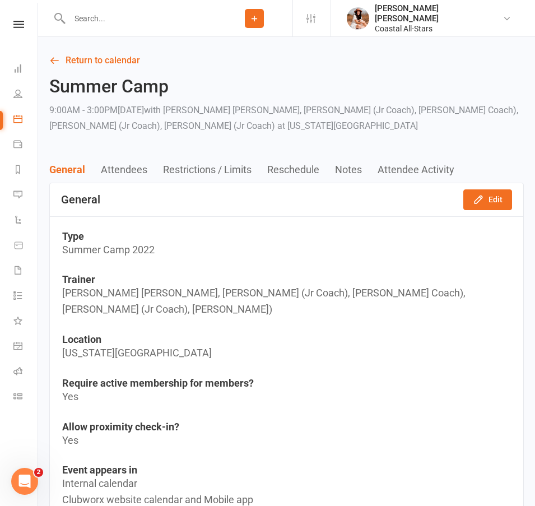
click at [475, 211] on div "General Edit" at bounding box center [286, 199] width 473 height 33
click at [475, 203] on icon "button" at bounding box center [477, 199] width 7 height 7
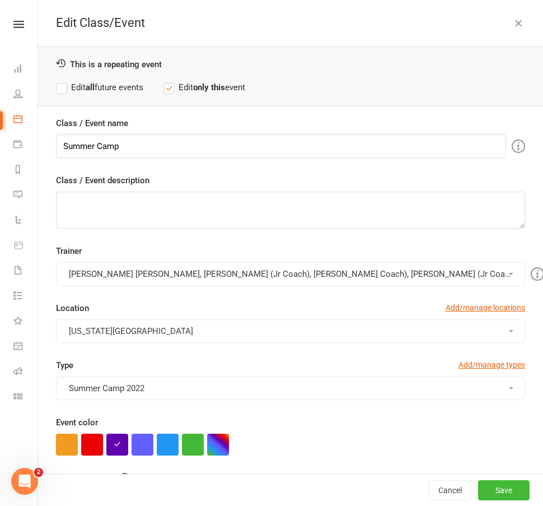
click at [205, 277] on button "Alyssa Felicia, Mae (Jr Coach), Rosa (Jr Coach), Delainey (Jr Coach), Annabelle…" at bounding box center [290, 274] width 469 height 24
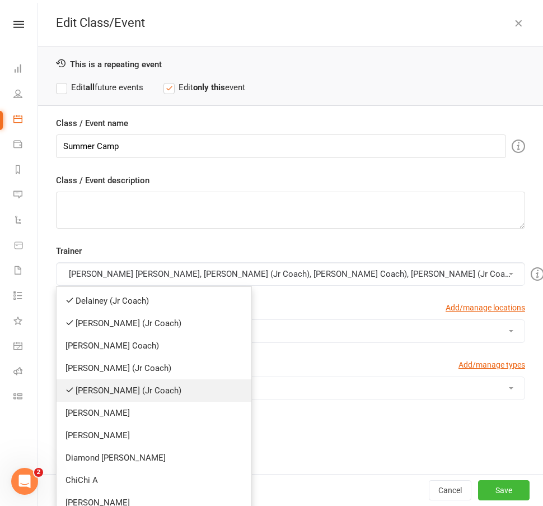
click at [141, 394] on link "[PERSON_NAME] (Jr Coach)" at bounding box center [154, 390] width 195 height 22
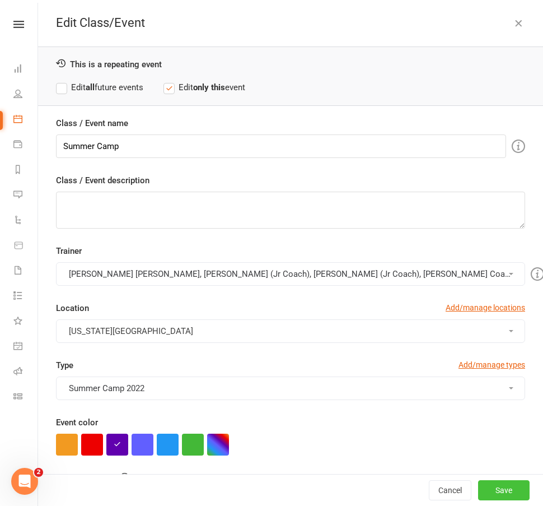
click at [478, 486] on button "Save" at bounding box center [504, 490] width 52 height 20
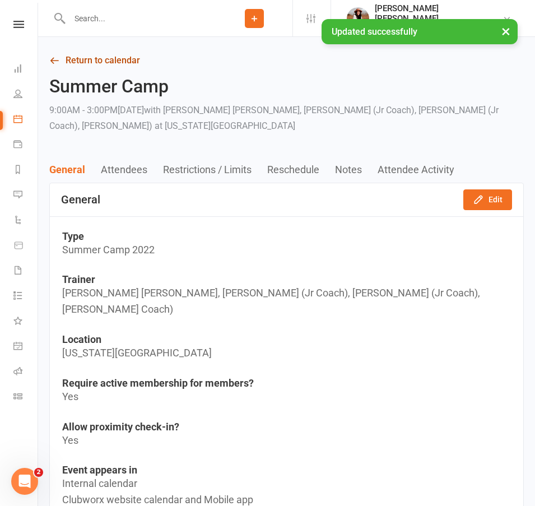
click at [90, 63] on link "Return to calendar" at bounding box center [286, 61] width 474 height 16
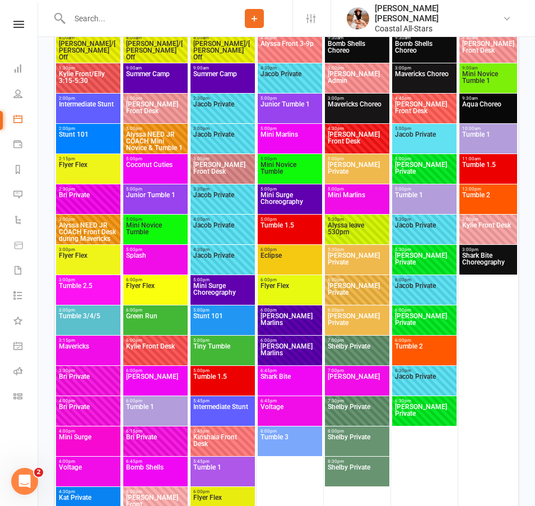
scroll to position [2836, 0]
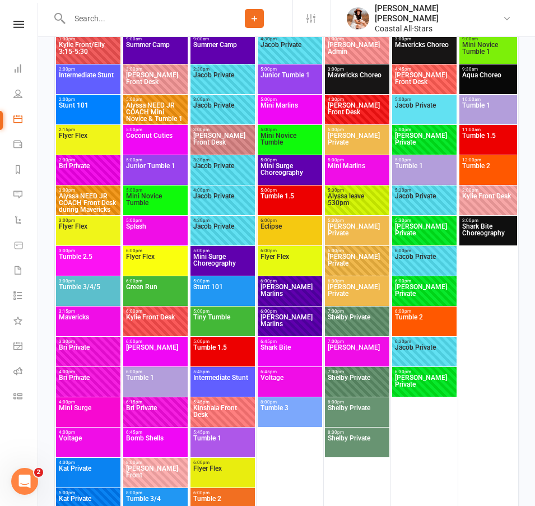
click at [276, 233] on span "Eclipse" at bounding box center [290, 233] width 60 height 20
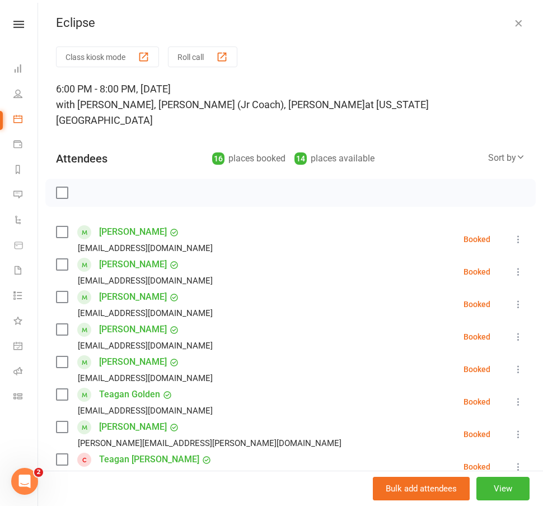
click at [513, 27] on icon "button" at bounding box center [518, 22] width 11 height 11
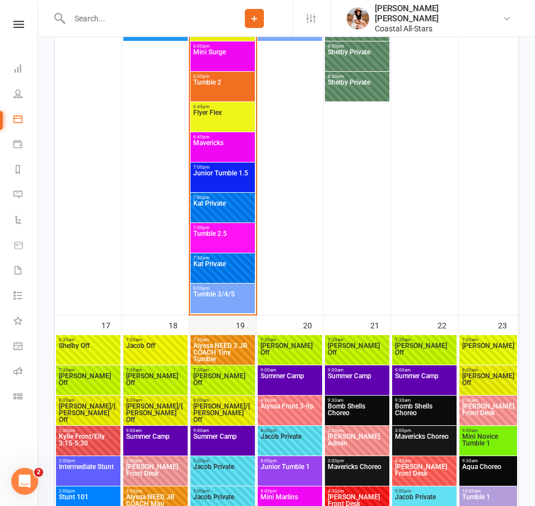
scroll to position [2644, 0]
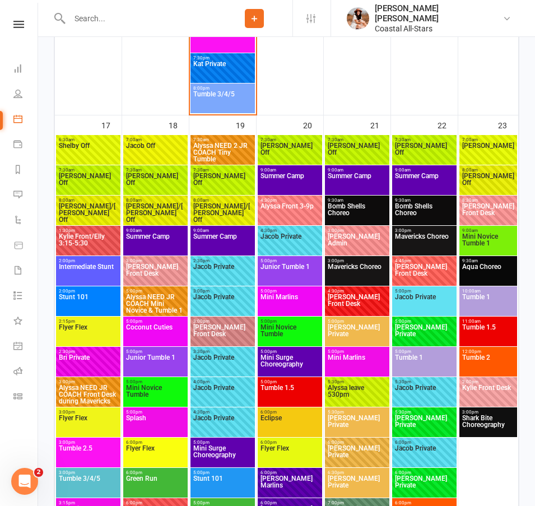
click at [153, 238] on span "Summer Camp" at bounding box center [155, 243] width 60 height 20
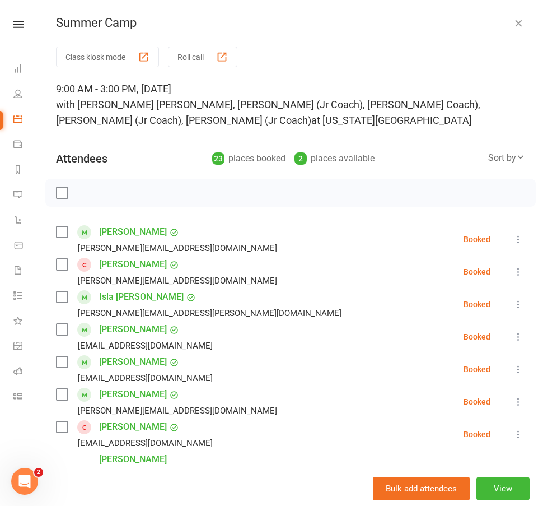
click at [513, 19] on icon "button" at bounding box center [518, 22] width 11 height 11
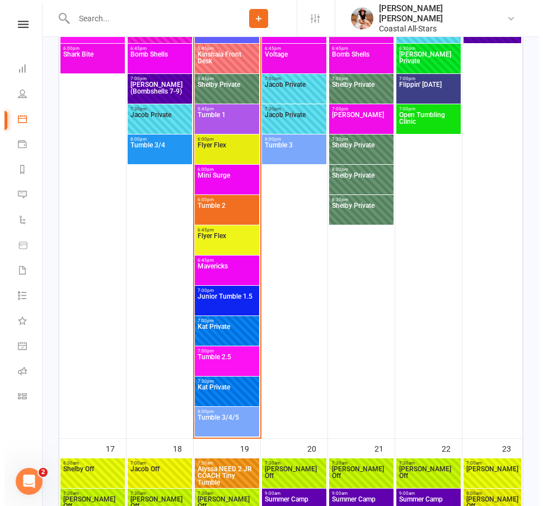
scroll to position [2091, 0]
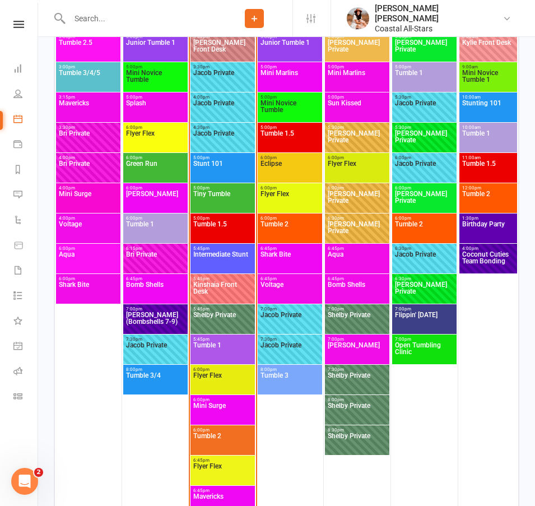
click at [282, 163] on span "Eclipse" at bounding box center [290, 170] width 60 height 20
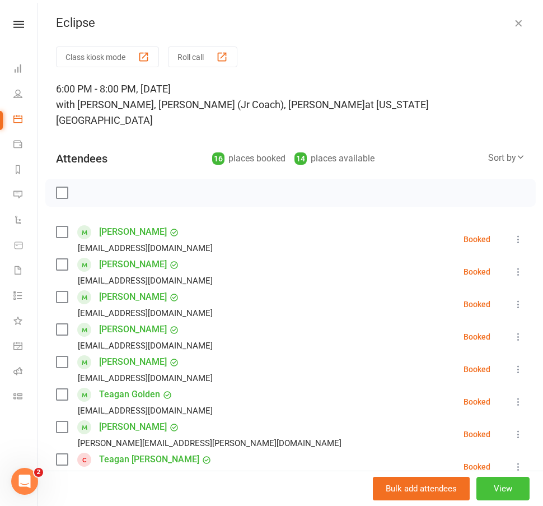
click at [479, 485] on button "View" at bounding box center [502, 488] width 53 height 24
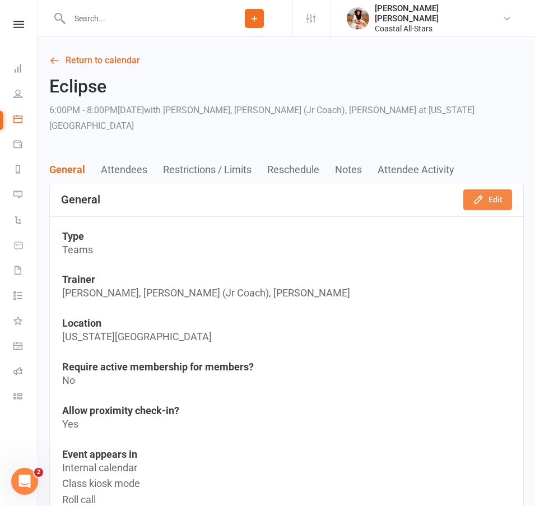
click at [467, 189] on button "Edit" at bounding box center [487, 199] width 49 height 20
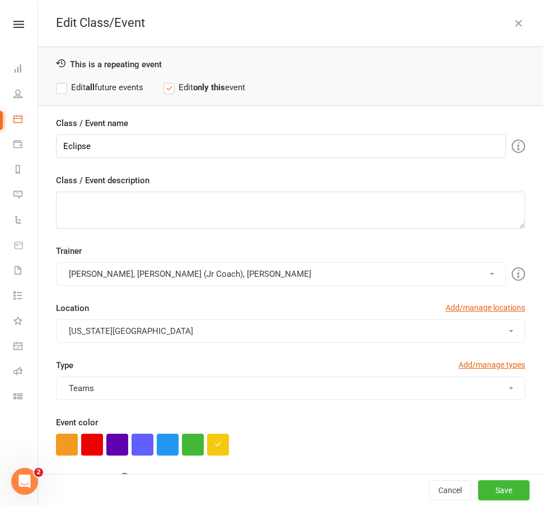
click at [206, 271] on button "Corin Conway, Stella (Jr Coach), Emma Harms" at bounding box center [281, 274] width 450 height 24
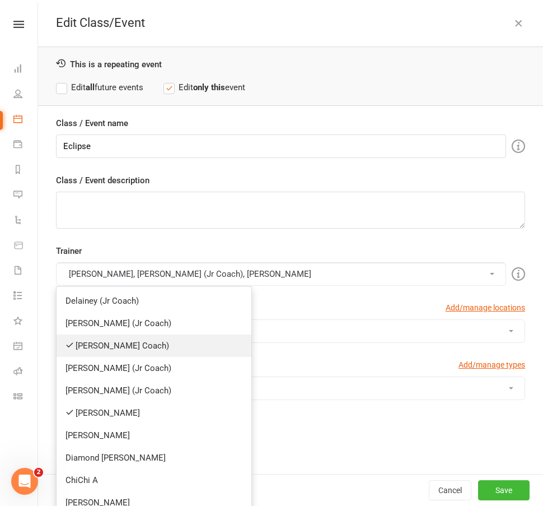
click at [127, 352] on link "[PERSON_NAME] Coach)" at bounding box center [154, 345] width 195 height 22
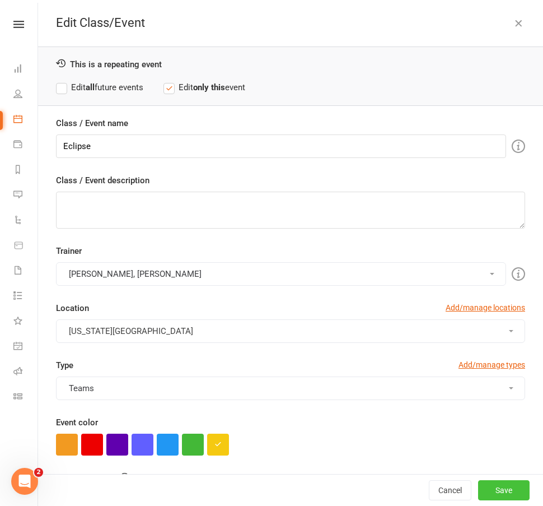
click at [492, 486] on button "Save" at bounding box center [504, 490] width 52 height 20
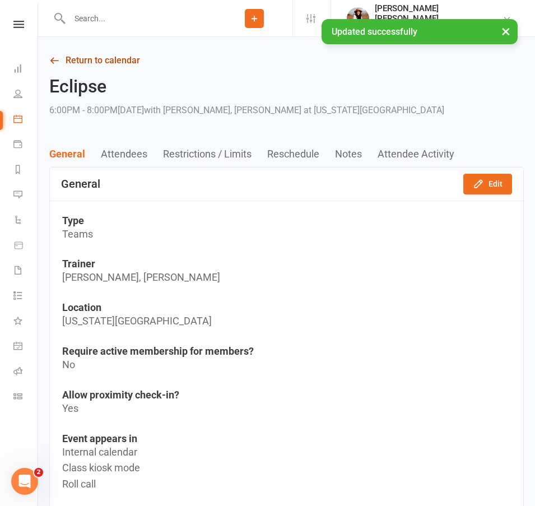
click at [100, 54] on link "Return to calendar" at bounding box center [286, 61] width 474 height 16
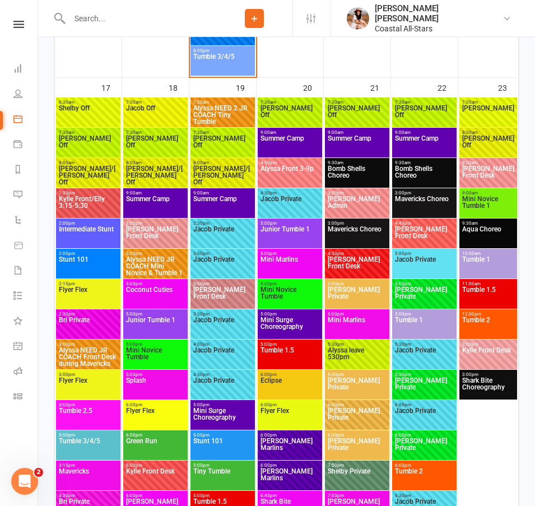
scroll to position [2871, 0]
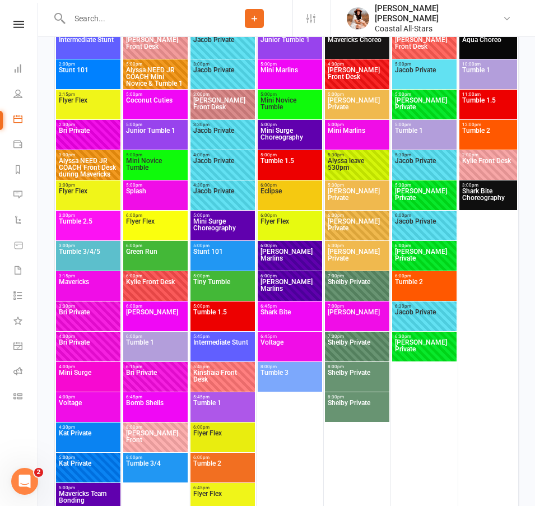
click at [279, 199] on span "Eclipse" at bounding box center [290, 198] width 60 height 20
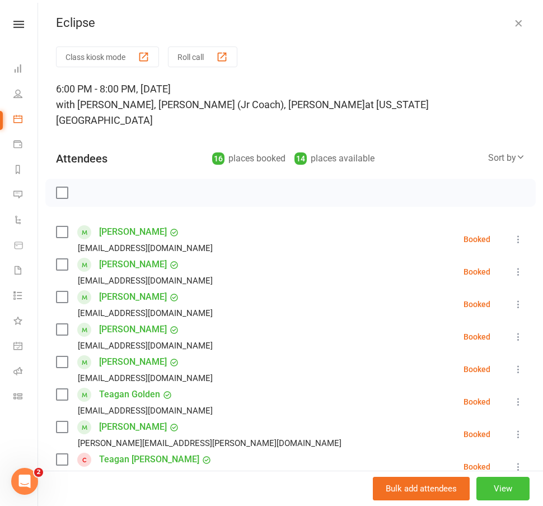
click at [486, 483] on button "View" at bounding box center [502, 488] width 53 height 24
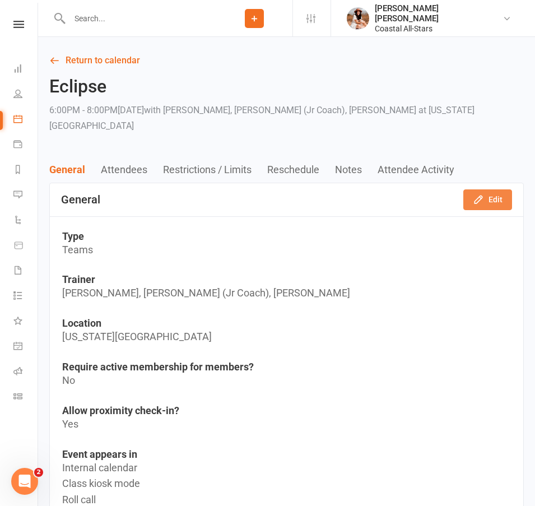
click at [499, 189] on button "Edit" at bounding box center [487, 199] width 49 height 20
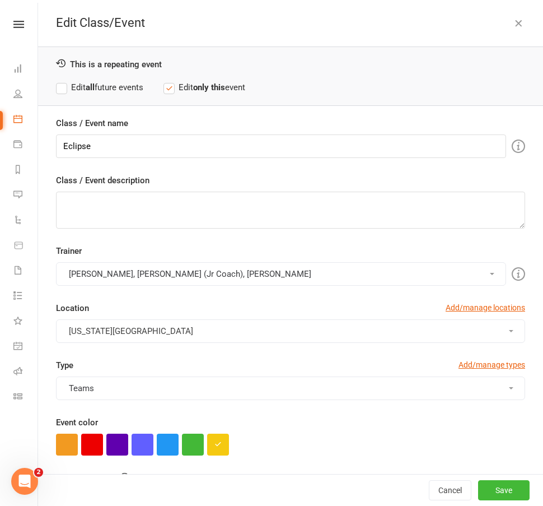
click at [200, 274] on button "Corin Conway, Stella (Jr Coach), Emma Harms" at bounding box center [281, 274] width 450 height 24
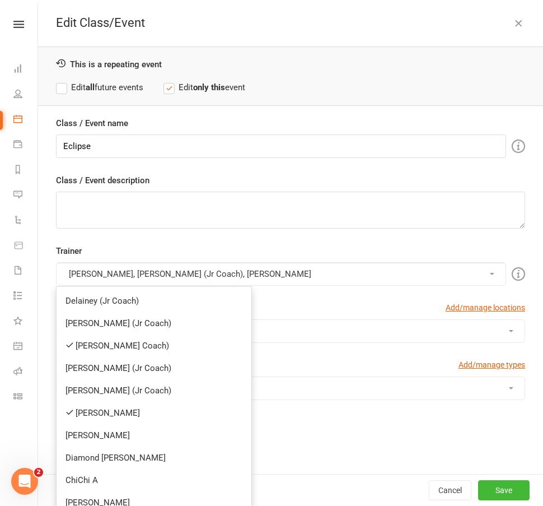
drag, startPoint x: 118, startPoint y: 349, endPoint x: 175, endPoint y: 361, distance: 58.4
click at [118, 349] on link "[PERSON_NAME] Coach)" at bounding box center [154, 345] width 195 height 22
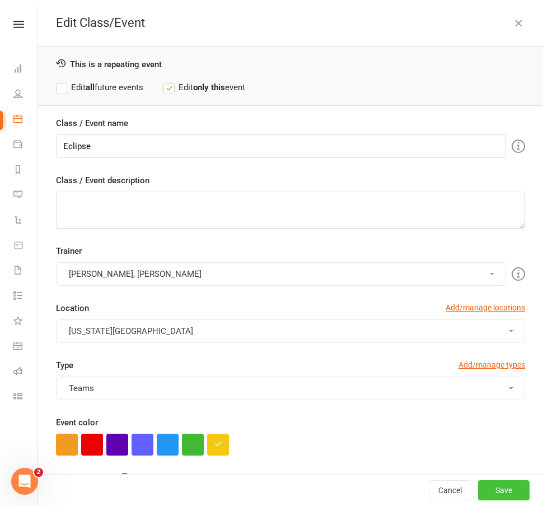
click at [512, 486] on button "Save" at bounding box center [504, 490] width 52 height 20
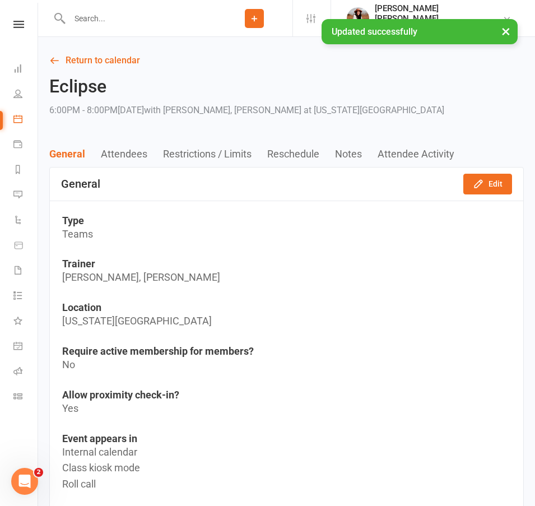
click at [93, 67] on link "Return to calendar" at bounding box center [286, 61] width 474 height 16
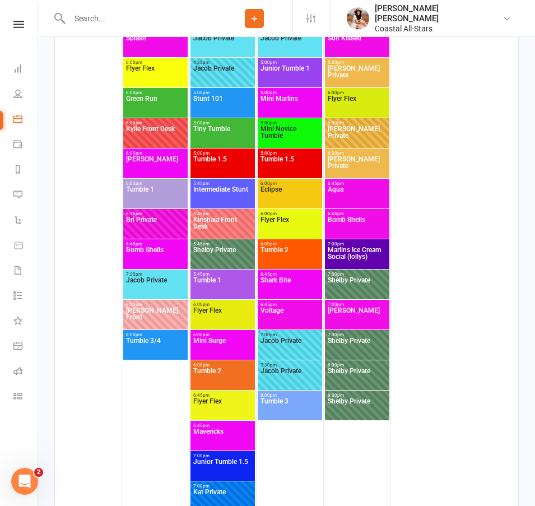
scroll to position [3504, 0]
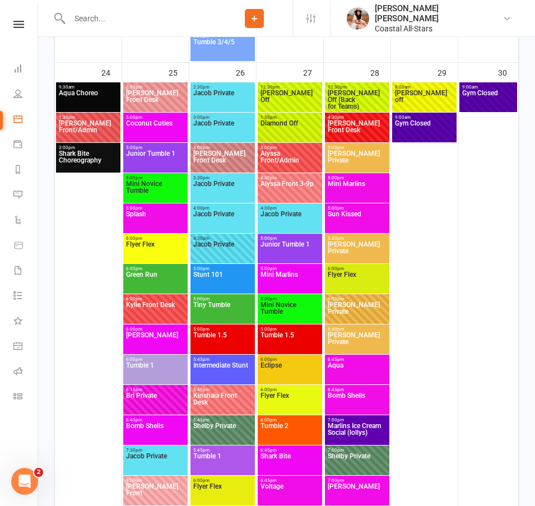
click at [273, 364] on span "Eclipse" at bounding box center [290, 372] width 60 height 20
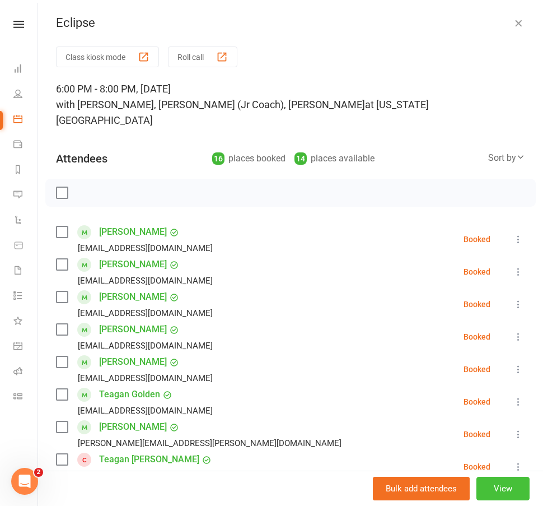
click at [483, 479] on button "View" at bounding box center [502, 488] width 53 height 24
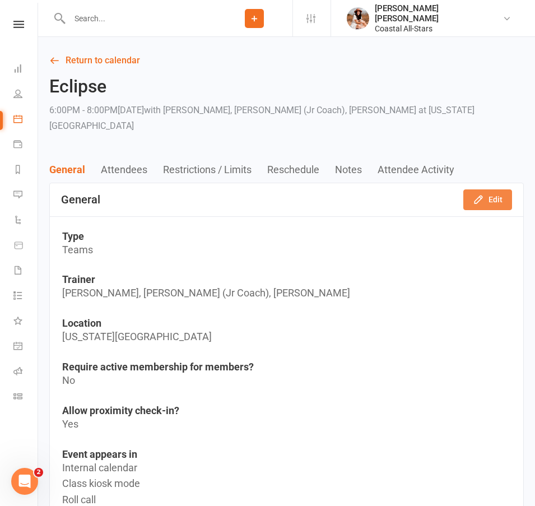
click at [493, 189] on button "Edit" at bounding box center [487, 199] width 49 height 20
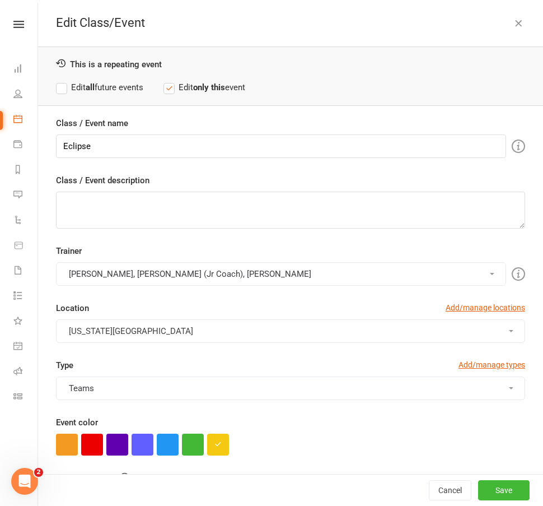
click at [195, 271] on button "Corin Conway, Stella (Jr Coach), Emma Harms" at bounding box center [281, 274] width 450 height 24
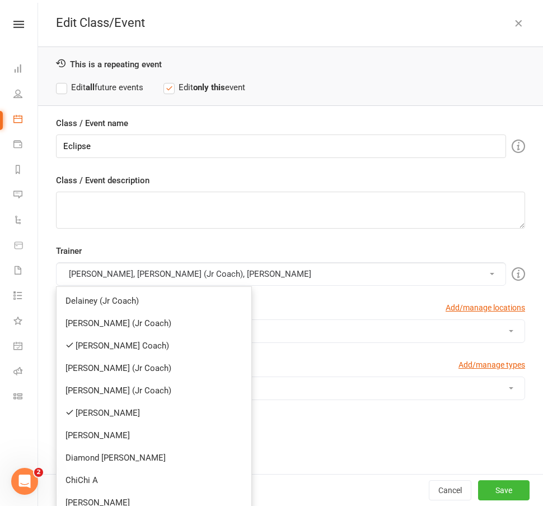
click at [130, 344] on link "[PERSON_NAME] Coach)" at bounding box center [154, 345] width 195 height 22
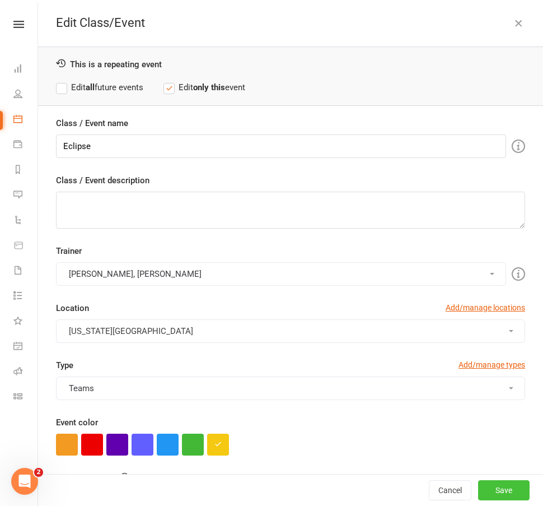
click at [488, 481] on button "Save" at bounding box center [504, 490] width 52 height 20
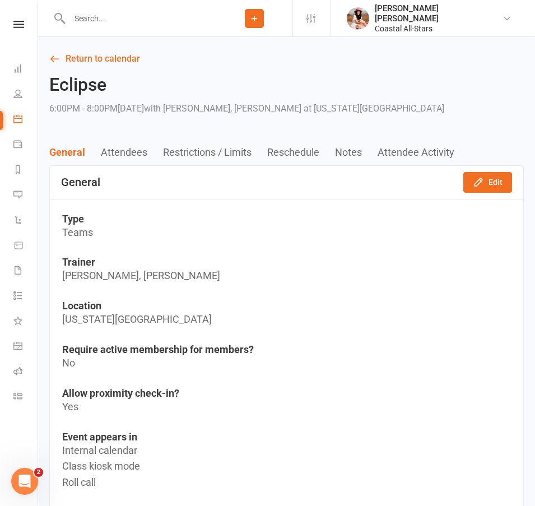
scroll to position [2, 0]
